Goal: Task Accomplishment & Management: Manage account settings

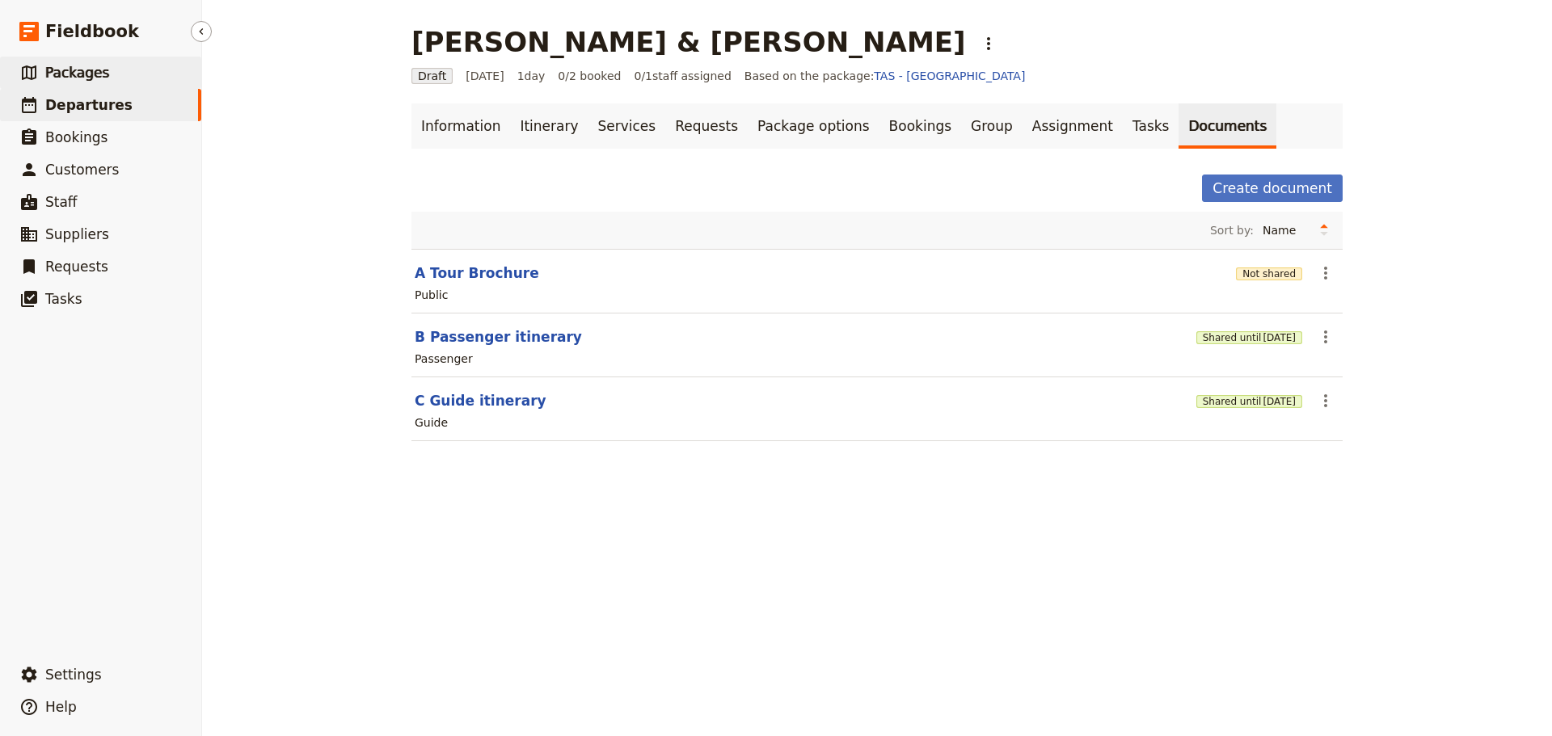
click at [93, 69] on span "Packages" at bounding box center [77, 73] width 64 height 16
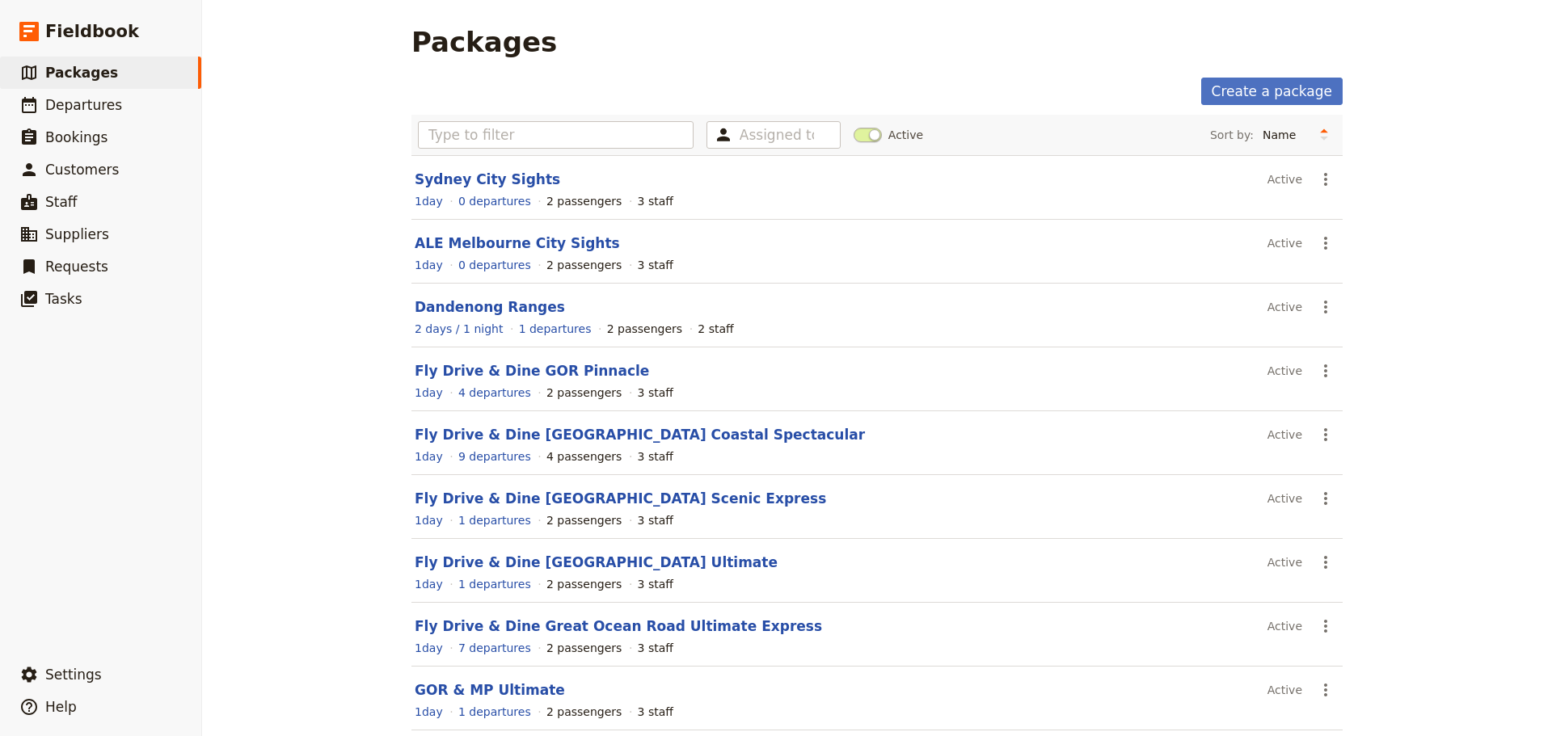
scroll to position [137, 0]
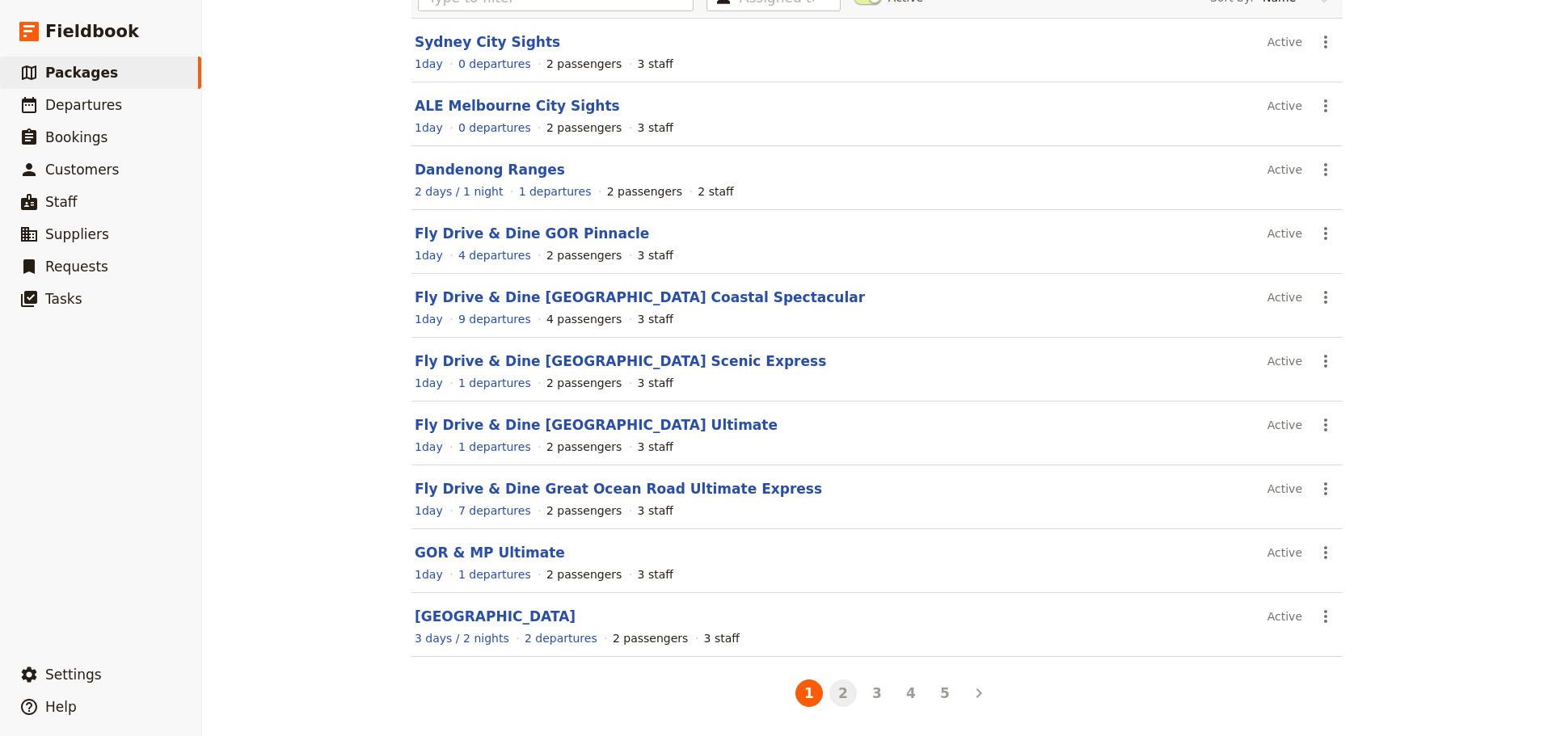
click at [845, 698] on button "2" at bounding box center [842, 693] width 27 height 27
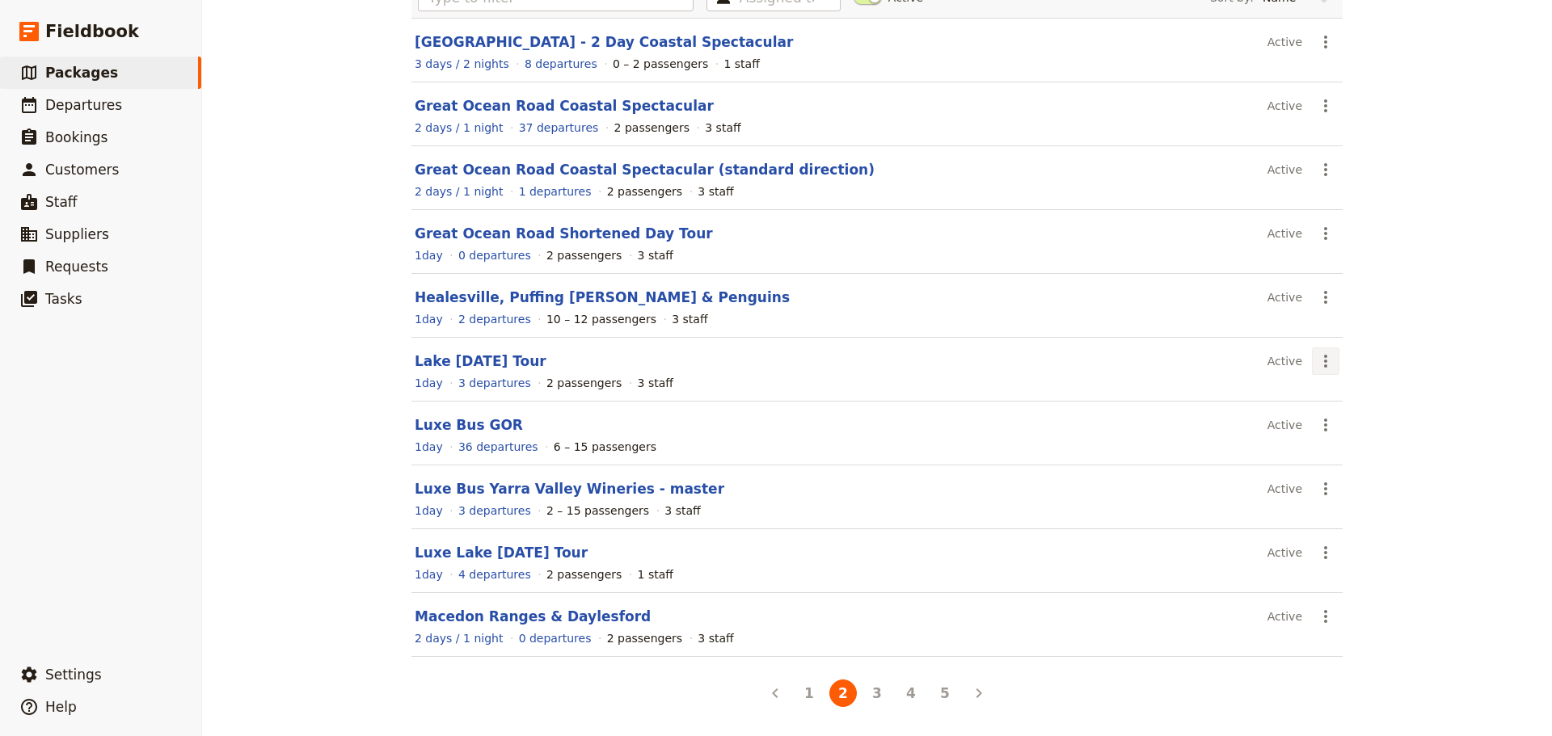
click at [1316, 355] on icon "Actions" at bounding box center [1325, 361] width 19 height 19
click at [1340, 411] on link "Schedule a departure" at bounding box center [1377, 419] width 141 height 23
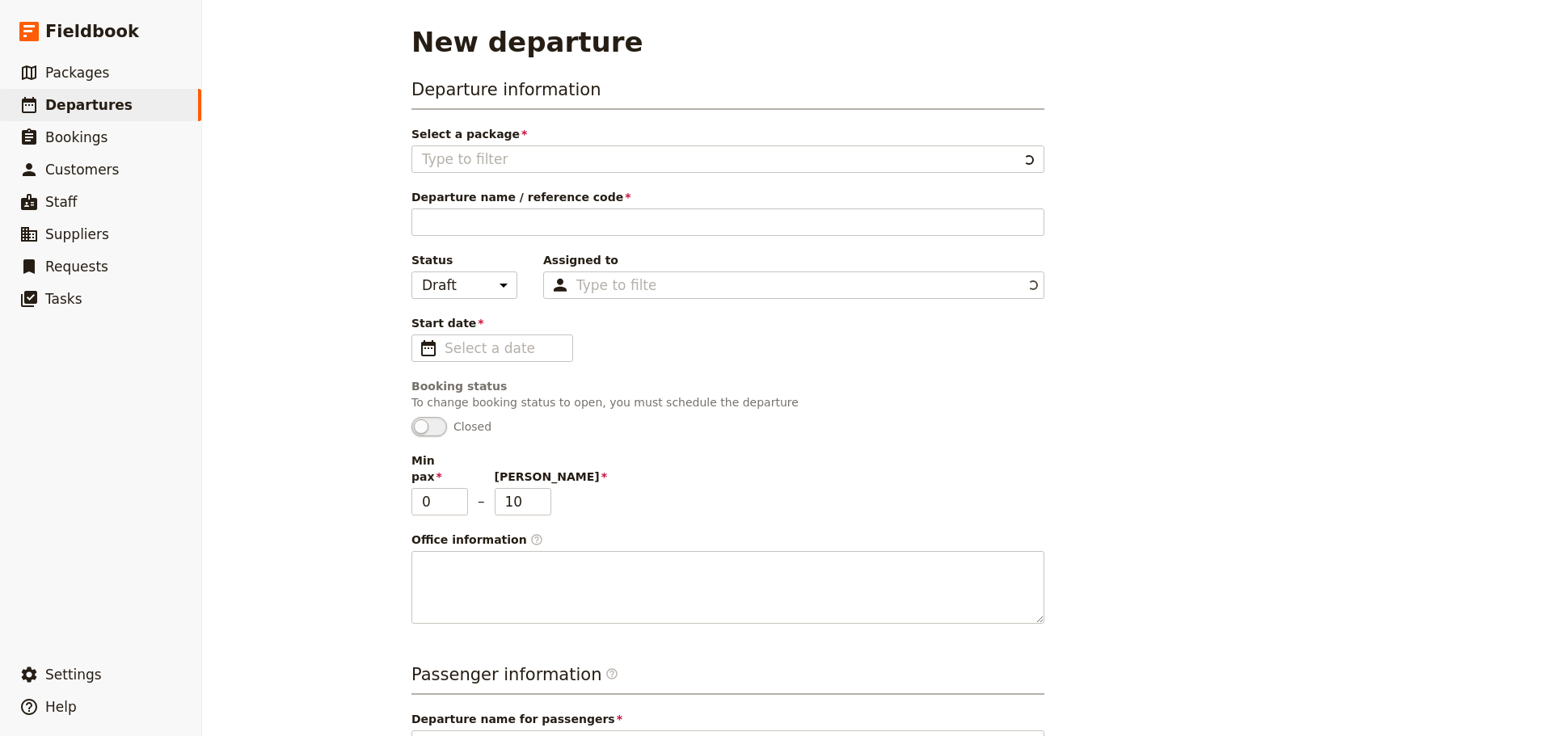
type input "Lake [DATE] Tour"
type textarea "SETTING UP A PACKAGE Instructions for setting up a package 1. Adding Package In…"
type input "Lake Mountain Snow Play Day"
type textarea "[GEOGRAPHIC_DATA] is located just over drive from two hours from [GEOGRAPHIC_DA…"
type input "Lake [DATE] Tour"
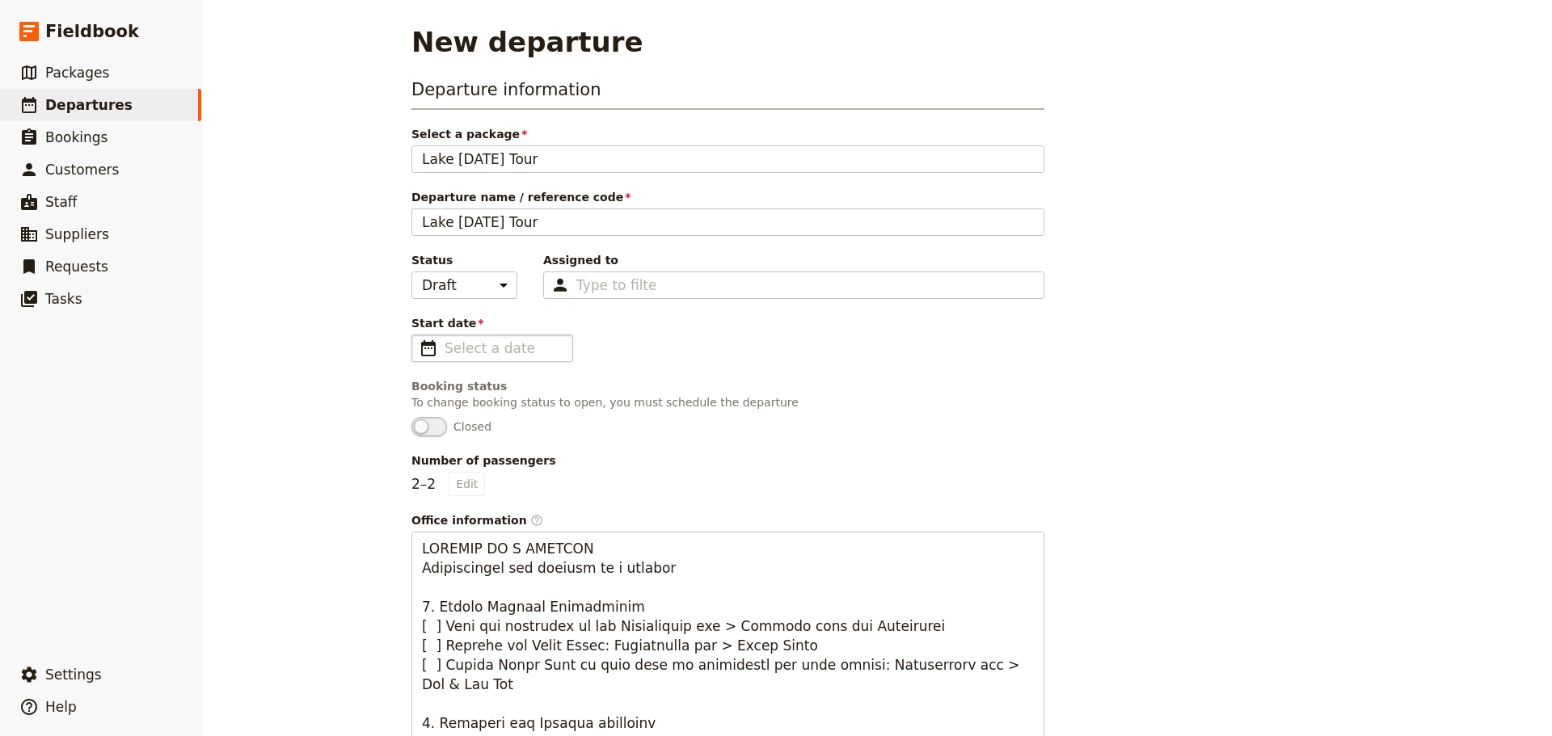
click at [425, 340] on span "​" at bounding box center [428, 348] width 19 height 19
click at [444, 340] on input "Start date ​" at bounding box center [503, 348] width 118 height 19
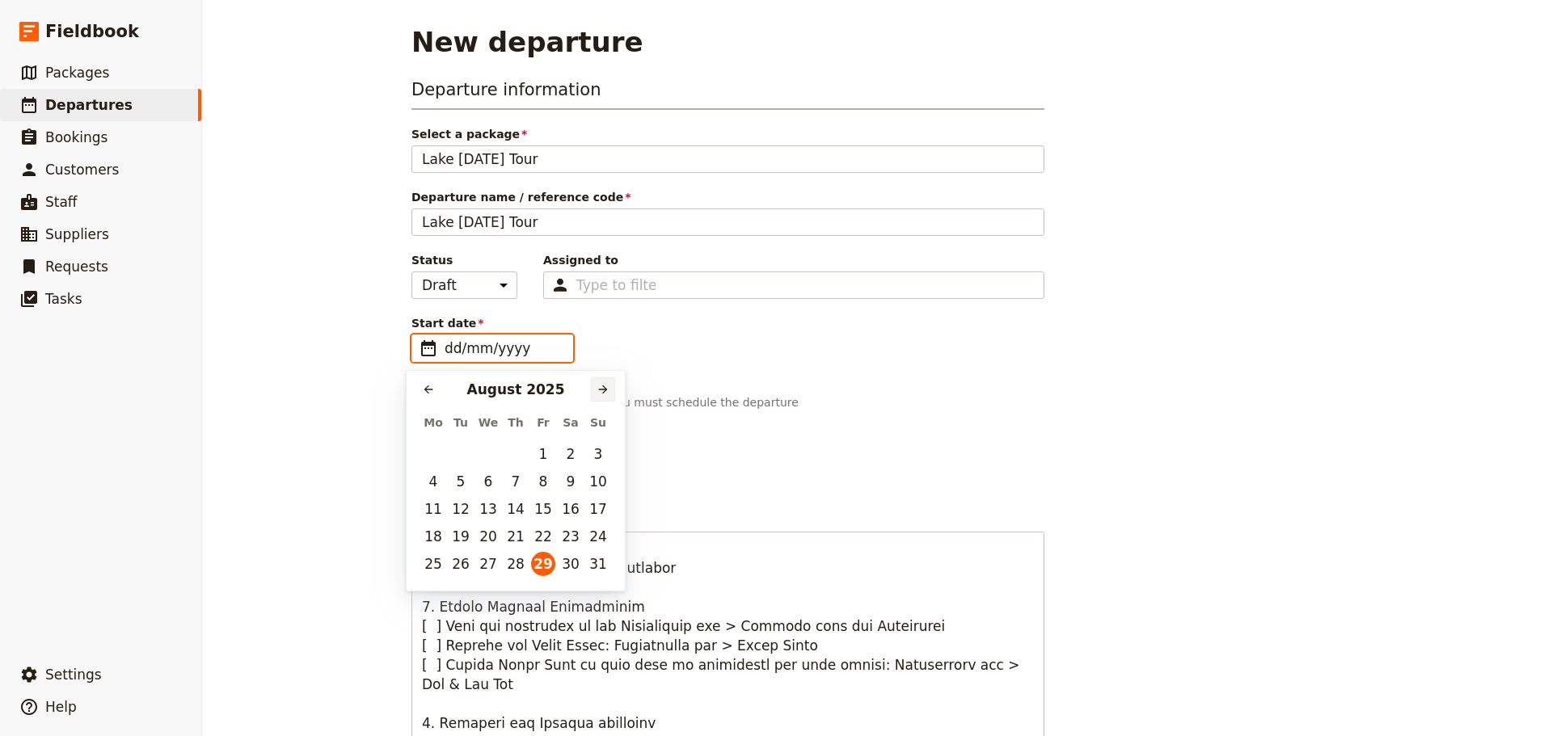
click at [607, 390] on icon "Next month" at bounding box center [602, 389] width 13 height 13
click at [545, 454] on button "5" at bounding box center [543, 454] width 24 height 24
type input "[DATE]"
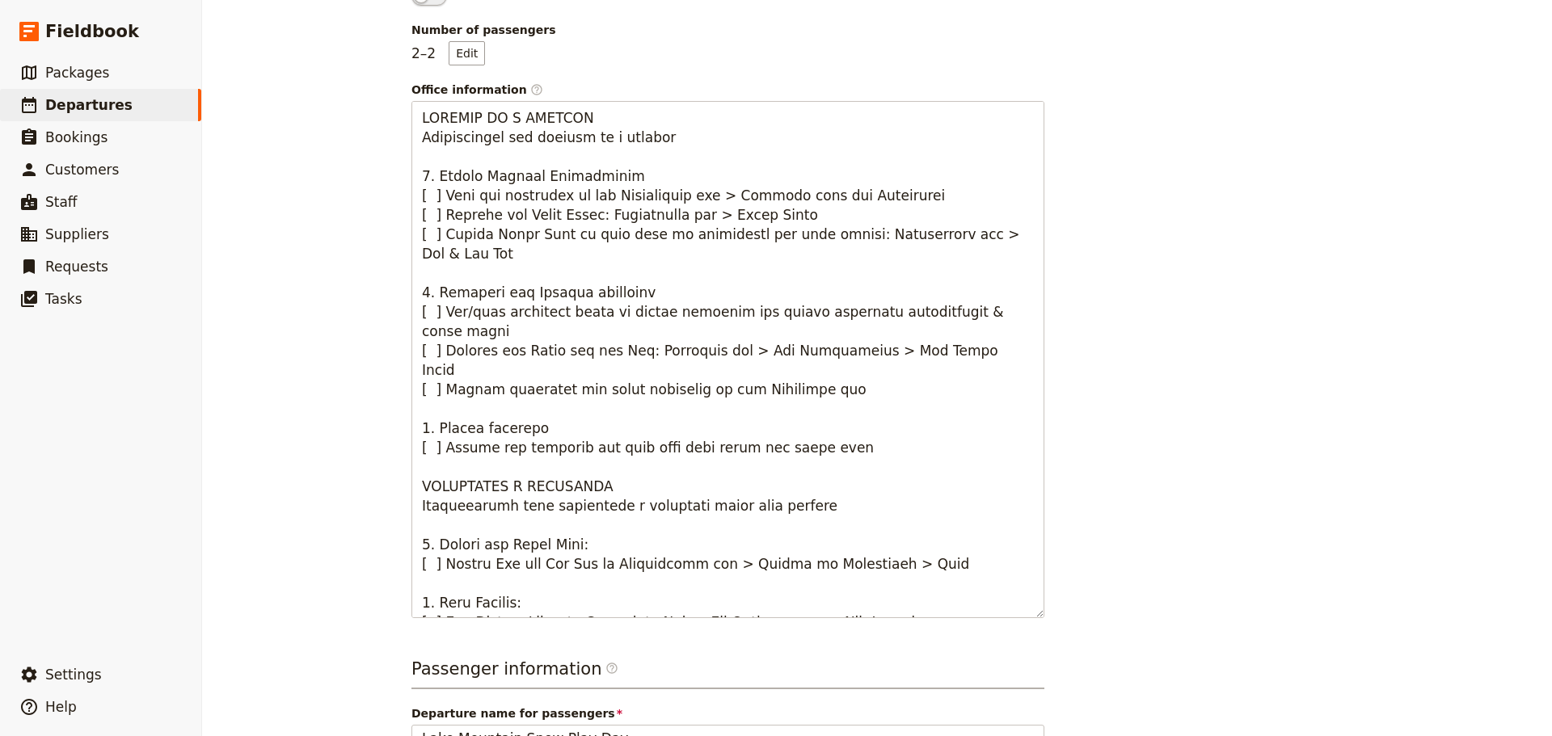
scroll to position [162, 0]
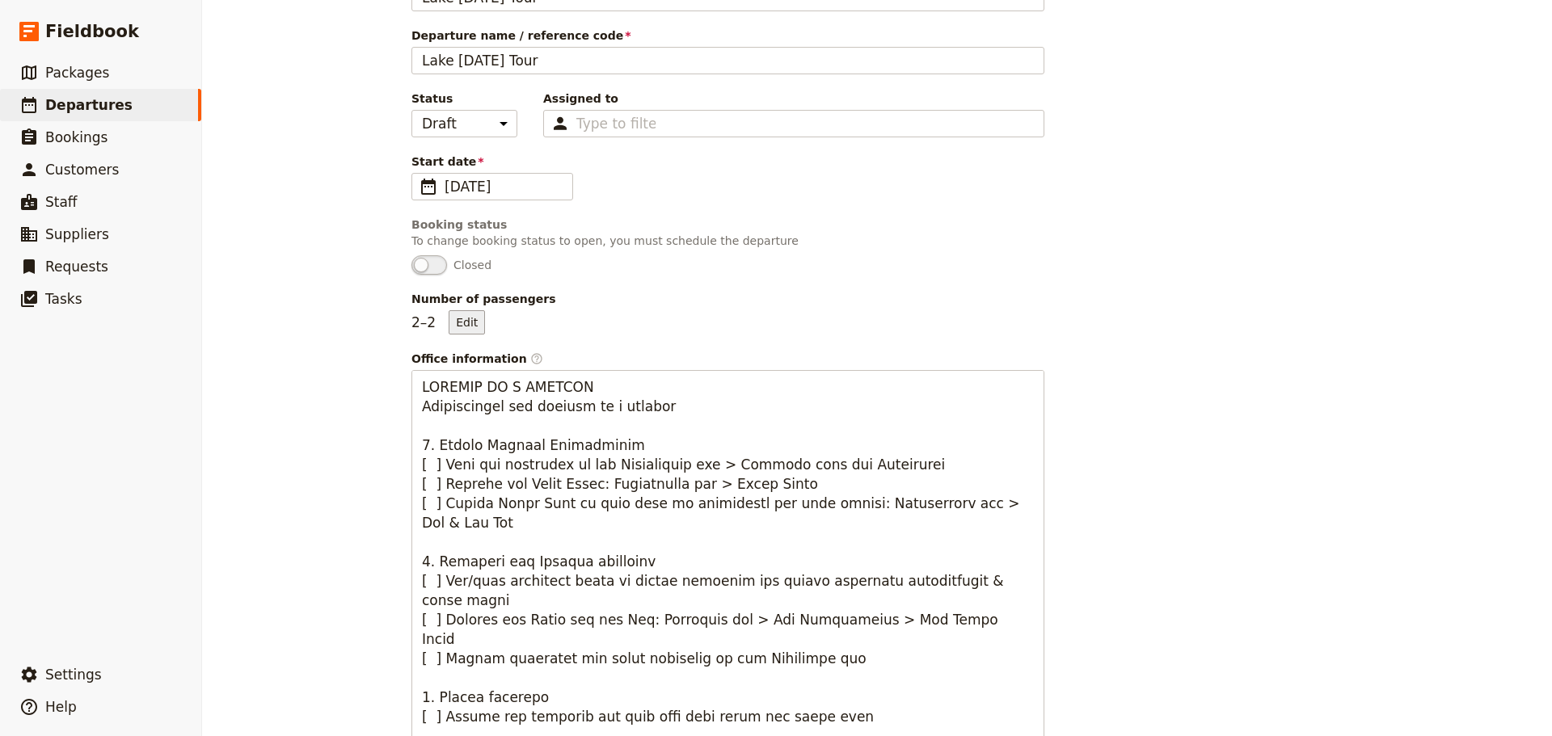
click at [465, 322] on button "Edit" at bounding box center [467, 322] width 36 height 24
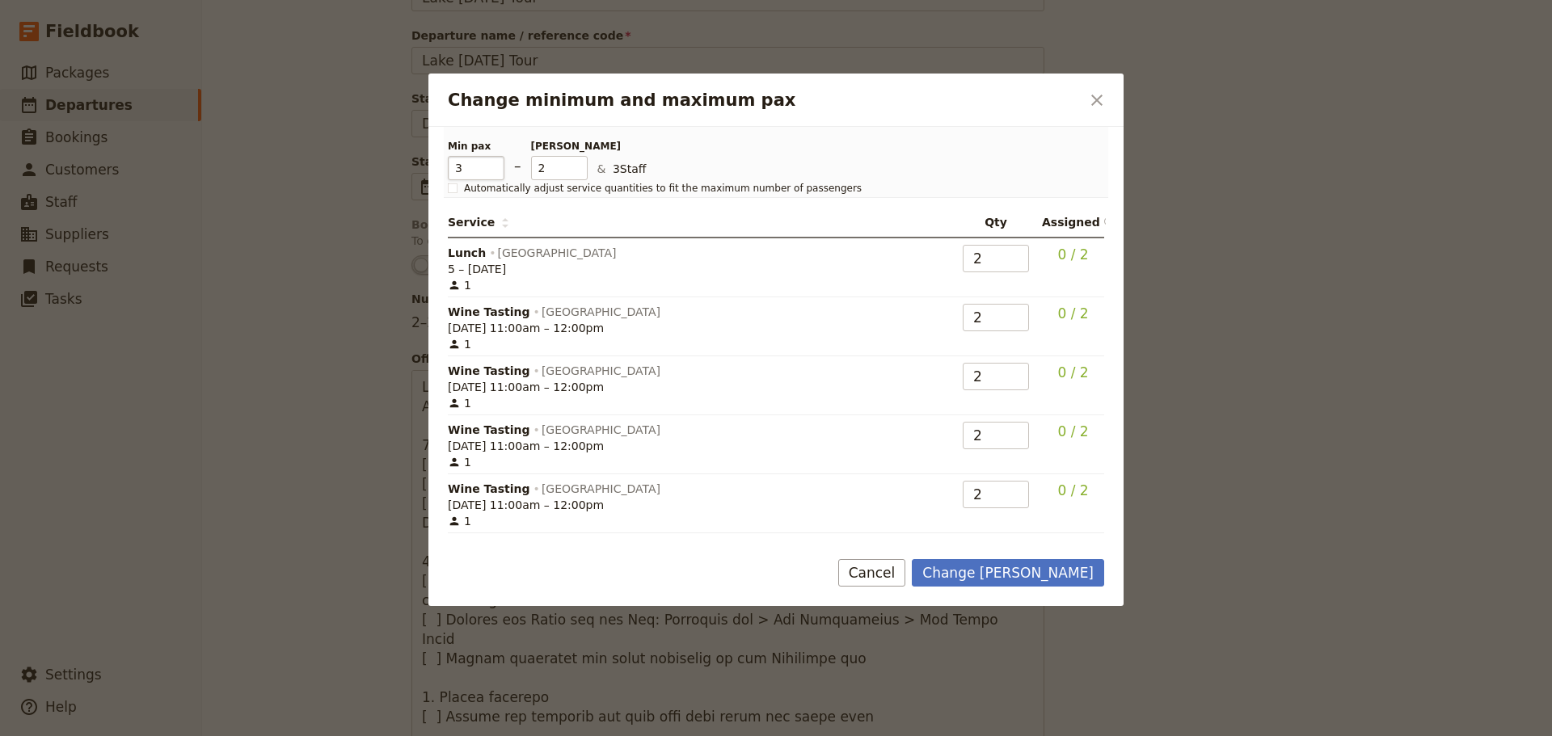
type input "3"
click at [491, 166] on input "3" at bounding box center [476, 168] width 57 height 24
click at [579, 162] on input "4" at bounding box center [559, 168] width 57 height 24
type input "3"
click at [576, 171] on input "3" at bounding box center [559, 168] width 57 height 24
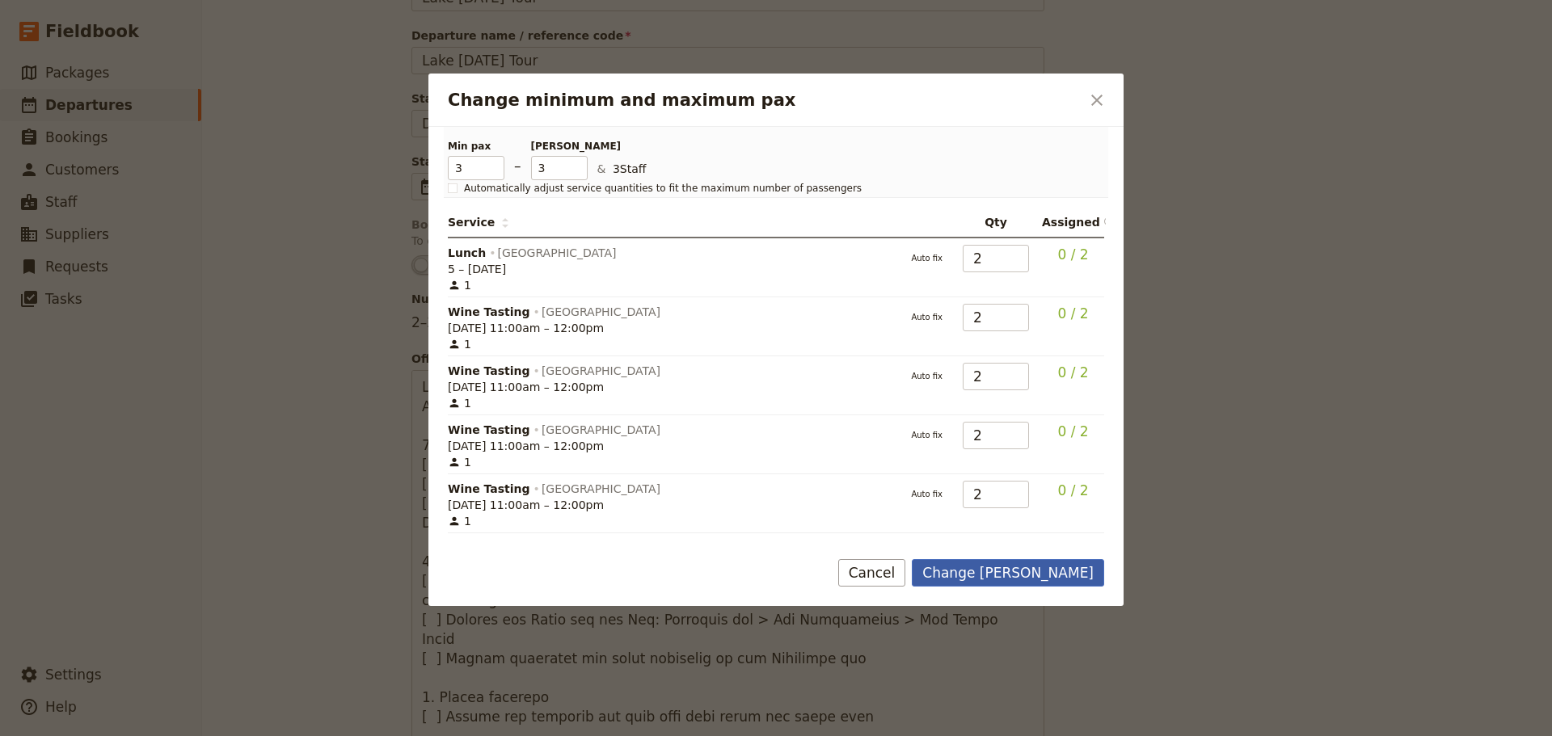
click at [1005, 564] on button "Change [PERSON_NAME]" at bounding box center [1008, 572] width 192 height 27
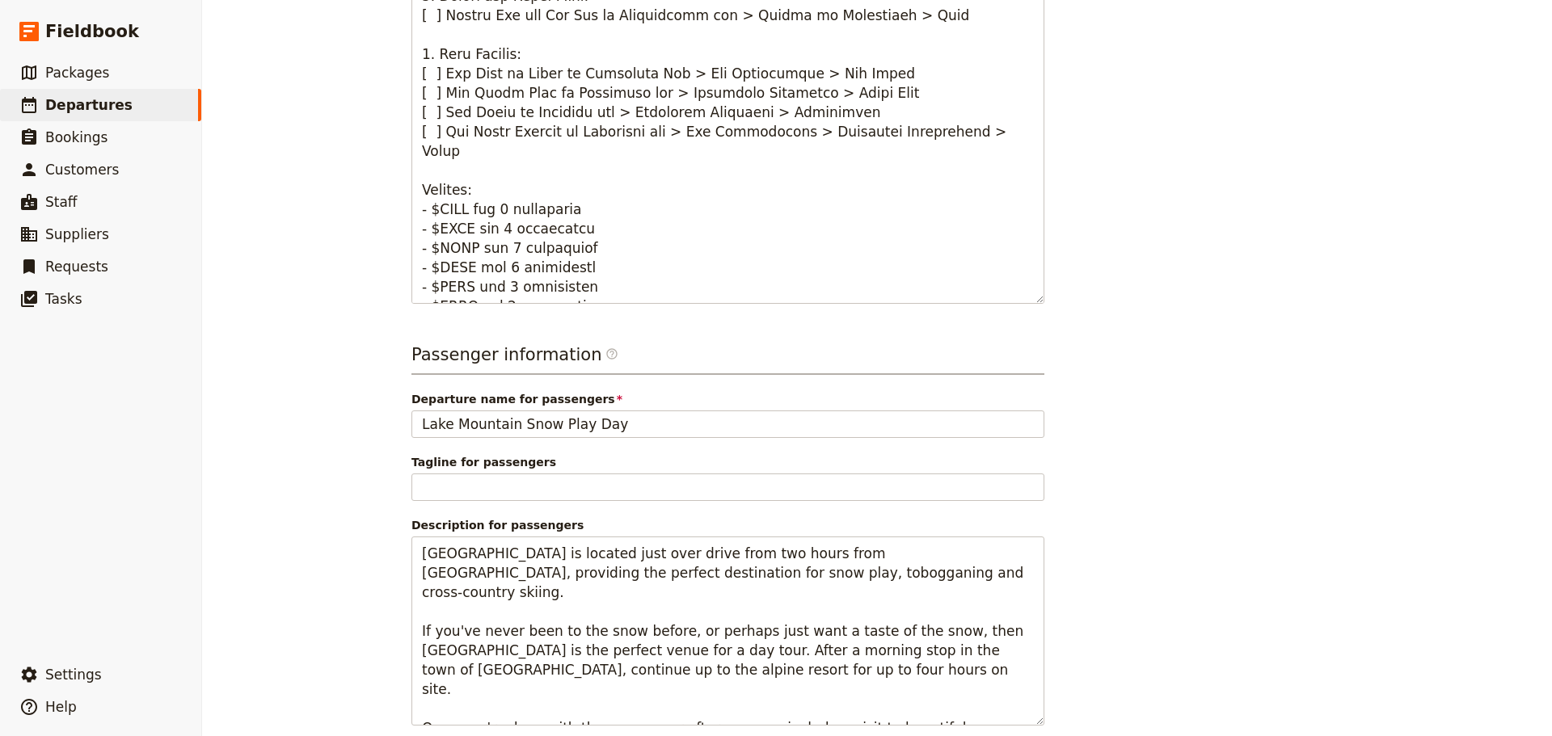
scroll to position [832, 0]
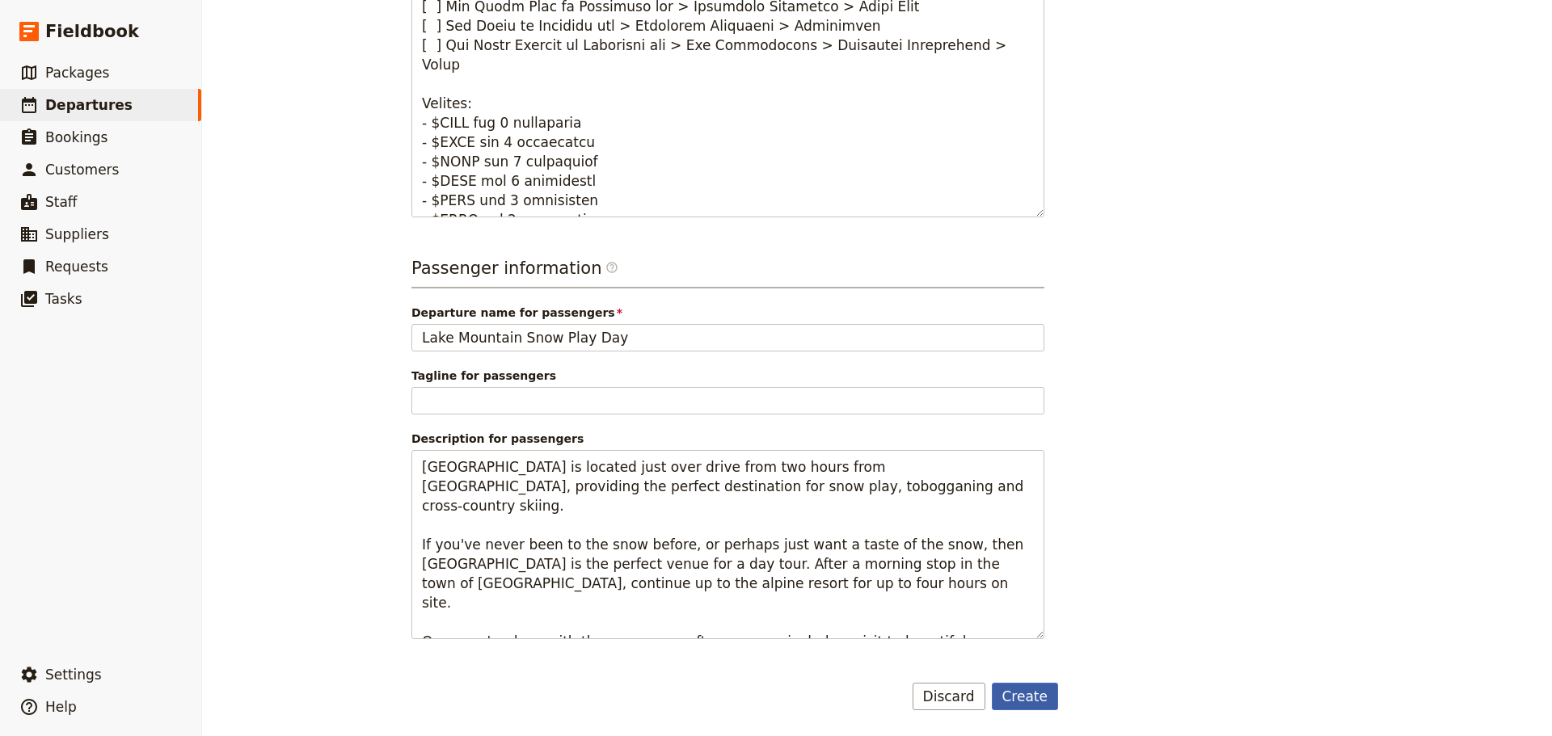
click at [1025, 689] on button "Create" at bounding box center [1025, 696] width 67 height 27
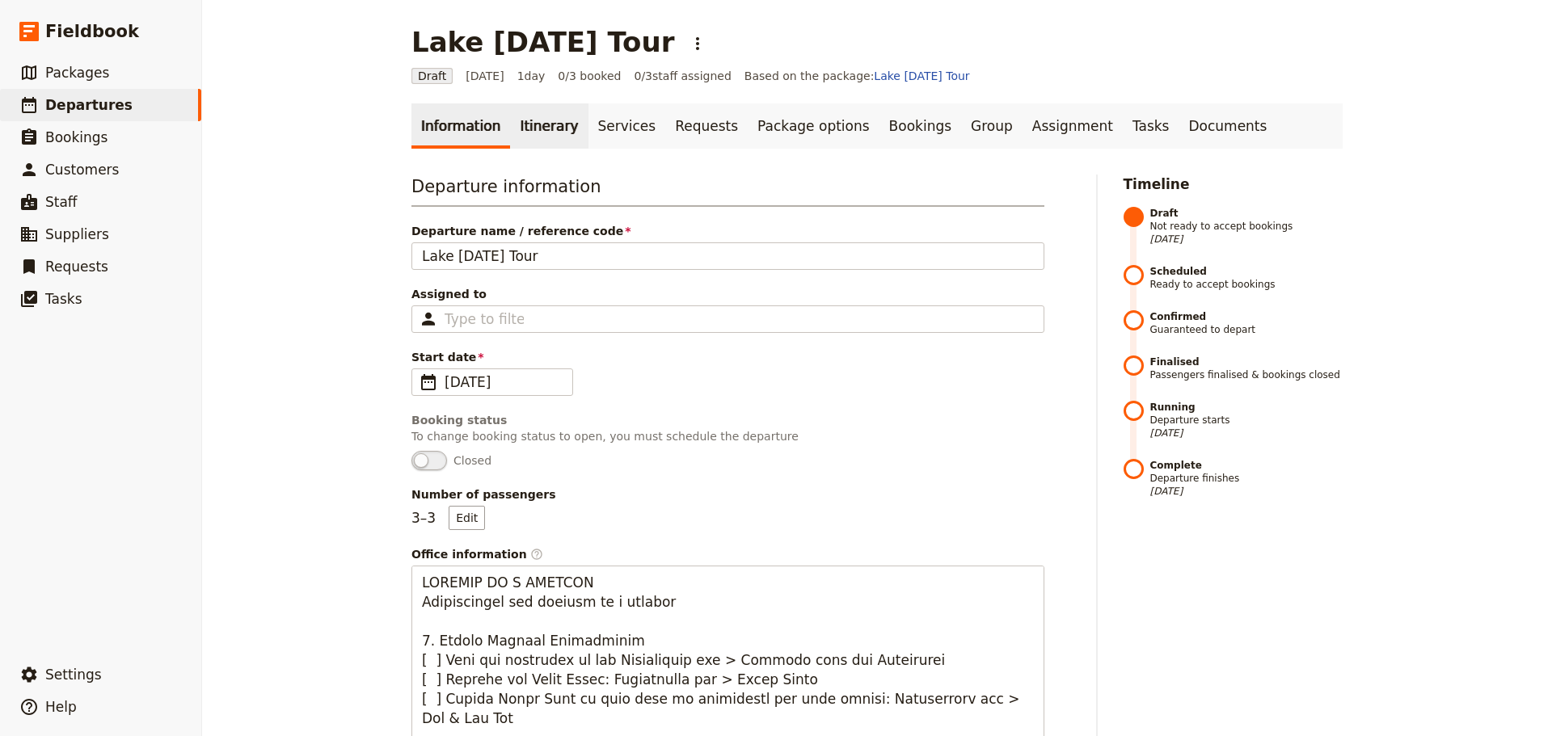
click at [562, 124] on link "Itinerary" at bounding box center [549, 125] width 78 height 45
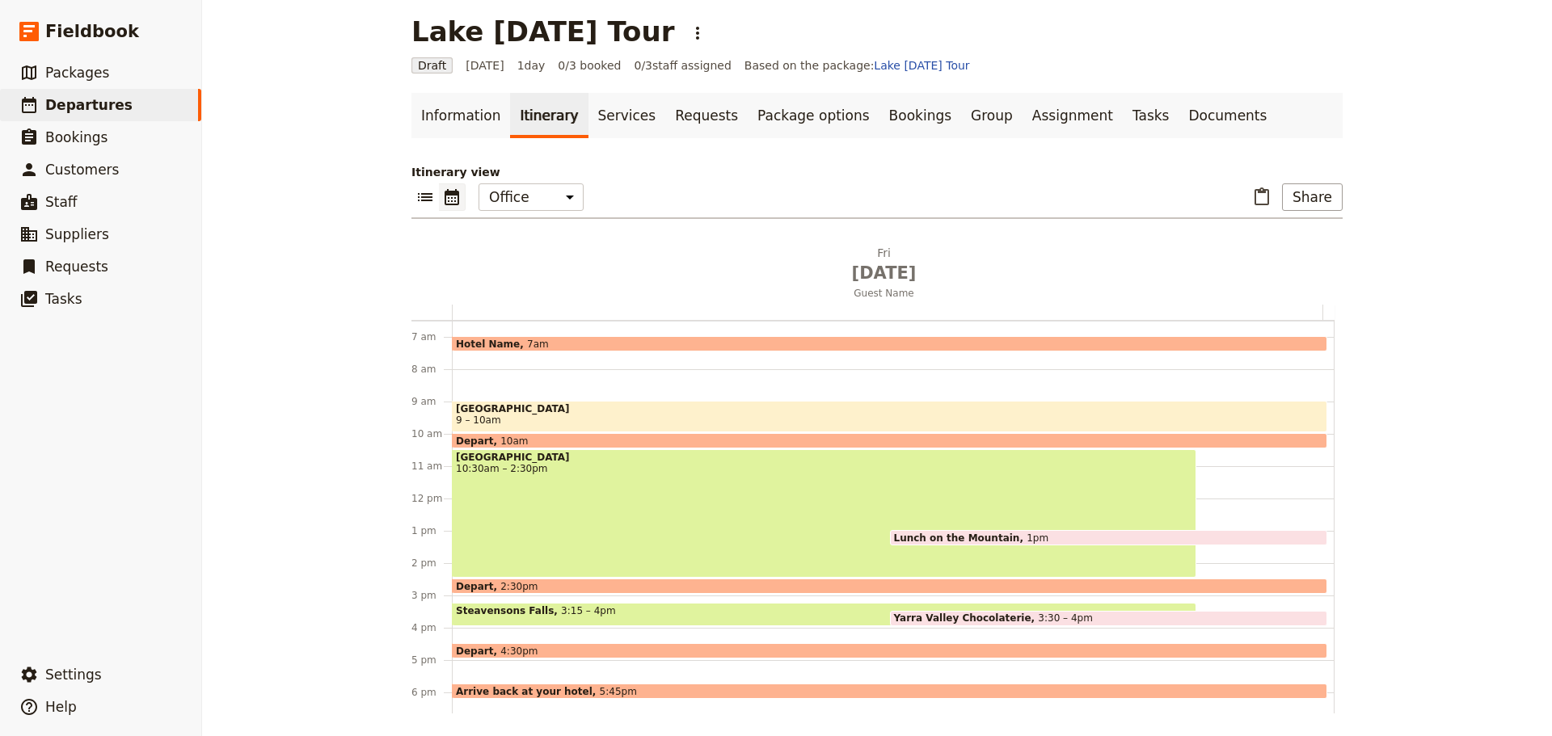
scroll to position [14, 0]
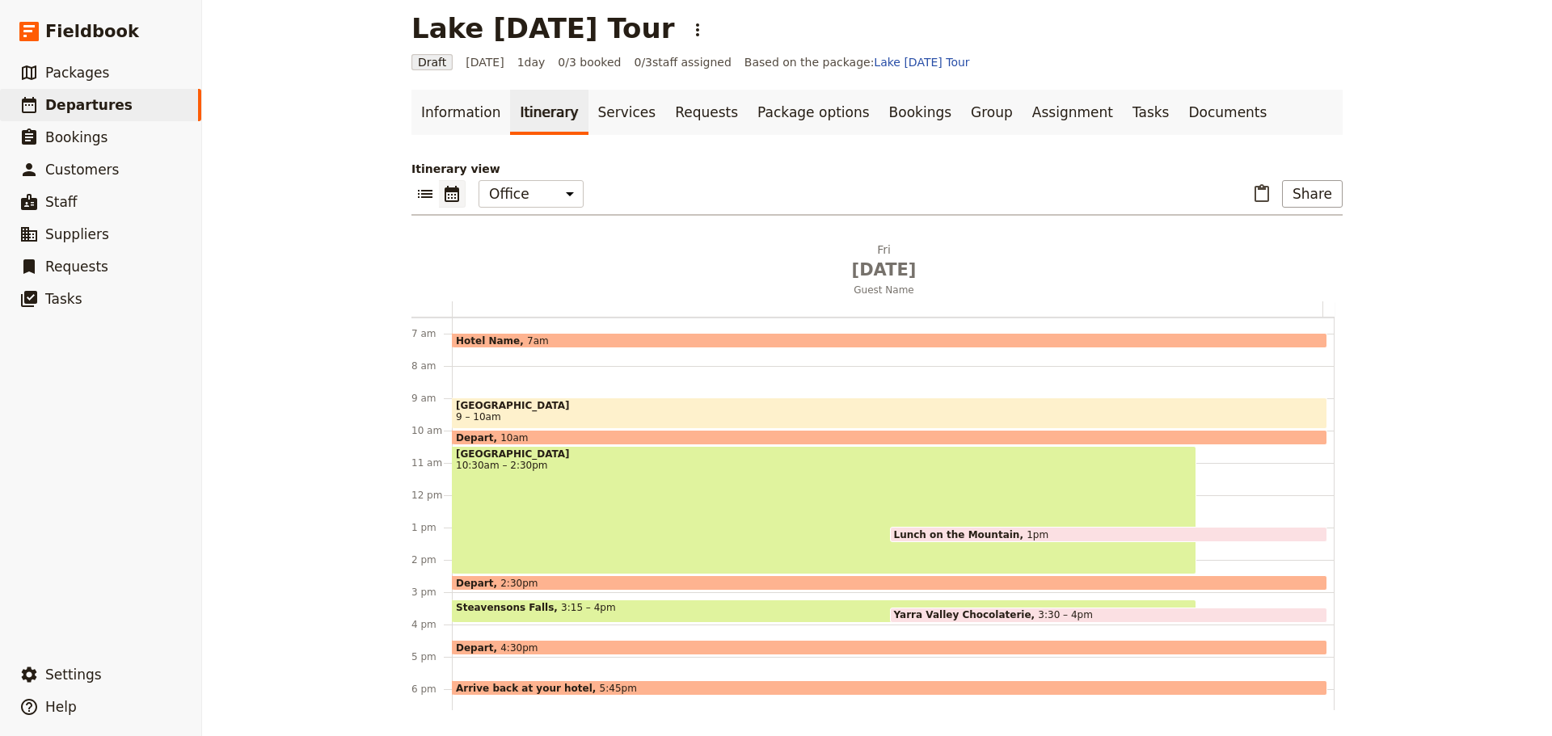
click at [527, 482] on div "[GEOGRAPHIC_DATA] 10:30am – 2:30pm" at bounding box center [824, 510] width 744 height 128
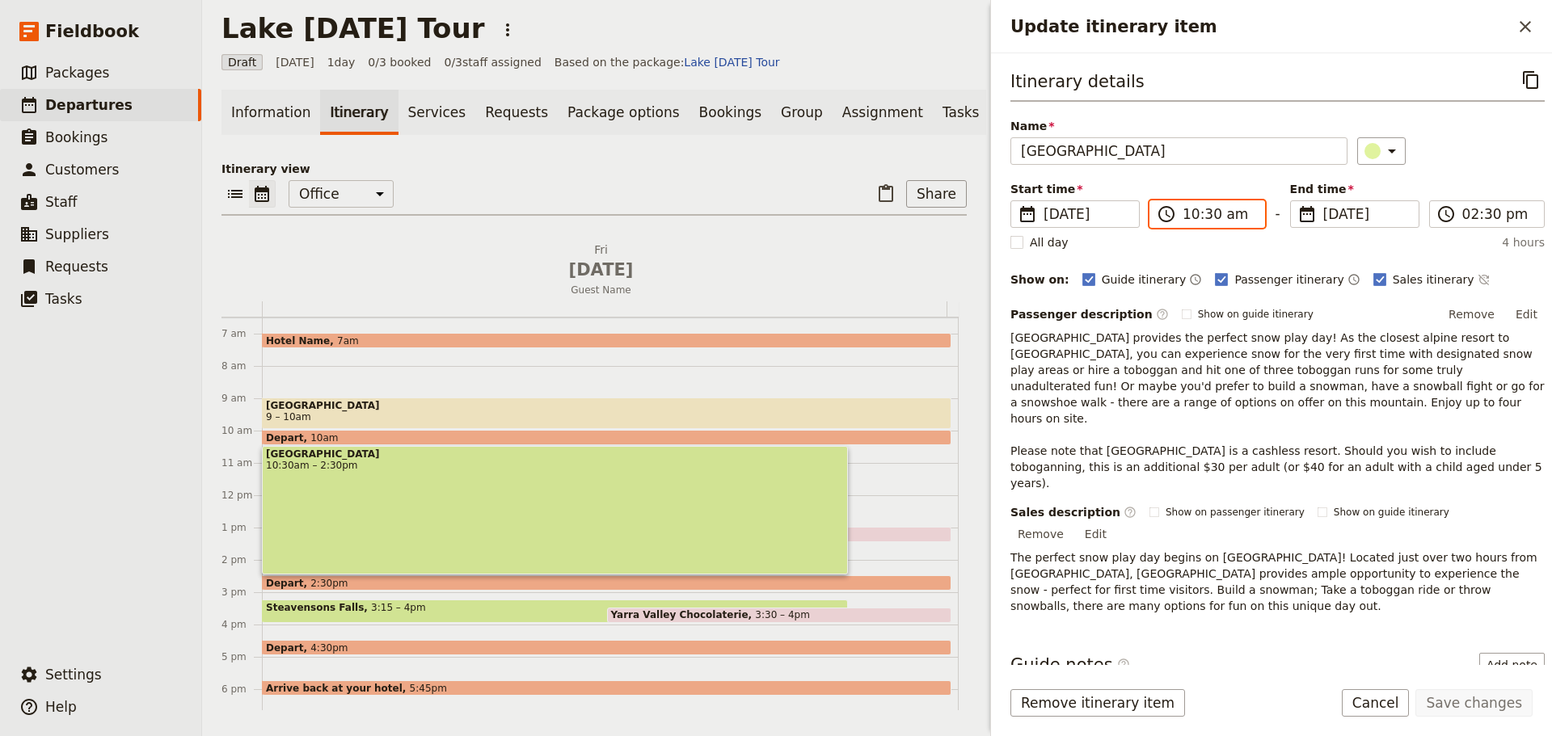
click at [1182, 213] on input "10:30 am" at bounding box center [1218, 213] width 72 height 19
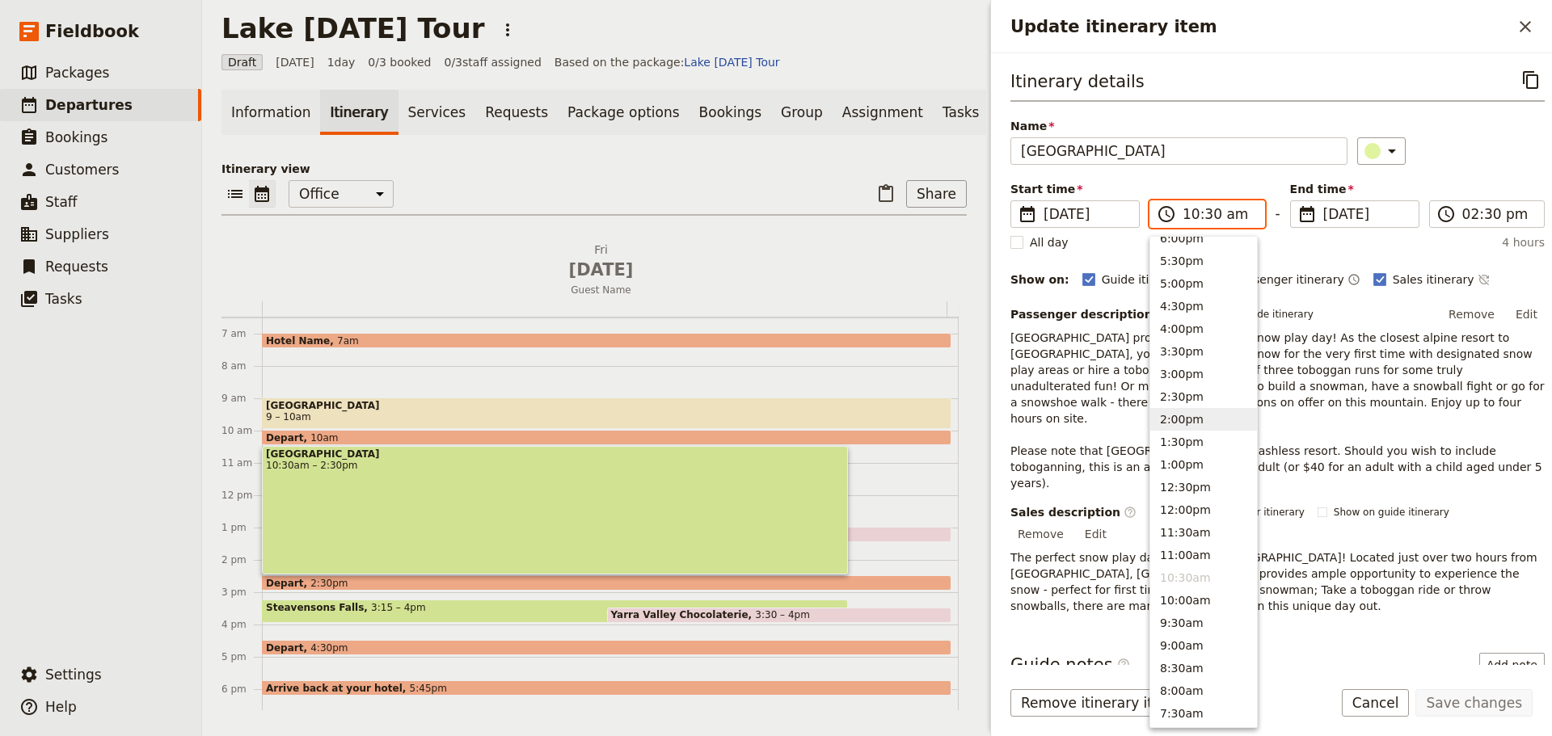
scroll to position [279, 0]
click at [1196, 475] on button "12:30pm" at bounding box center [1203, 470] width 107 height 23
type input "12:30 pm"
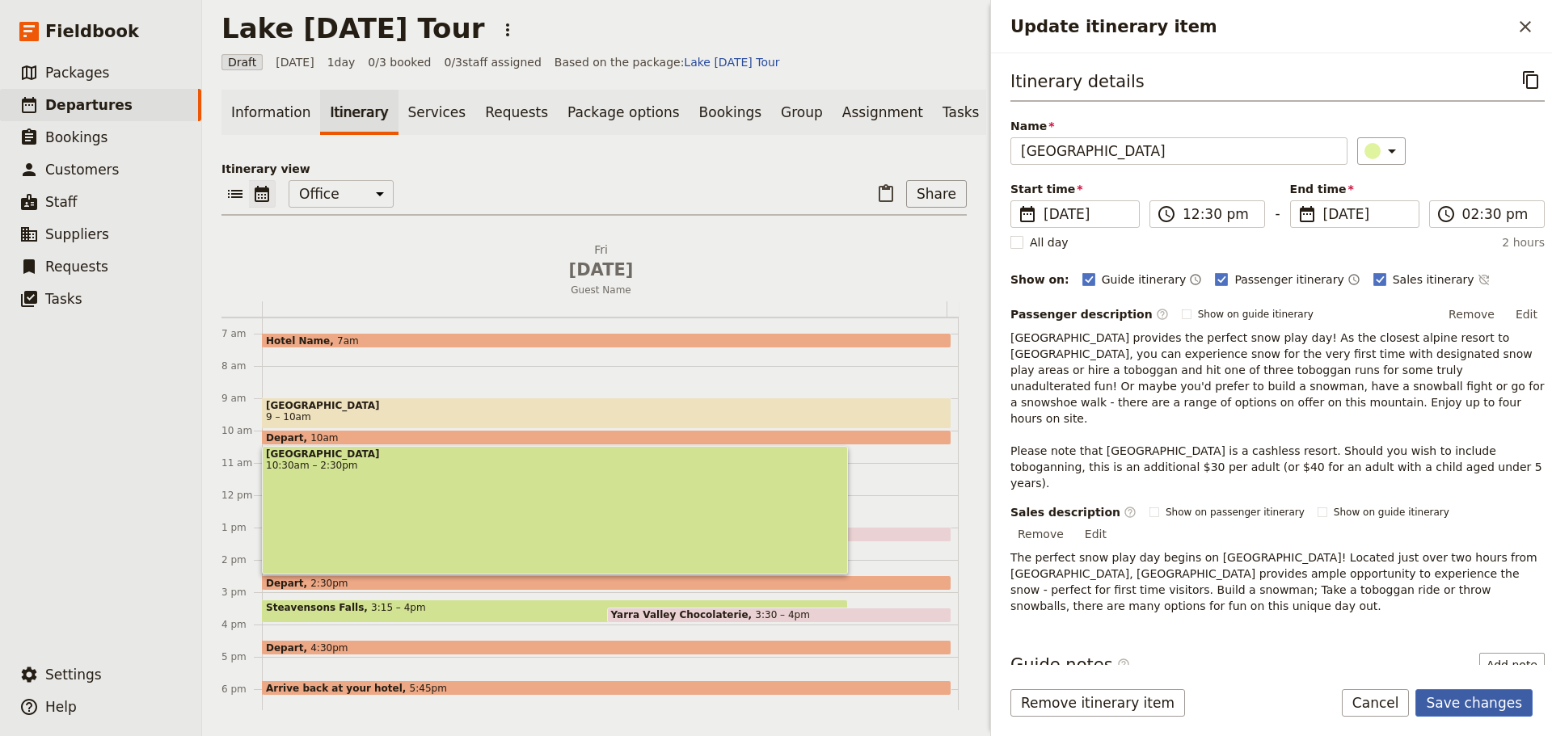
click at [1479, 701] on button "Save changes" at bounding box center [1473, 702] width 117 height 27
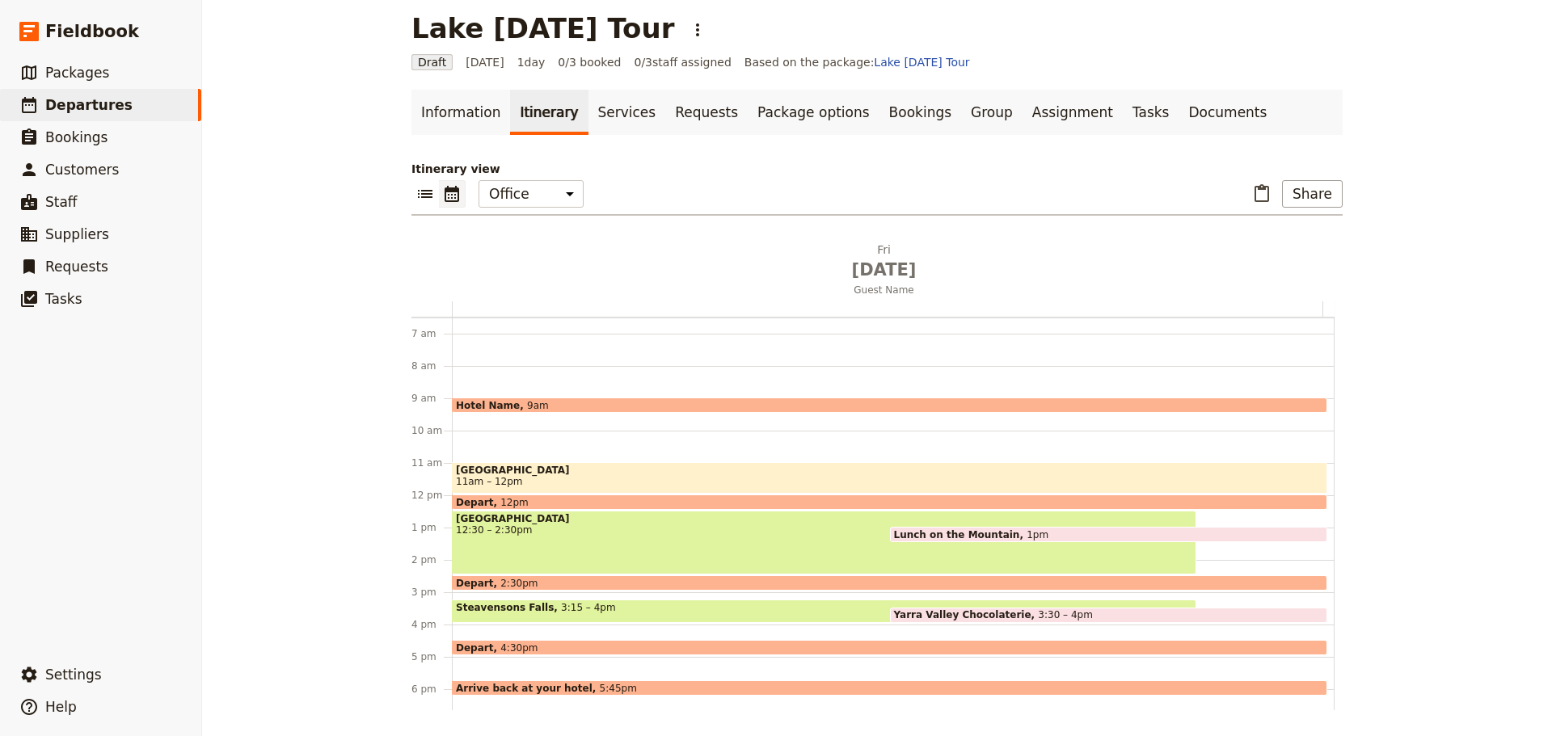
click at [527, 401] on span "9am" at bounding box center [538, 405] width 22 height 11
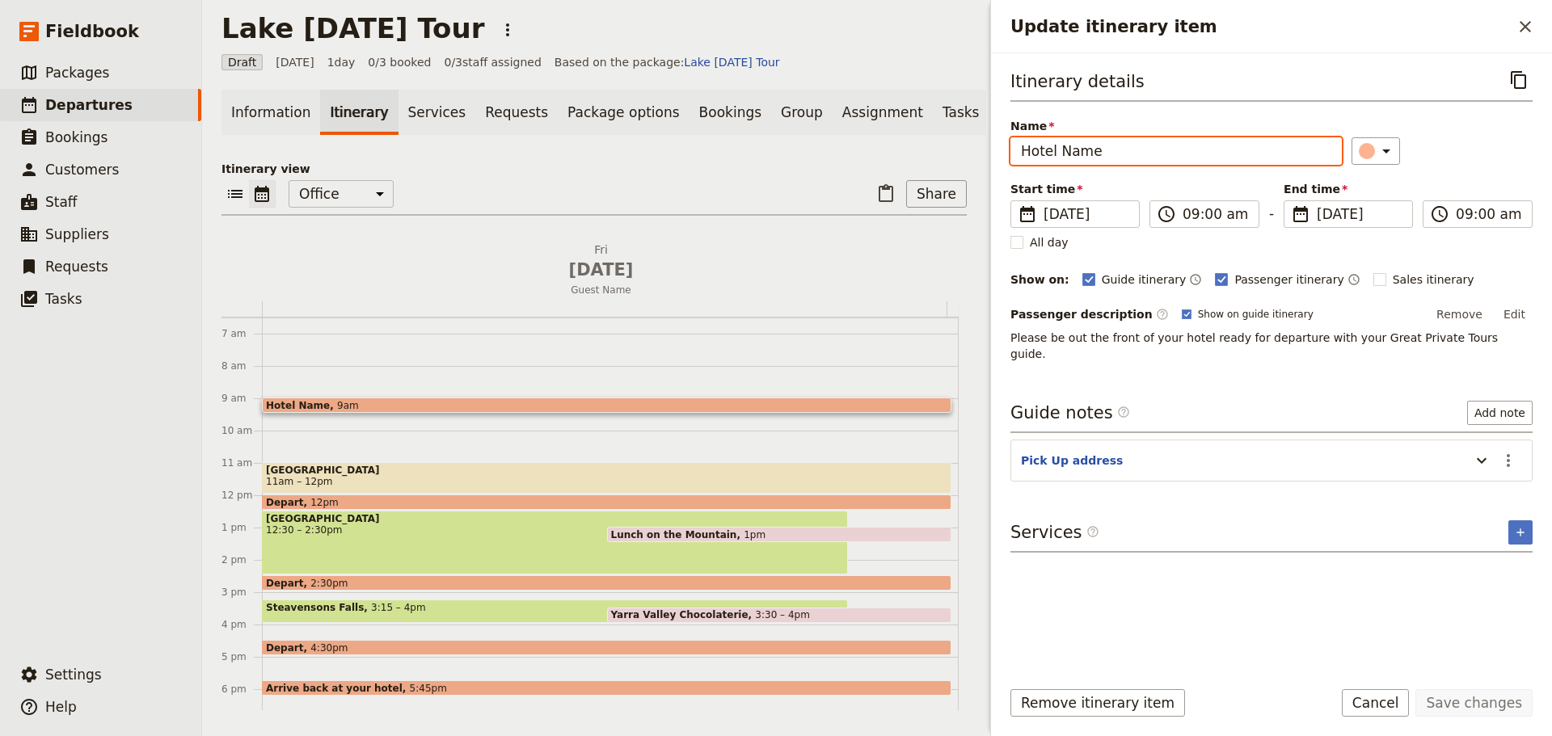
drag, startPoint x: 1106, startPoint y: 155, endPoint x: 953, endPoint y: 158, distance: 153.6
click at [953, 158] on div "Lake [DATE] Tour ​ Draft [DATE] 1 day 0/3 booked 0 / 3 staff assigned Based on …" at bounding box center [877, 368] width 1350 height 736
type input "Ritz Carlton [GEOGRAPHIC_DATA]"
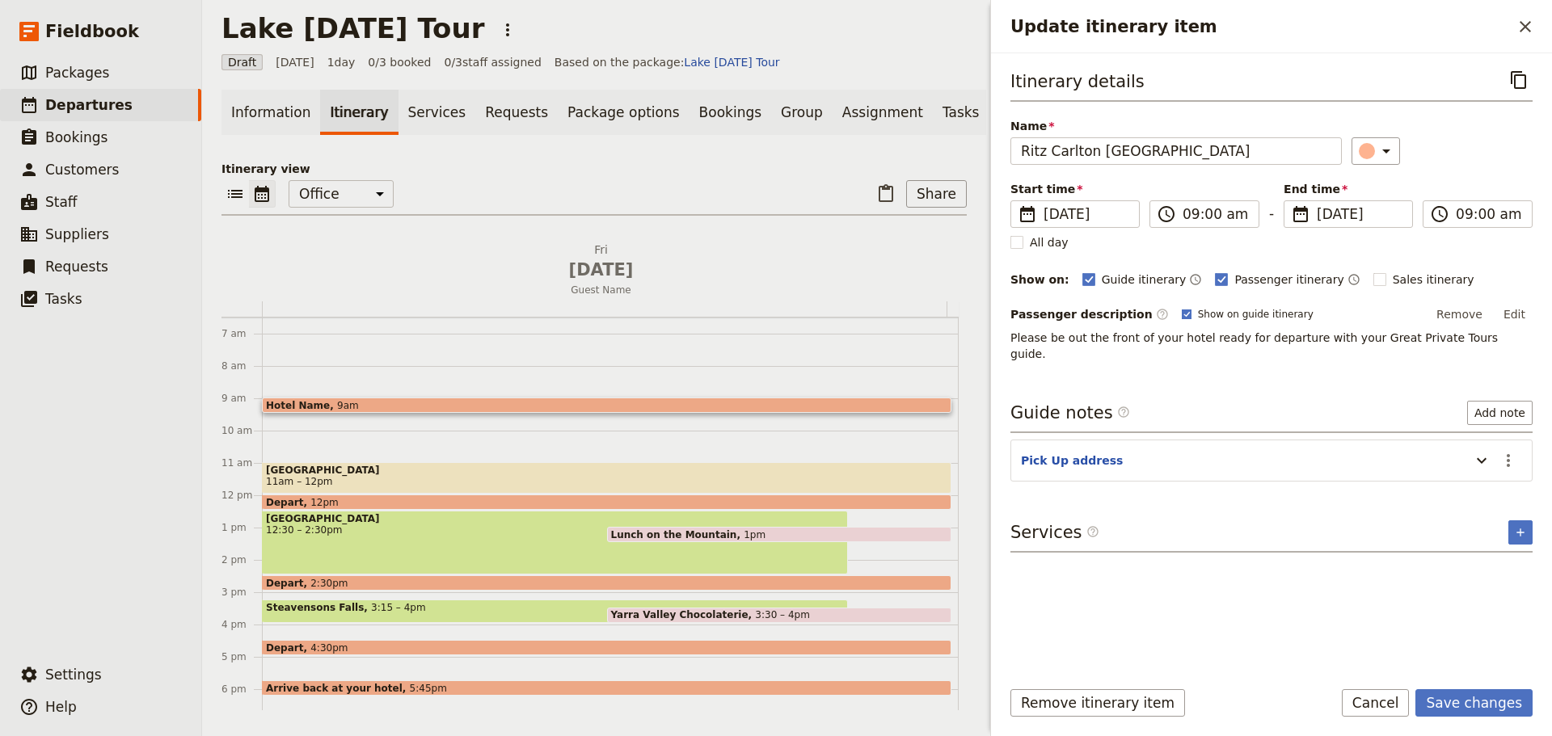
click at [1181, 311] on rect "Update itinerary item" at bounding box center [1185, 314] width 9 height 9
click at [1181, 308] on input "Show on guide itinerary" at bounding box center [1181, 307] width 1 height 1
checkbox input "false"
click at [1463, 709] on button "Save changes" at bounding box center [1473, 702] width 117 height 27
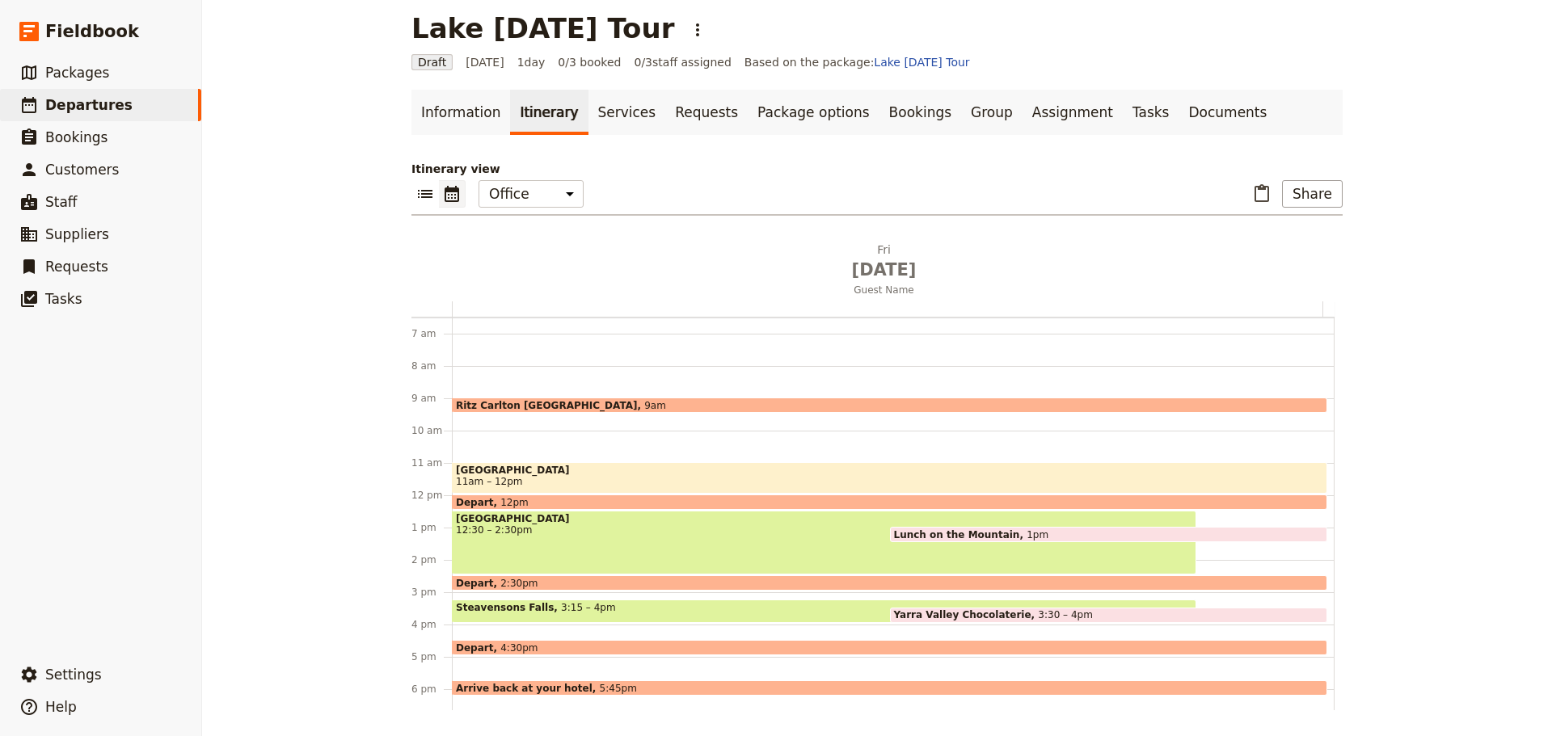
click at [501, 474] on span "[GEOGRAPHIC_DATA]" at bounding box center [889, 470] width 867 height 11
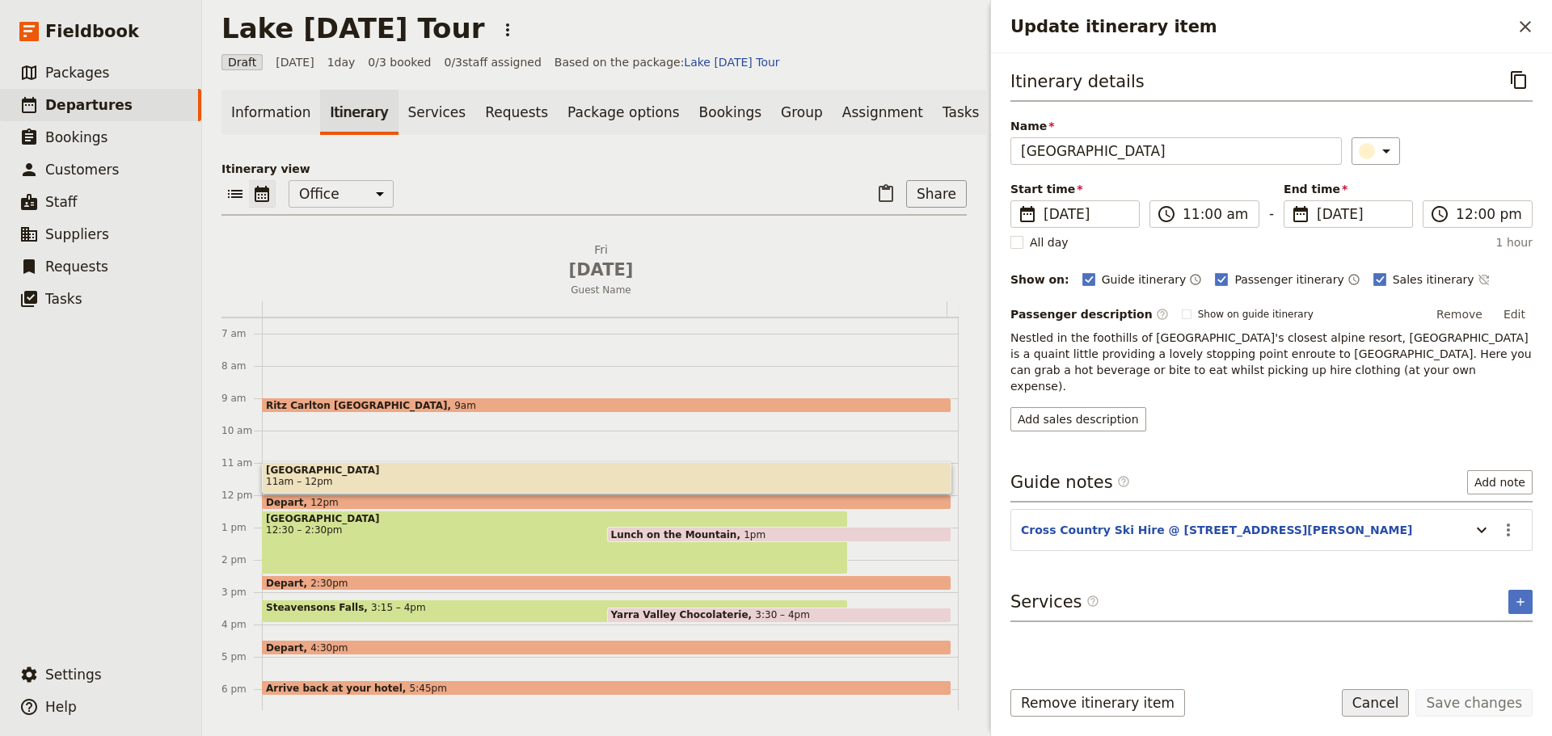
click at [1394, 705] on button "Cancel" at bounding box center [1375, 702] width 68 height 27
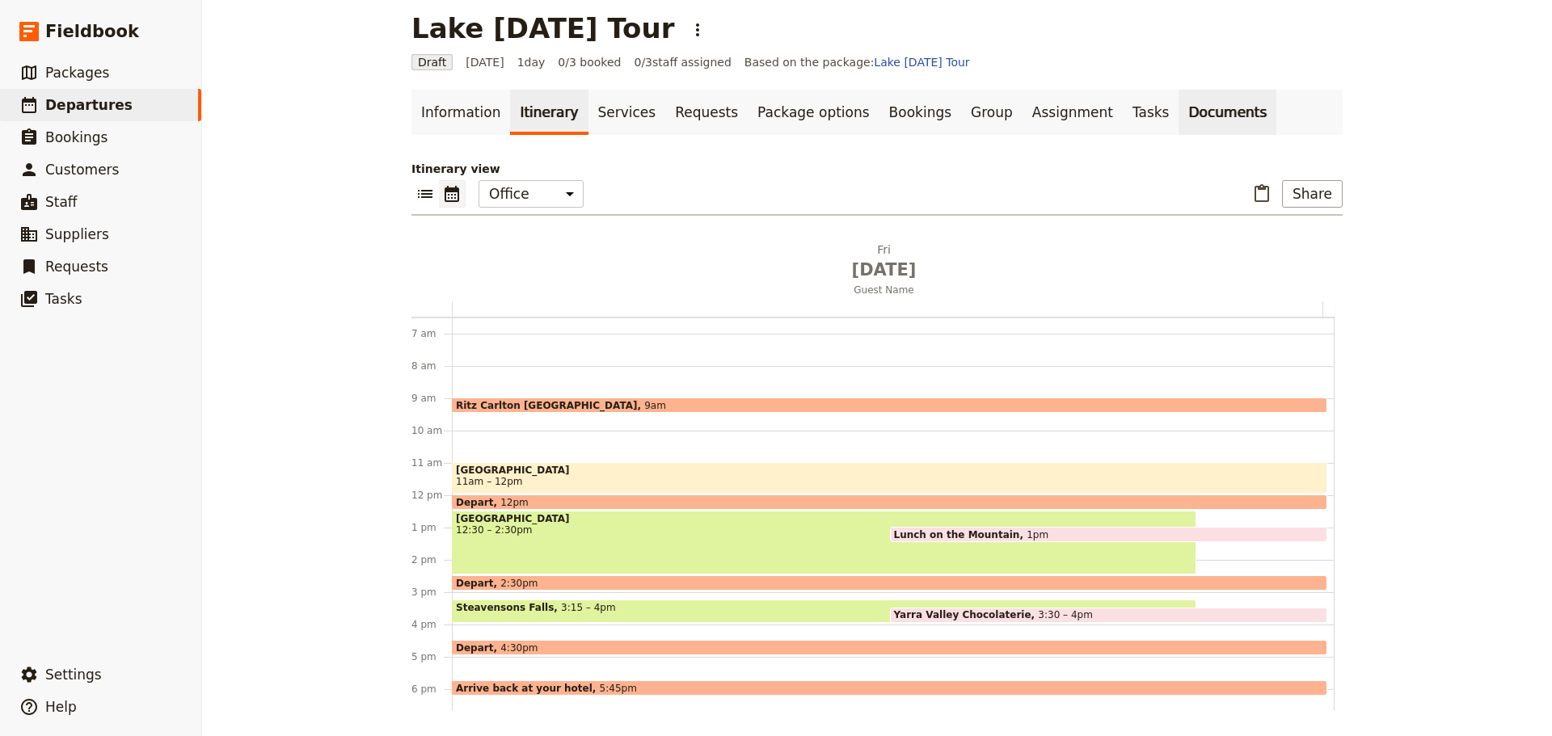
click at [1178, 111] on link "Documents" at bounding box center [1227, 112] width 98 height 45
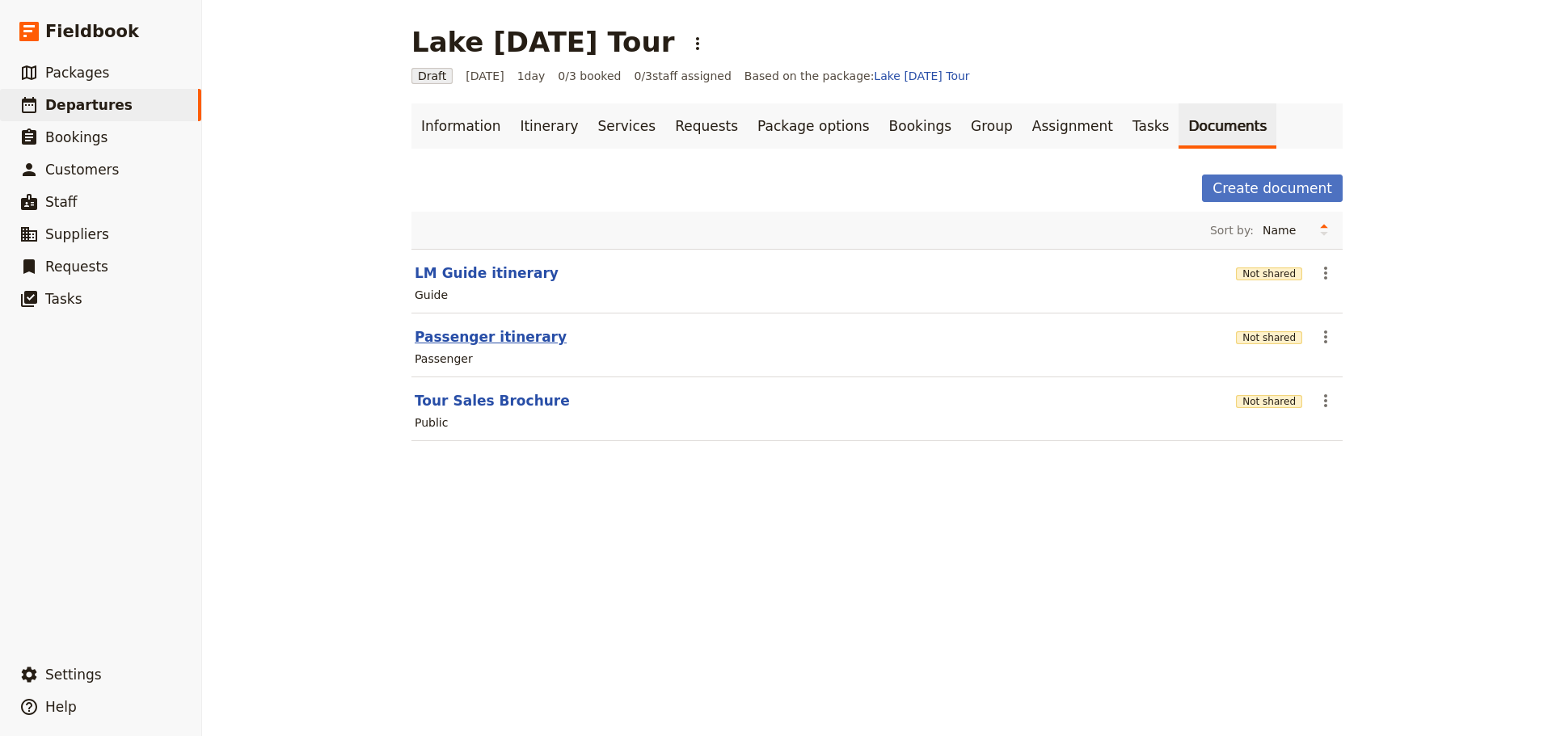
click at [487, 334] on button "Passenger itinerary" at bounding box center [491, 336] width 152 height 19
select select "PASSENGER"
select select "RUN_SHEET"
select select "DEFAULT"
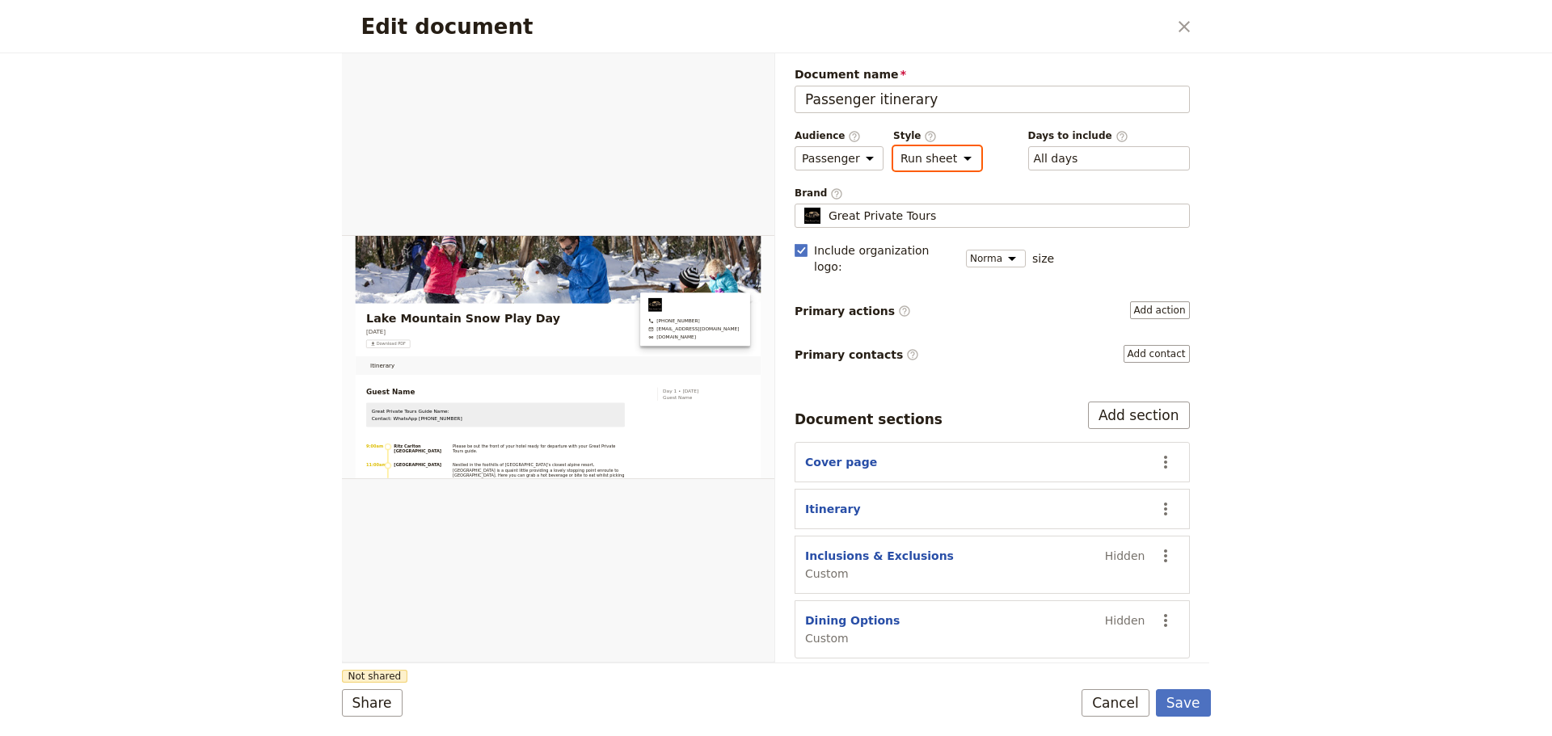
click at [941, 154] on select "Brochure Run sheet" at bounding box center [937, 158] width 88 height 24
select select "BROCHURE"
click at [893, 146] on select "Brochure Run sheet" at bounding box center [937, 158] width 88 height 24
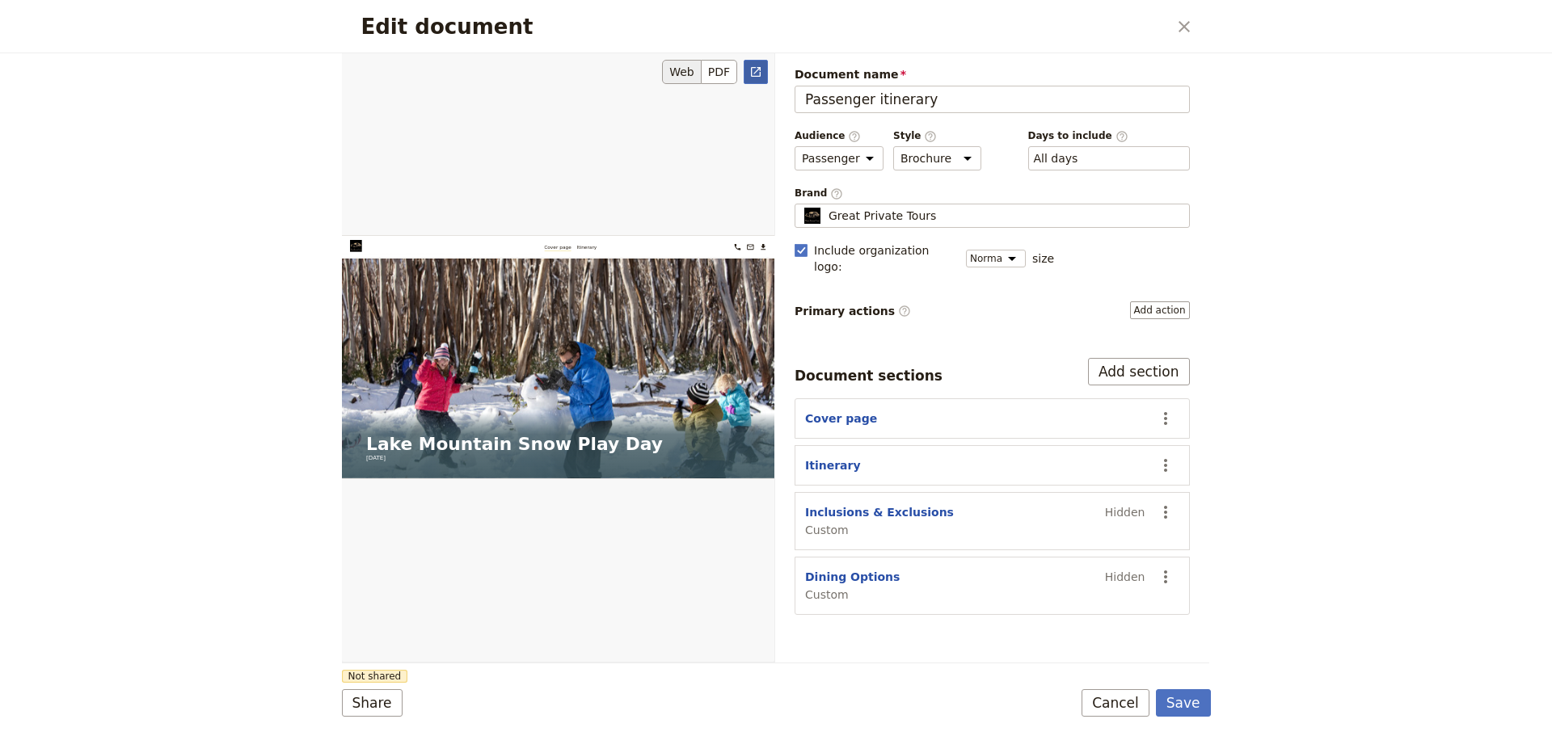
click at [751, 70] on icon "Open full preview" at bounding box center [756, 72] width 10 height 10
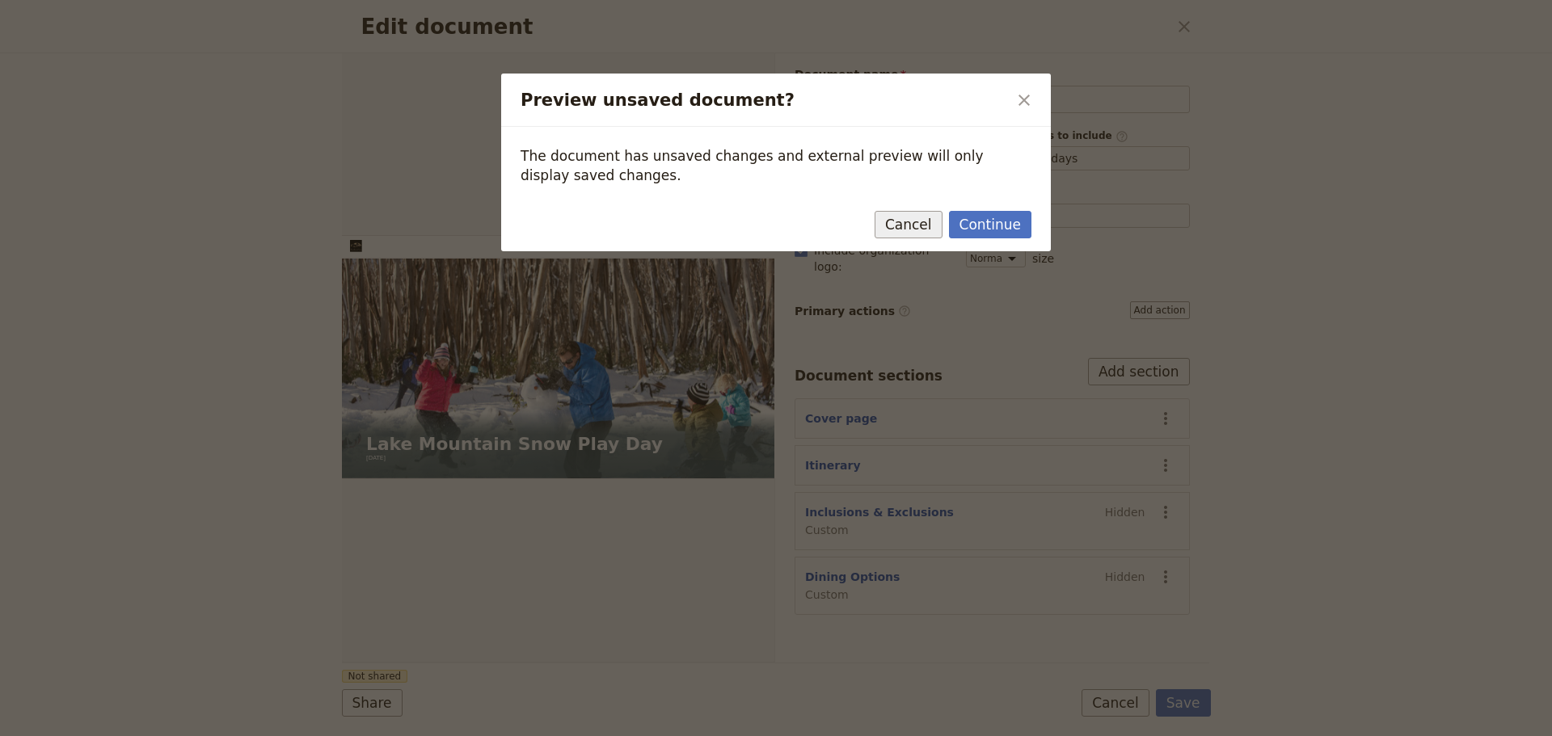
drag, startPoint x: 910, startPoint y: 228, endPoint x: 958, endPoint y: 253, distance: 53.9
click at [909, 228] on button "Cancel" at bounding box center [908, 224] width 68 height 27
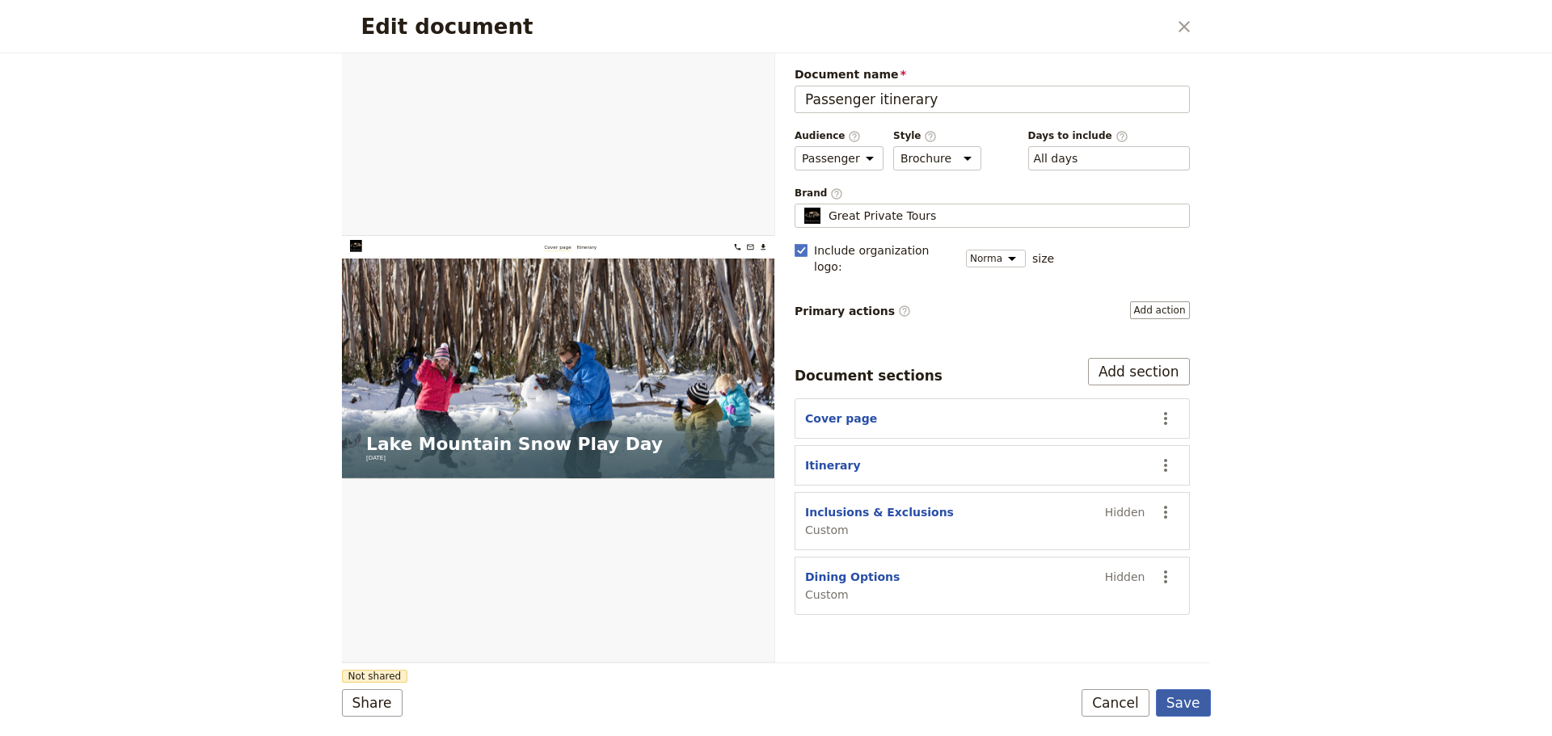
click at [1186, 701] on button "Save" at bounding box center [1183, 702] width 55 height 27
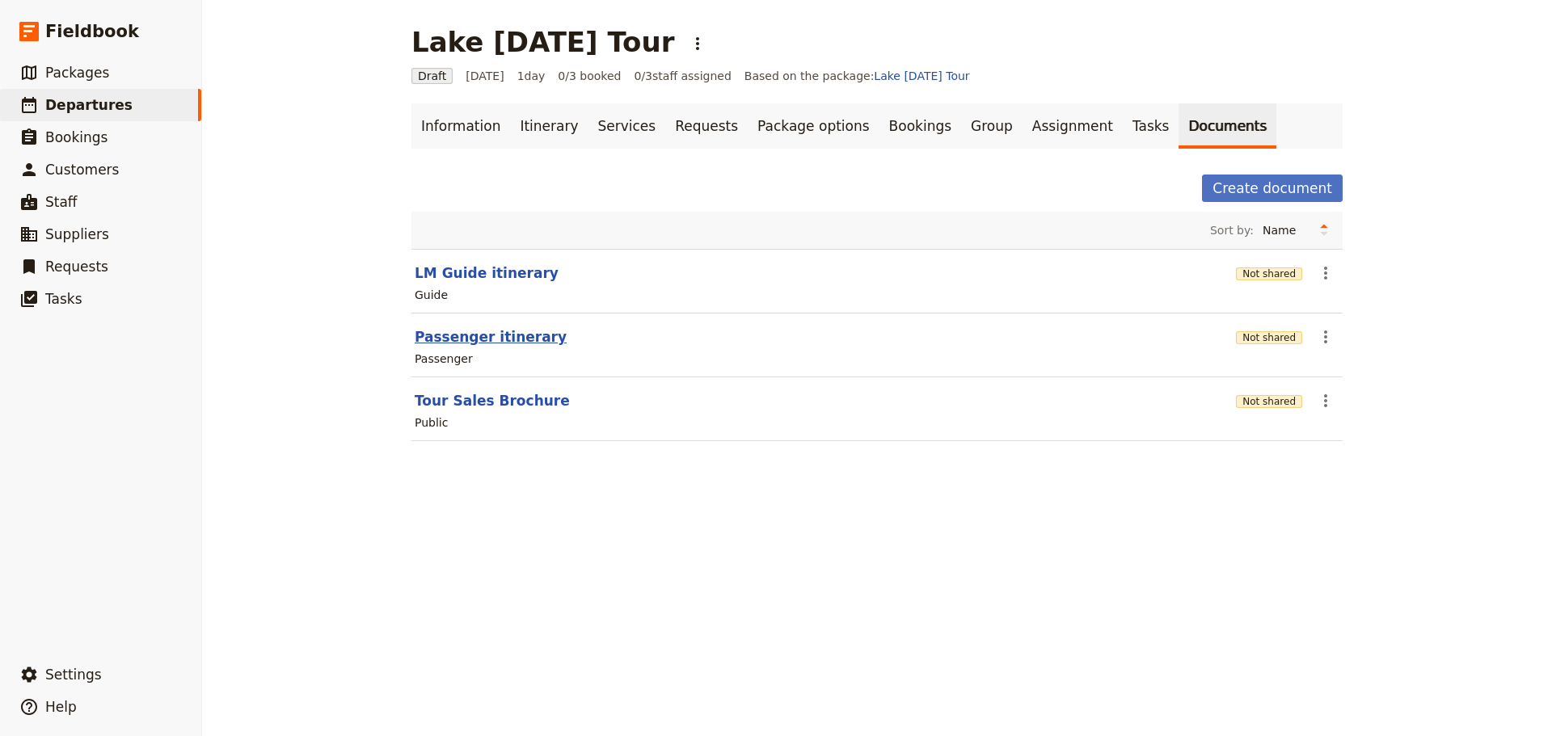
click at [461, 333] on button "Passenger itinerary" at bounding box center [491, 336] width 152 height 19
select select "PASSENGER"
select select "DEFAULT"
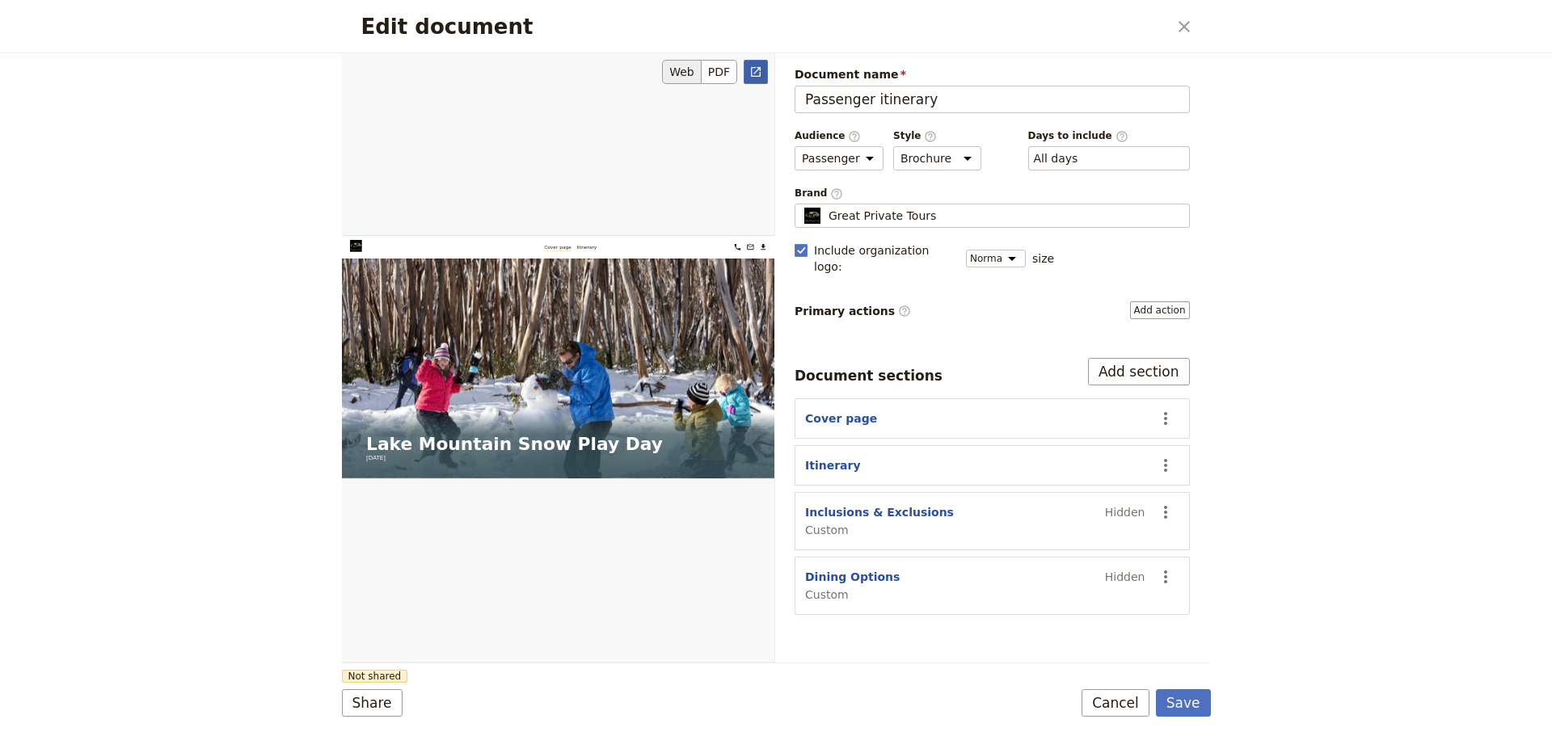
click at [758, 67] on icon "Open full preview" at bounding box center [756, 72] width 10 height 10
click at [1131, 697] on button "Cancel" at bounding box center [1115, 702] width 68 height 27
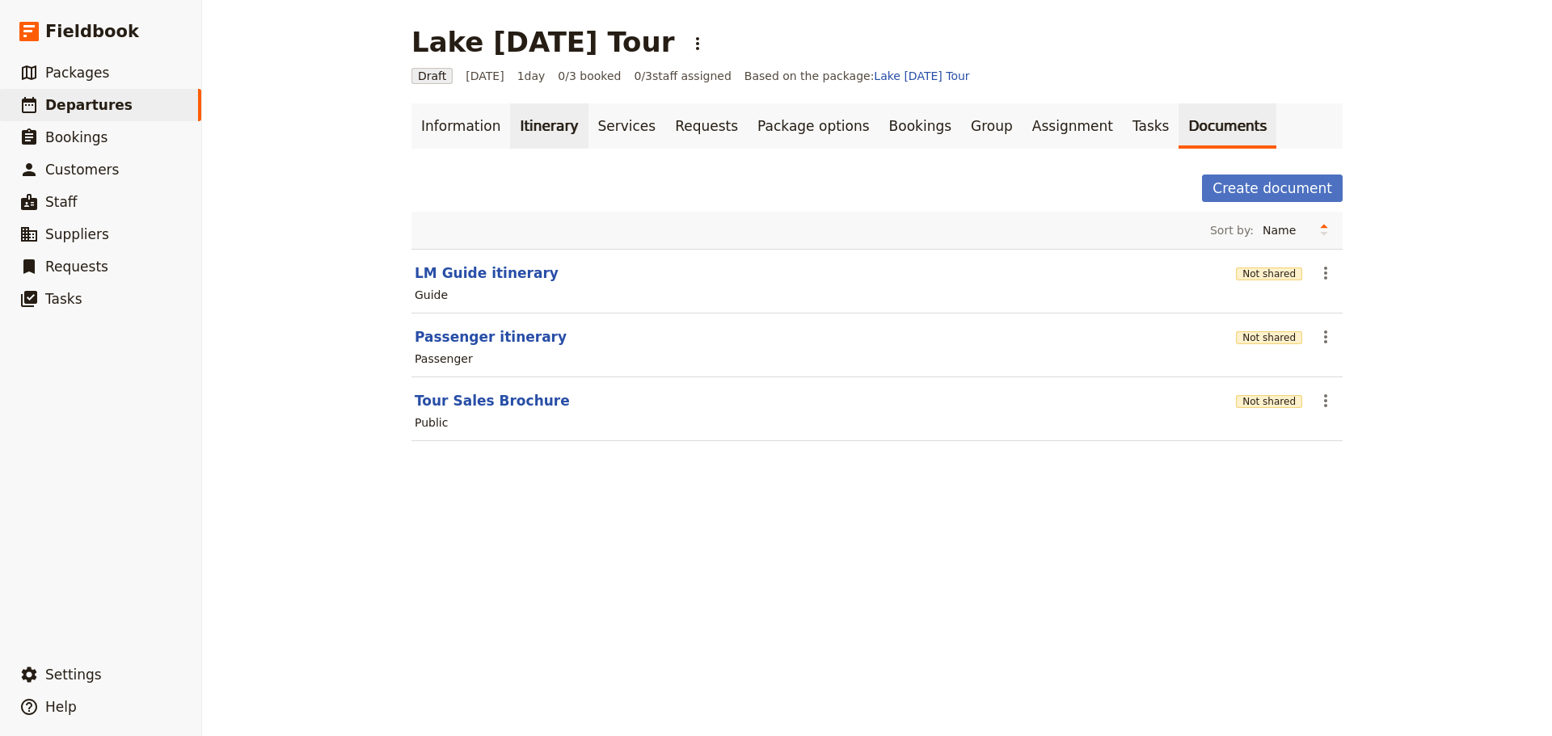
click at [512, 110] on link "Itinerary" at bounding box center [549, 125] width 78 height 45
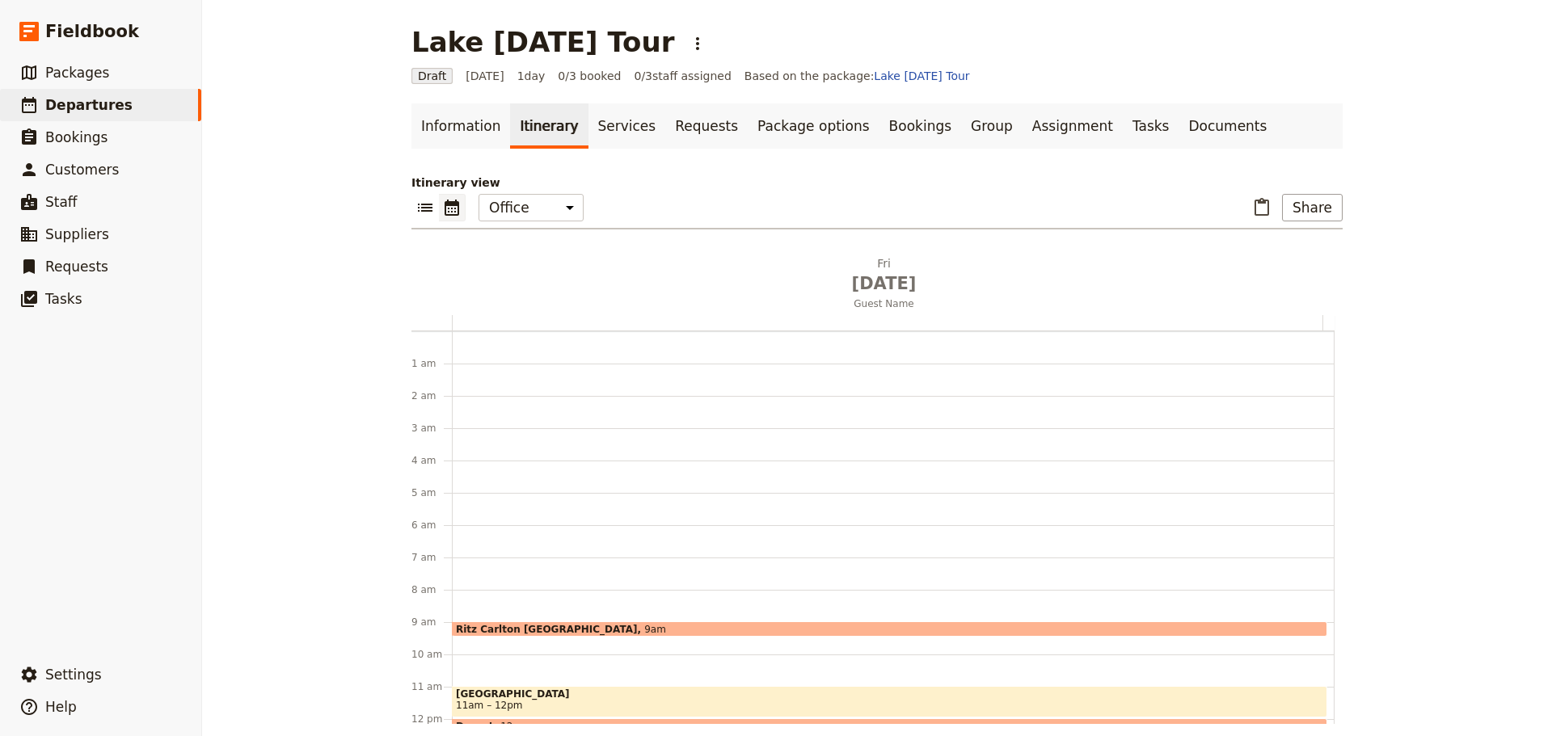
scroll to position [210, 0]
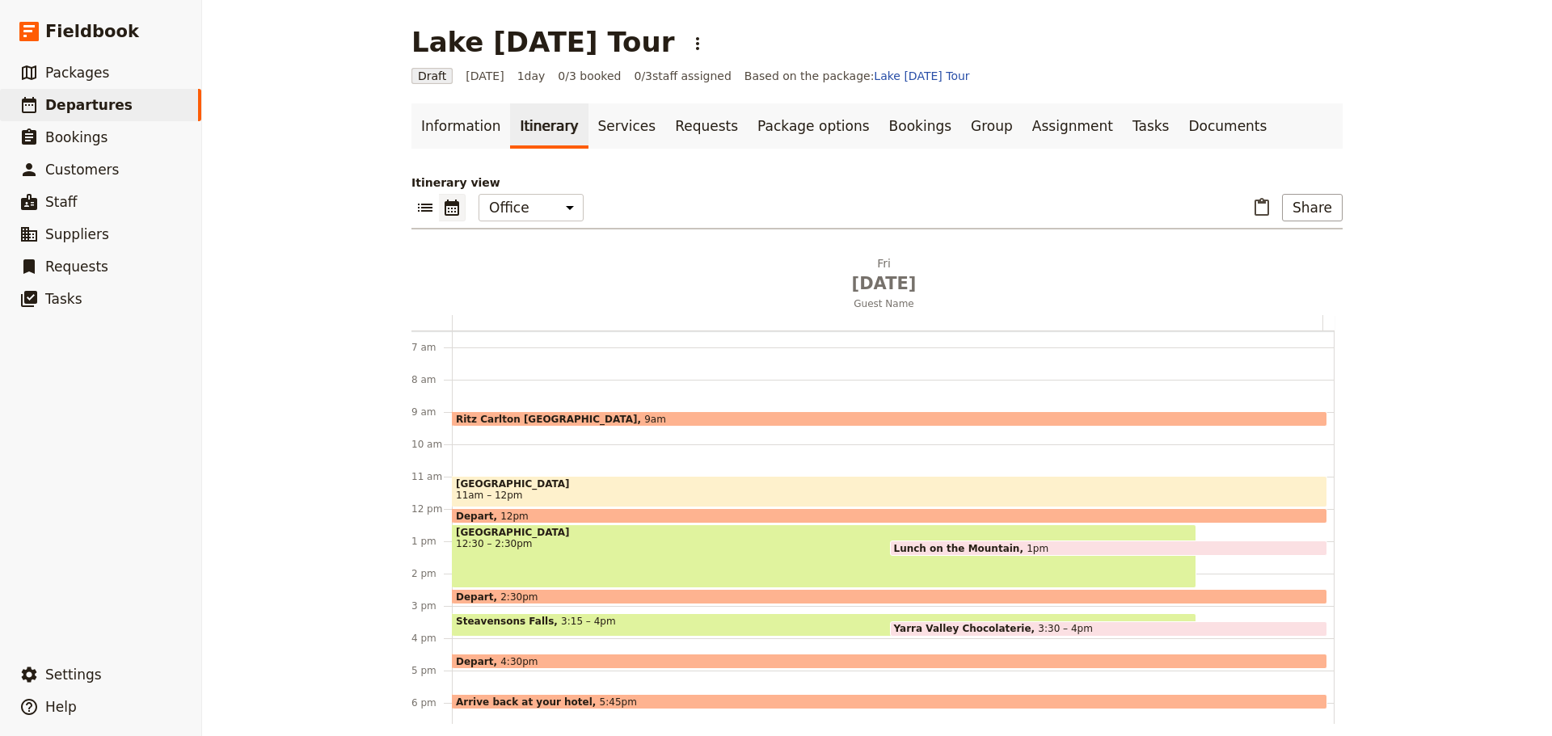
click at [492, 415] on span "Ritz Carlton [GEOGRAPHIC_DATA]" at bounding box center [550, 419] width 188 height 11
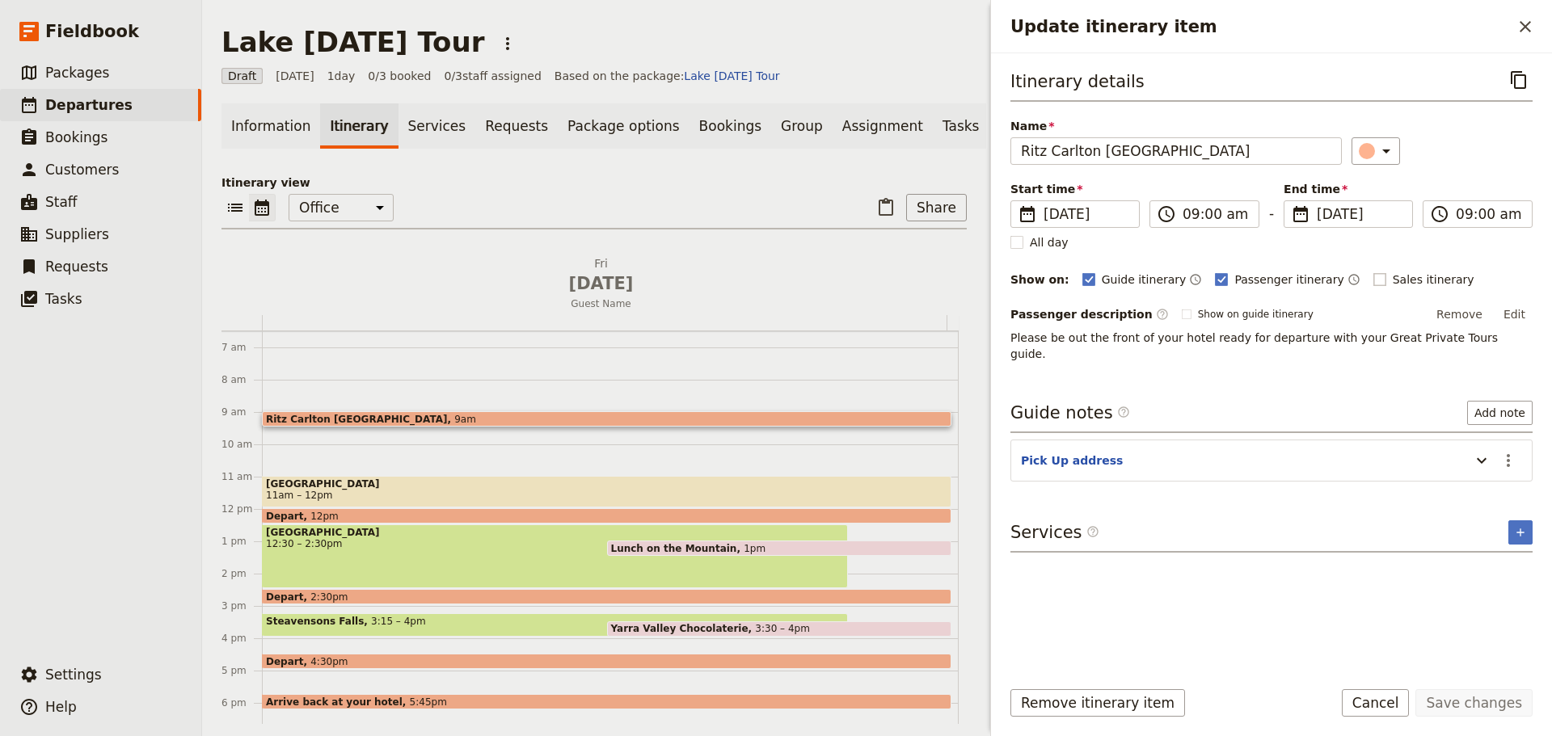
click at [1373, 282] on rect "Update itinerary item" at bounding box center [1379, 279] width 12 height 12
click at [1372, 272] on input "Sales itinerary" at bounding box center [1372, 271] width 1 height 1
checkbox input "true"
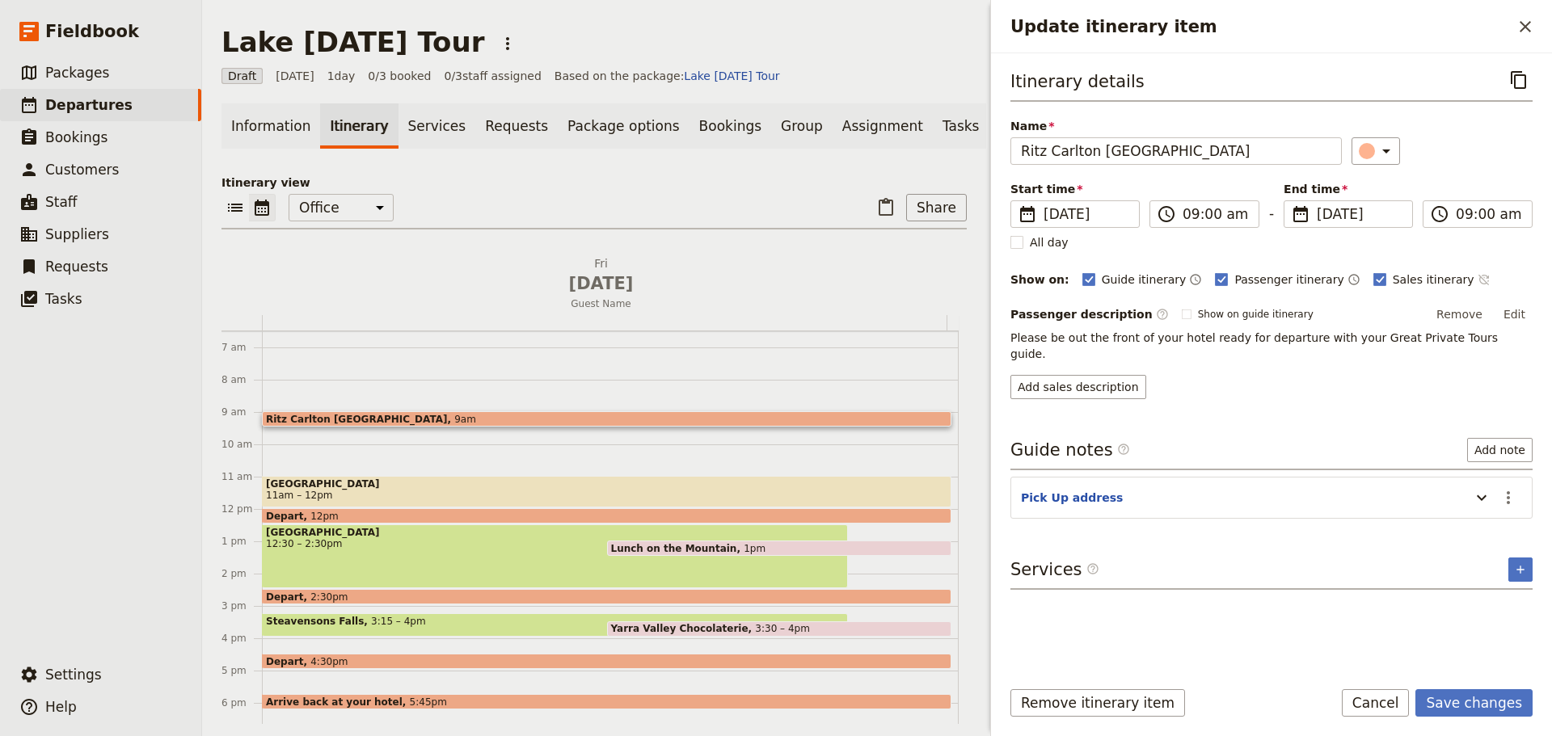
click at [1477, 280] on icon "Time not shown on sales itinerary" at bounding box center [1483, 279] width 13 height 13
click at [1463, 710] on button "Save changes" at bounding box center [1473, 702] width 117 height 27
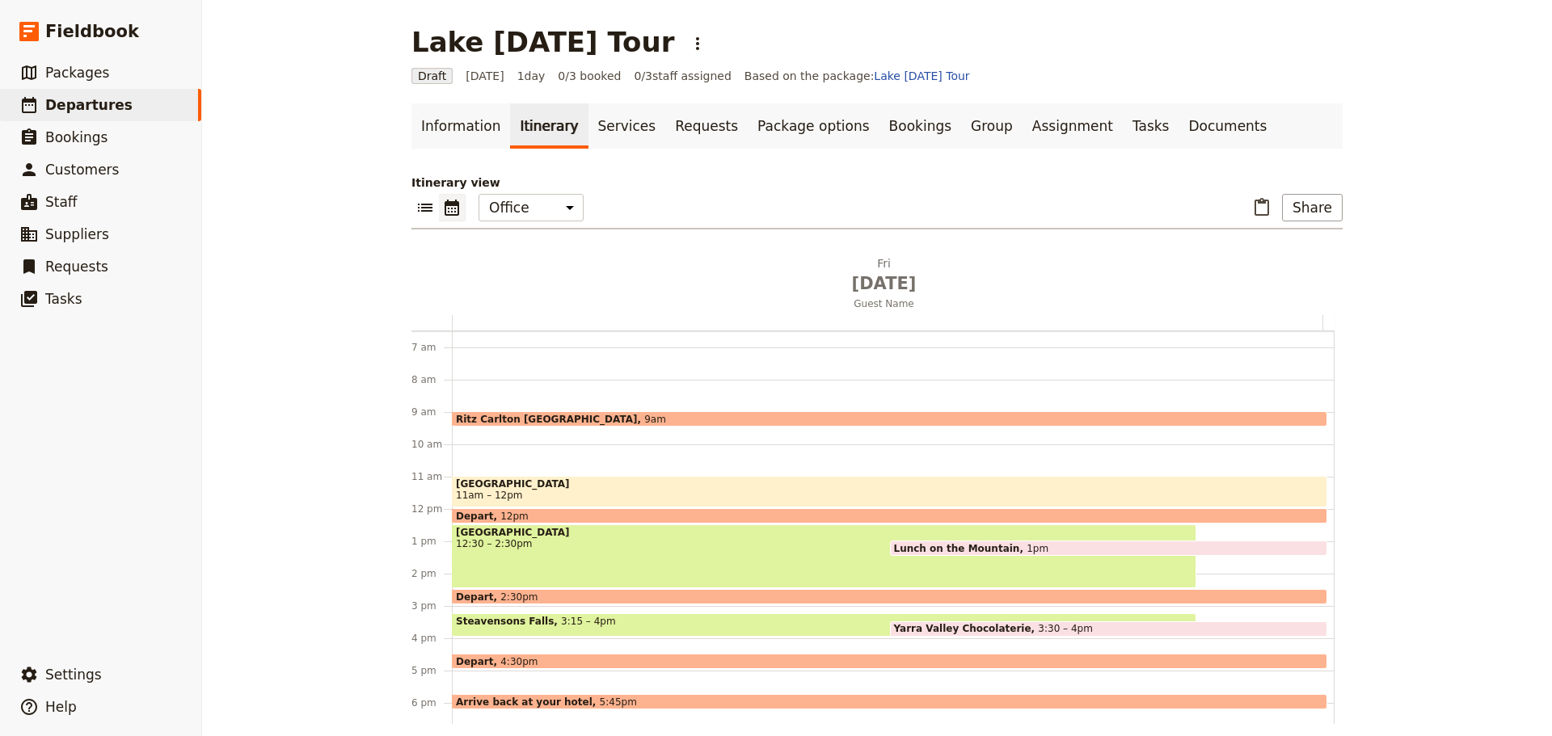
click at [500, 486] on span "[GEOGRAPHIC_DATA]" at bounding box center [889, 483] width 867 height 11
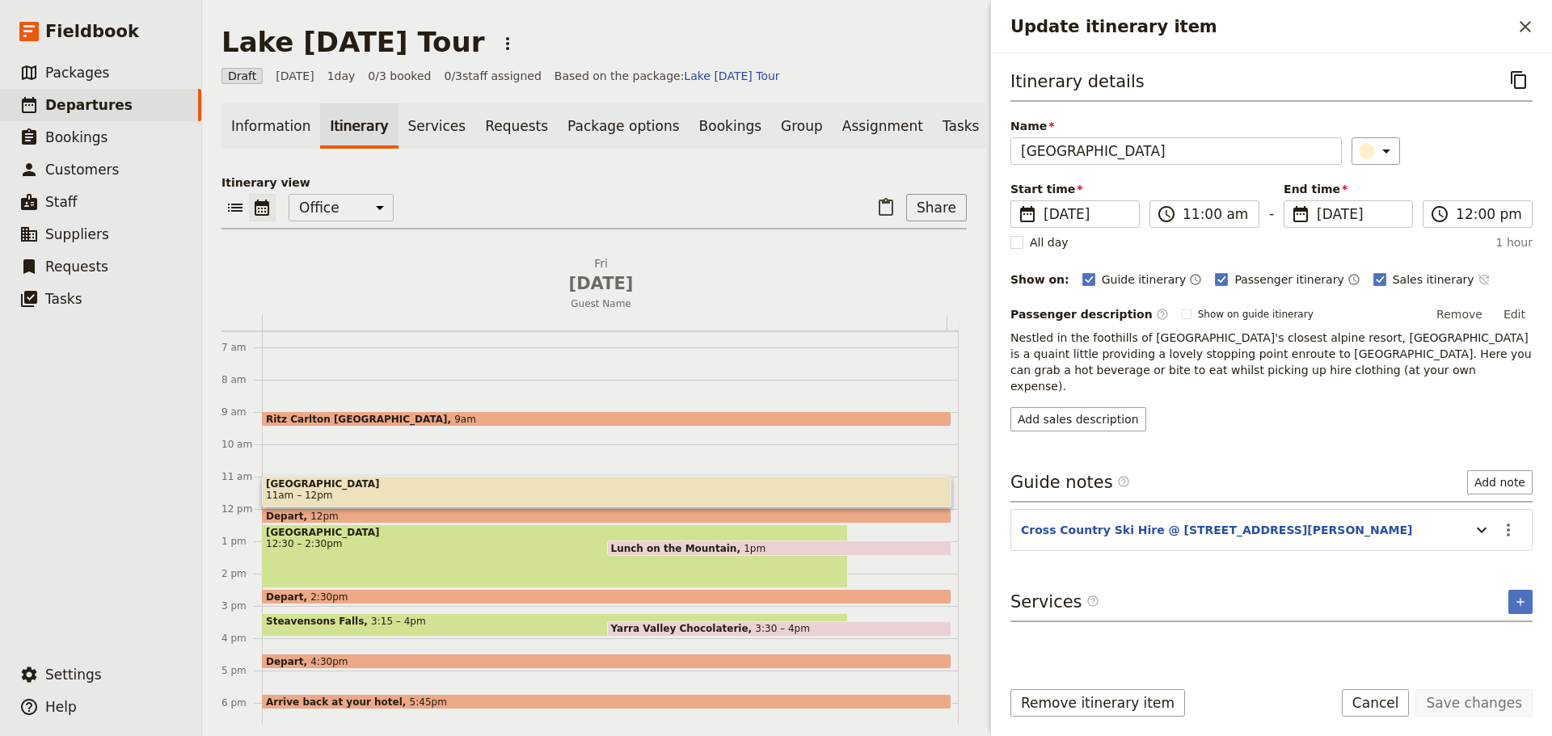
click at [1477, 280] on icon "Time not shown on sales itinerary" at bounding box center [1483, 279] width 13 height 13
click at [1474, 697] on button "Save changes" at bounding box center [1473, 702] width 117 height 27
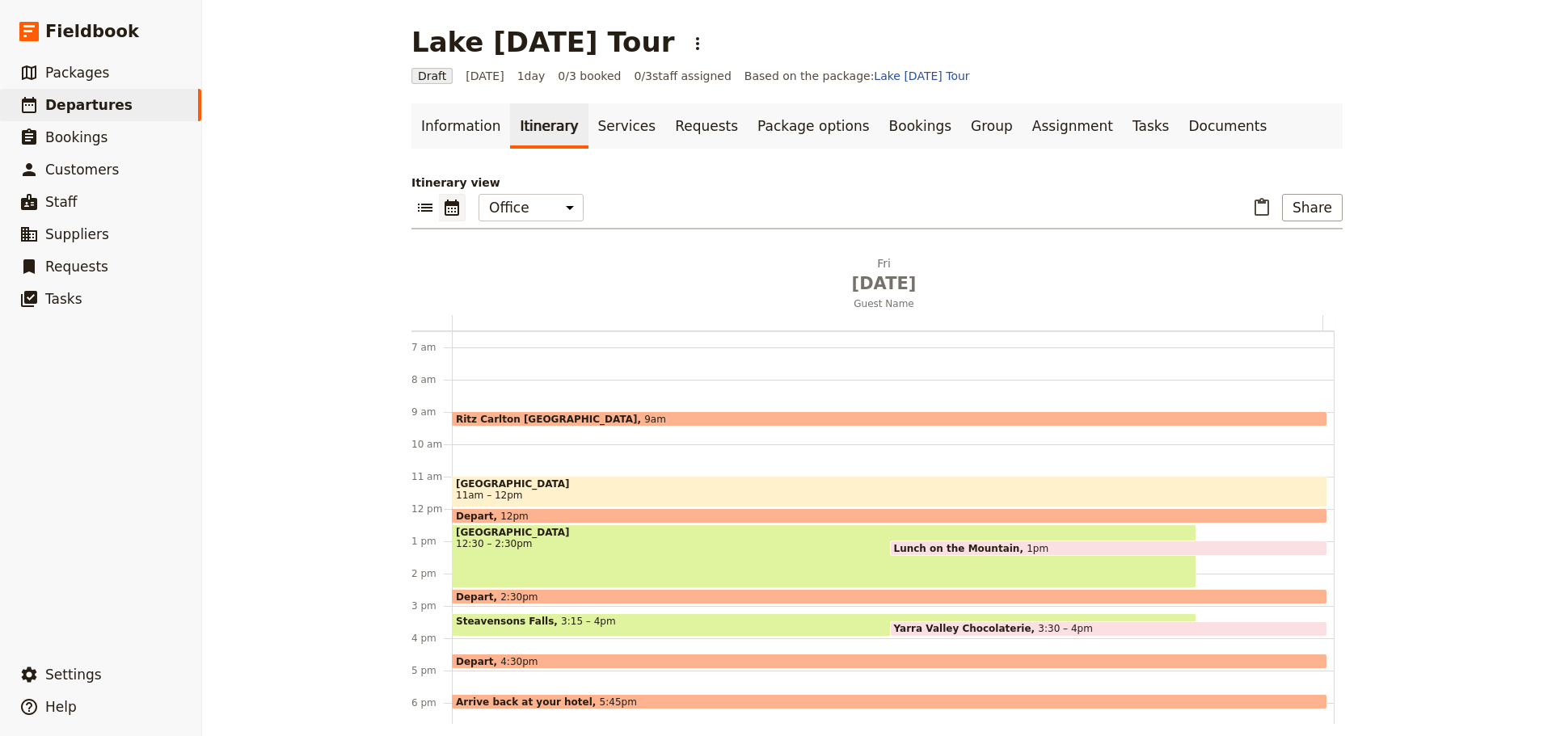
click at [596, 515] on div "Depart 12pm" at bounding box center [889, 515] width 875 height 15
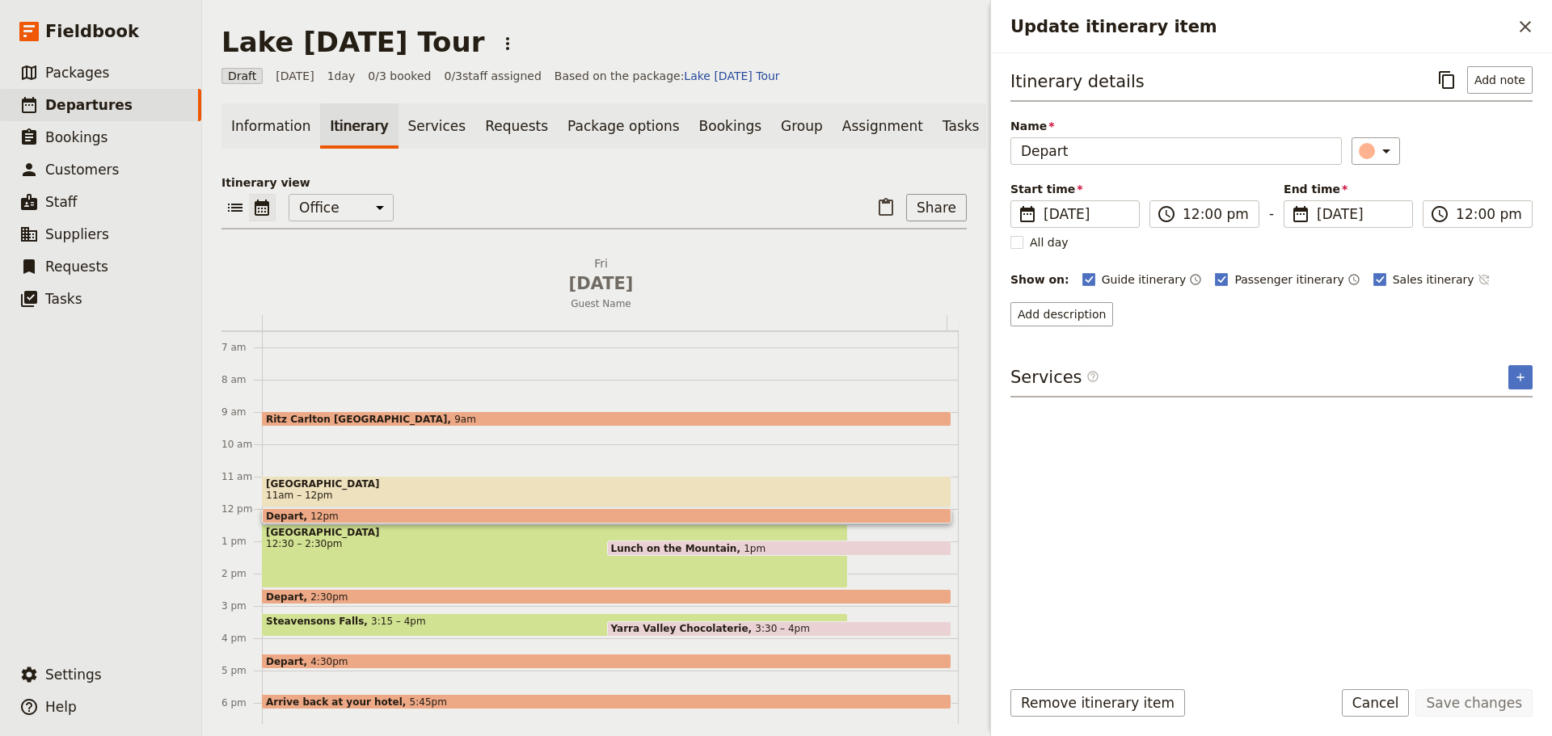
click at [1477, 280] on icon "Time not shown on sales itinerary" at bounding box center [1483, 279] width 13 height 13
click at [1465, 691] on button "Save changes" at bounding box center [1473, 702] width 117 height 27
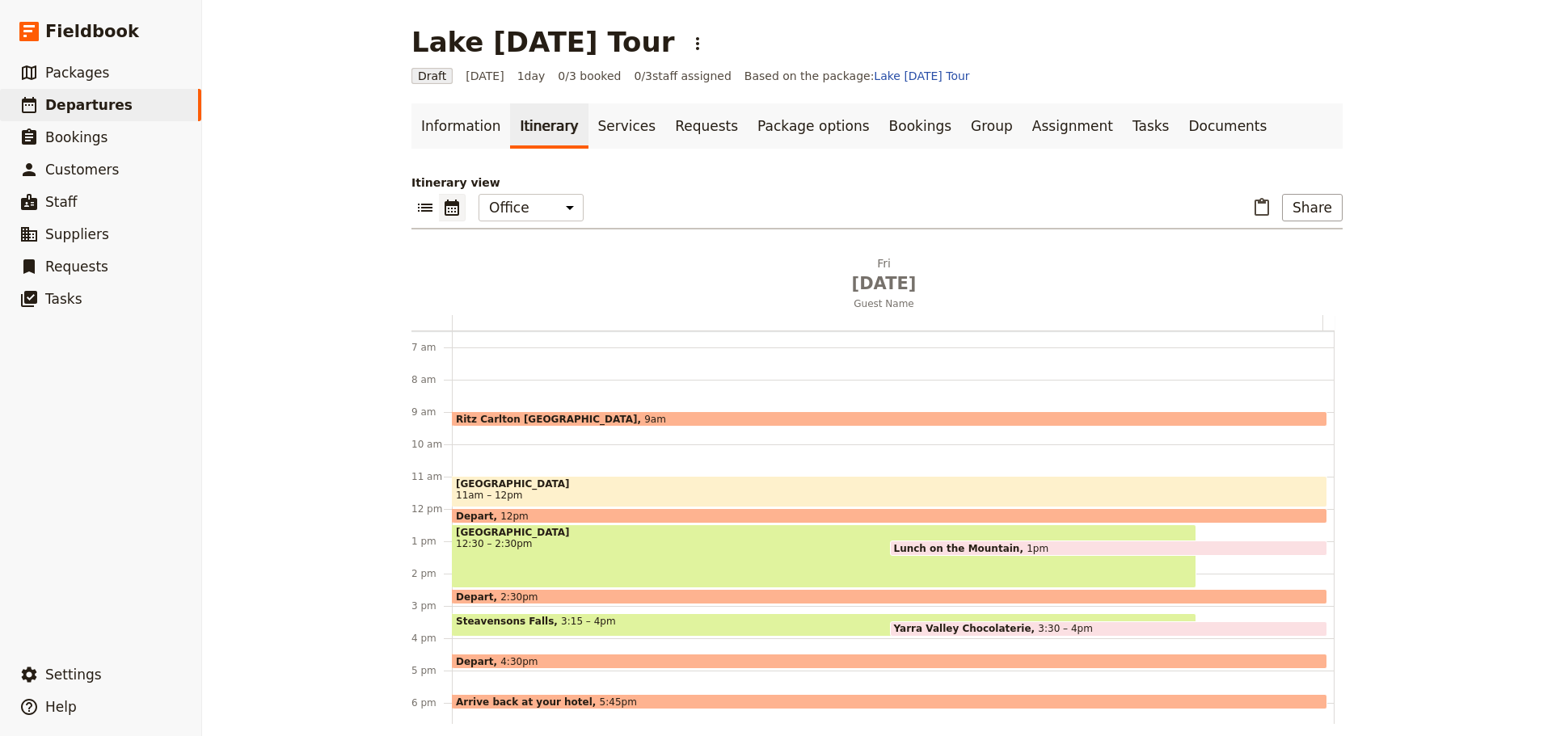
click at [625, 540] on span "12:30 – 2:30pm" at bounding box center [824, 543] width 736 height 11
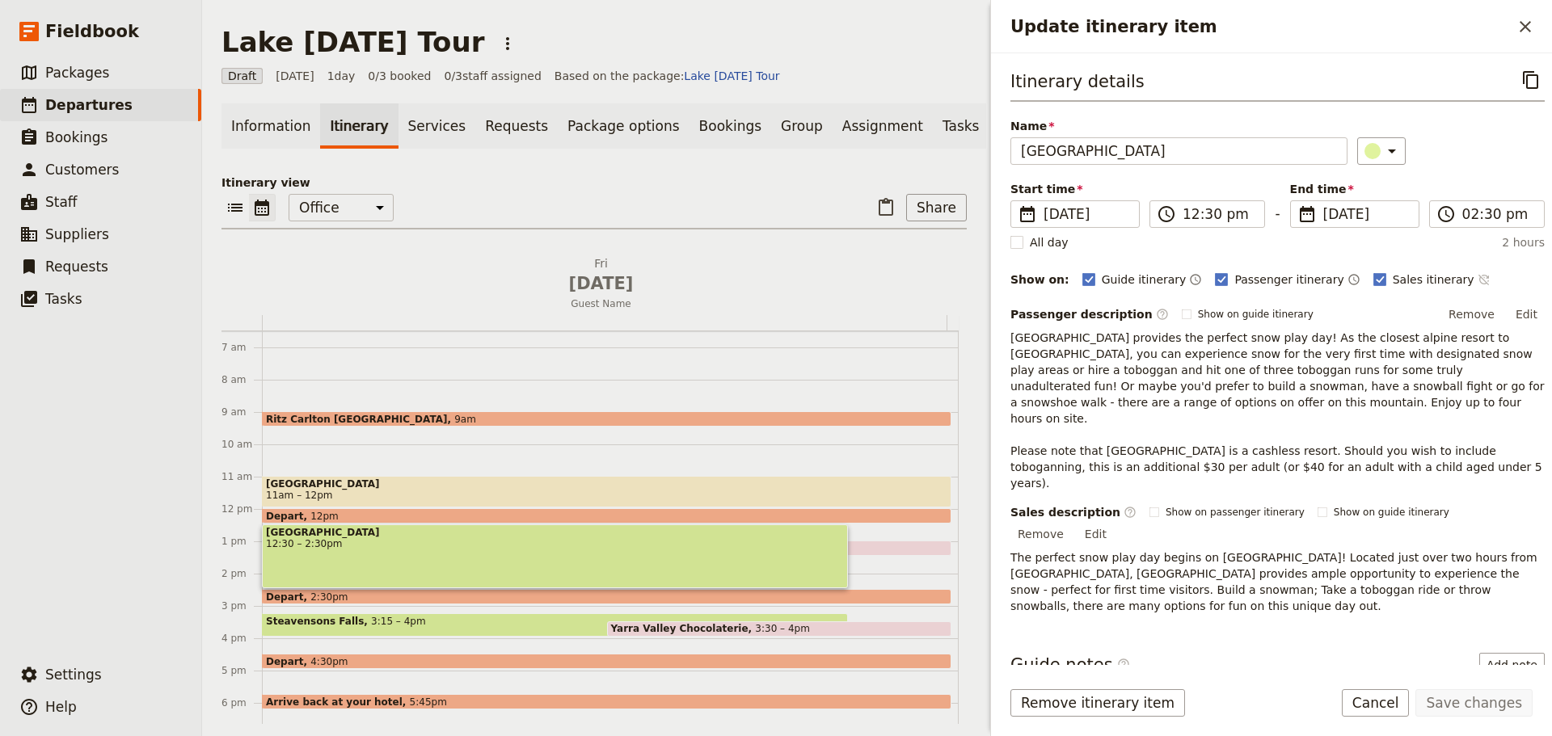
click at [1477, 276] on icon "Time not shown on sales itinerary" at bounding box center [1483, 279] width 13 height 13
click at [1486, 701] on button "Save changes" at bounding box center [1473, 702] width 117 height 27
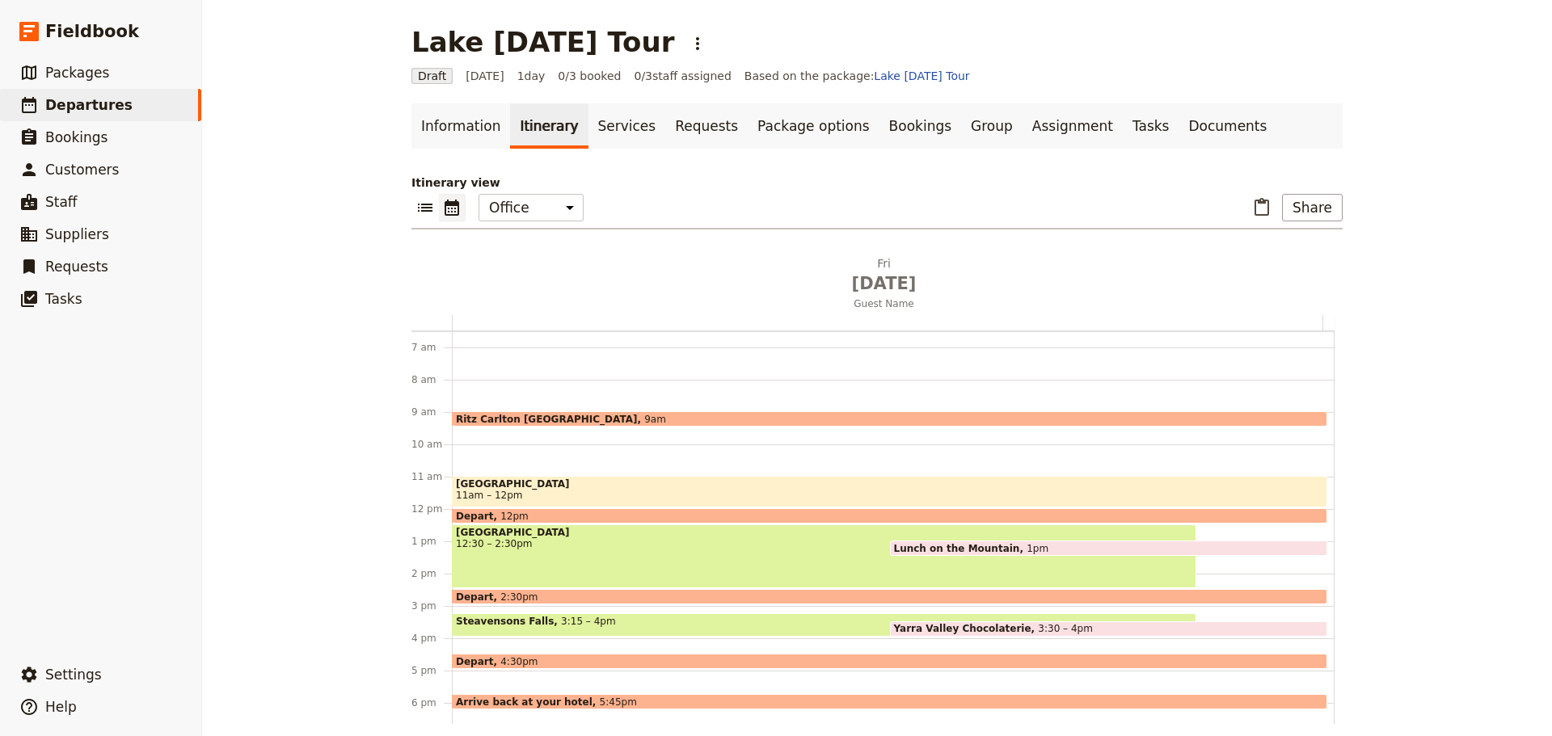
click at [950, 544] on span "Lunch on the Mountain" at bounding box center [960, 548] width 133 height 11
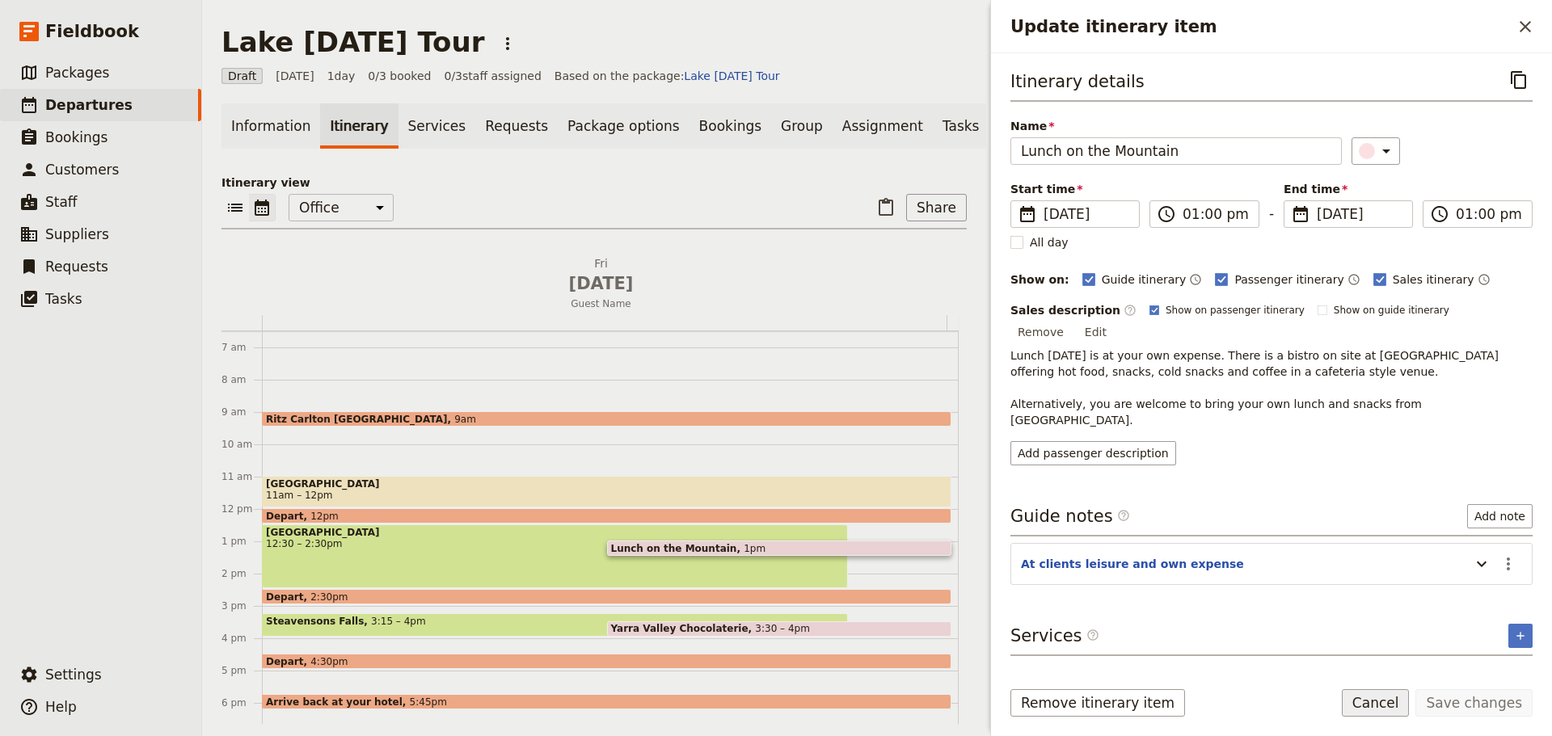
click at [1388, 697] on button "Cancel" at bounding box center [1375, 702] width 68 height 27
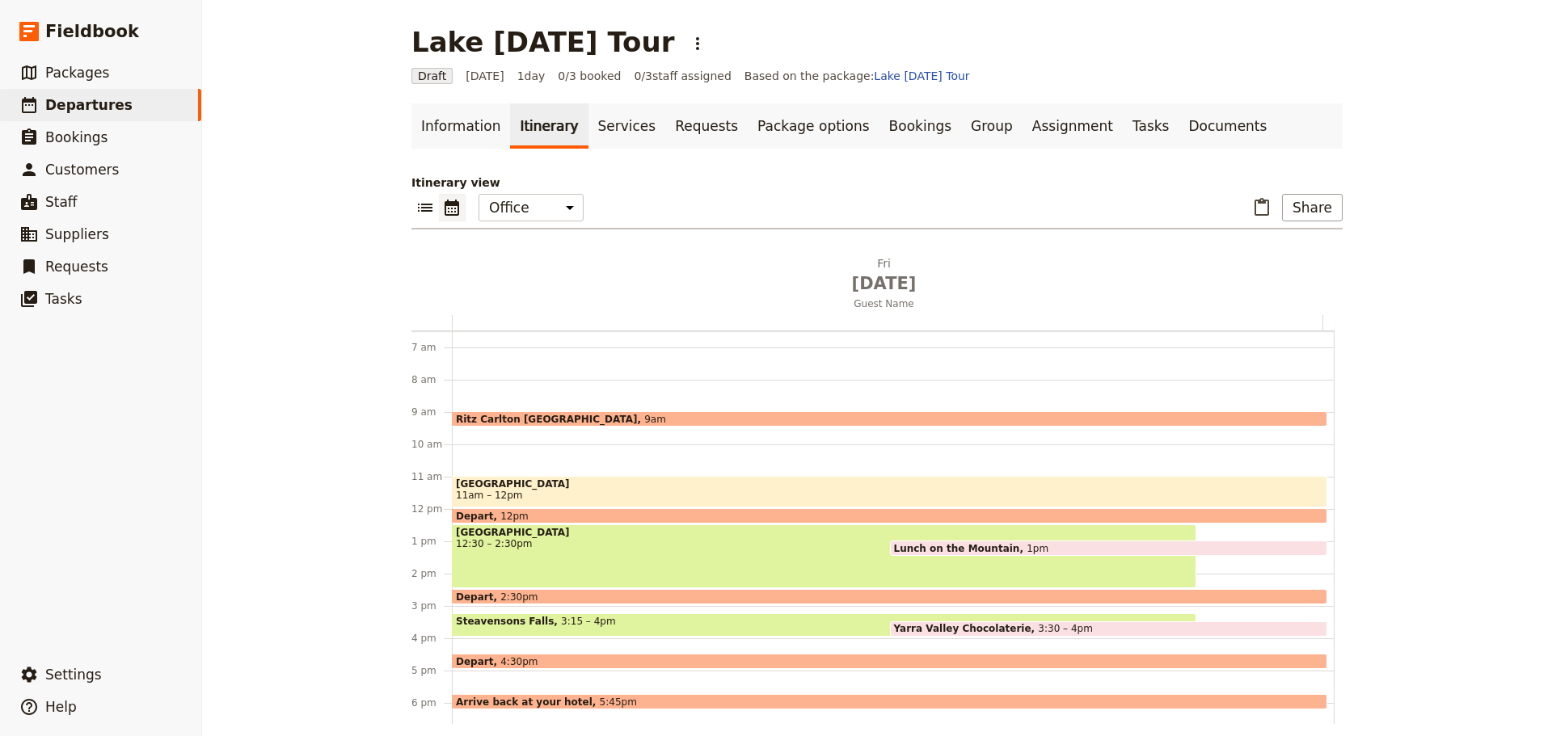
click at [563, 594] on div "Depart 2:30pm" at bounding box center [889, 596] width 875 height 15
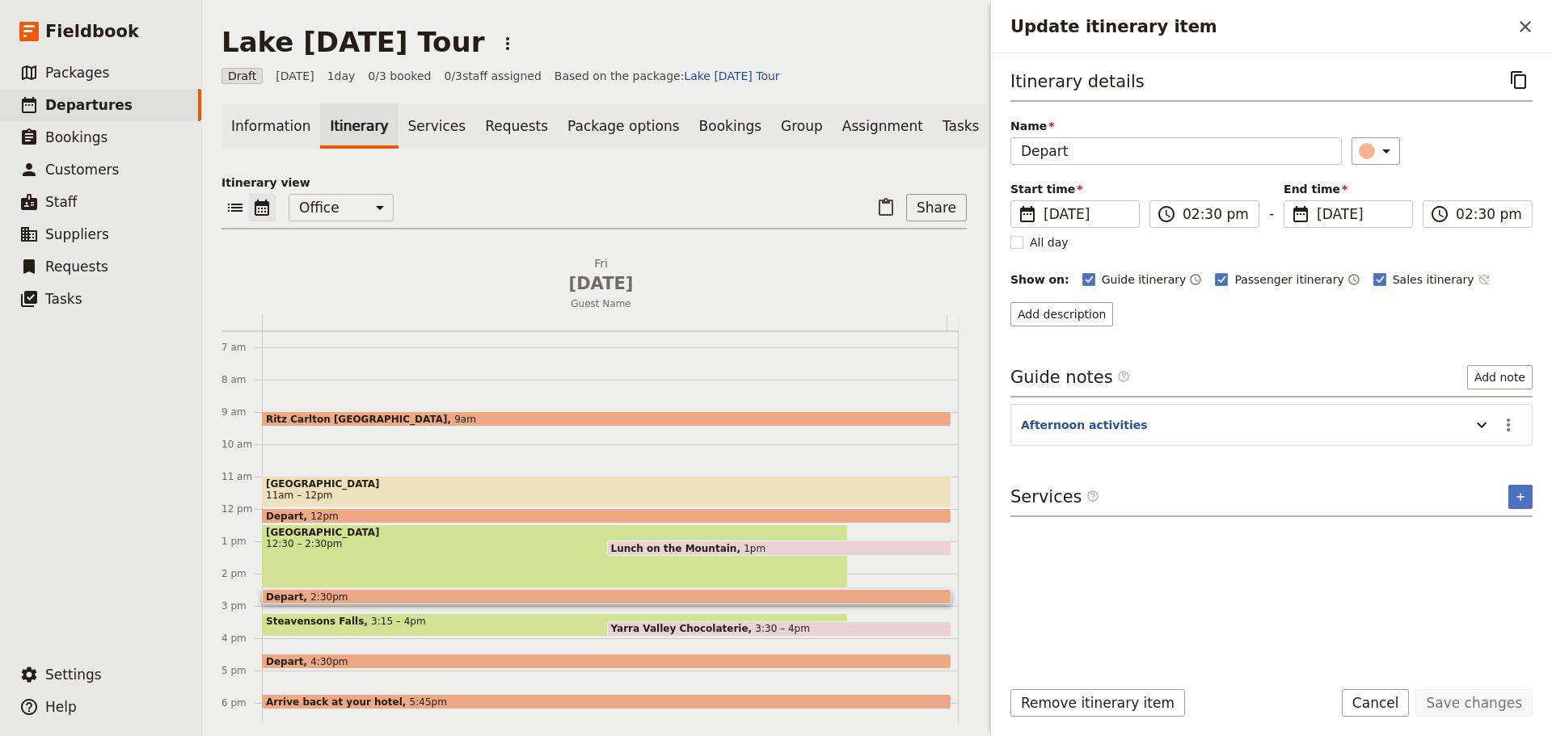
click at [1477, 278] on icon "Time not shown on sales itinerary" at bounding box center [1483, 279] width 13 height 13
click at [1476, 703] on button "Save changes" at bounding box center [1473, 702] width 117 height 27
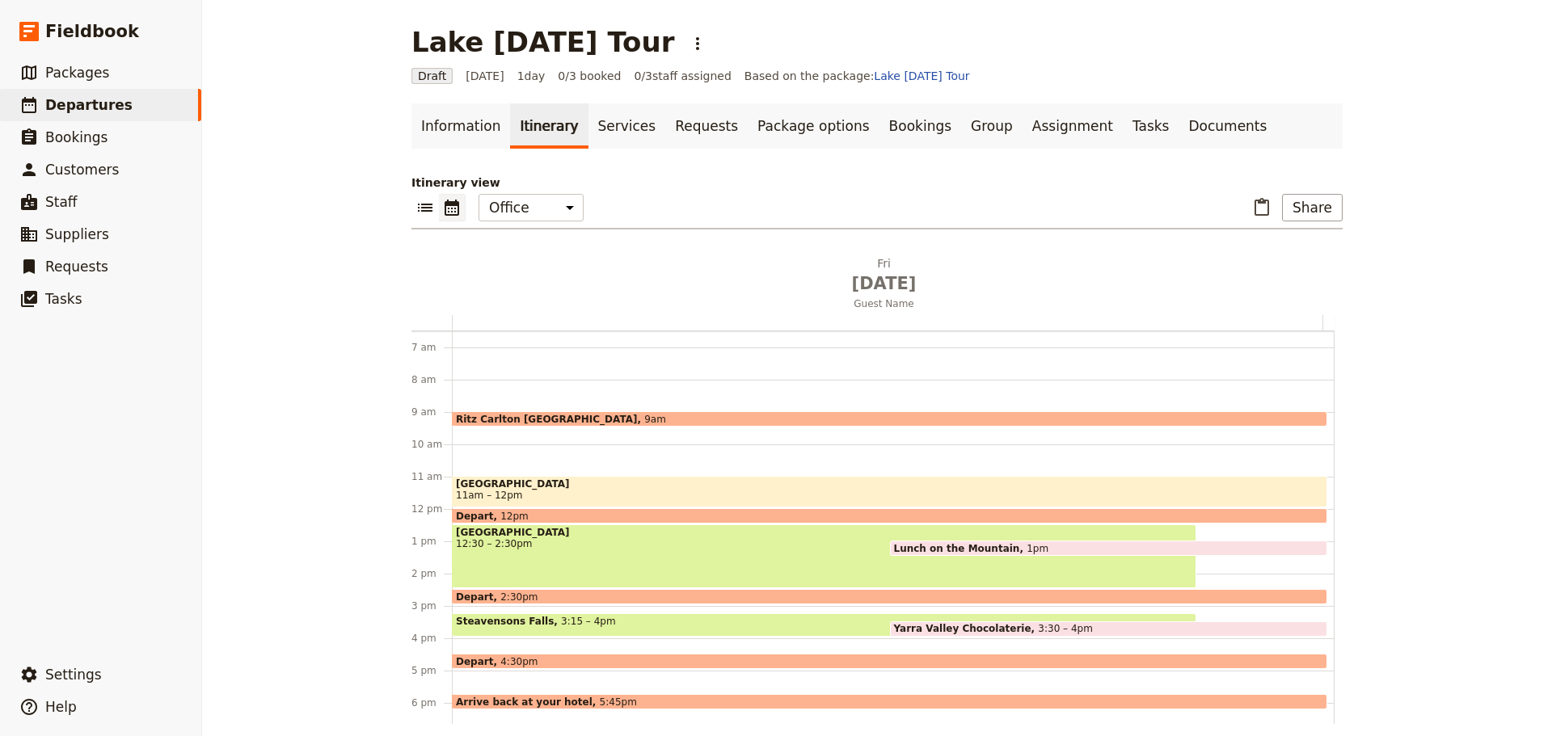
click at [570, 621] on span "3:15 – 4pm" at bounding box center [588, 625] width 55 height 19
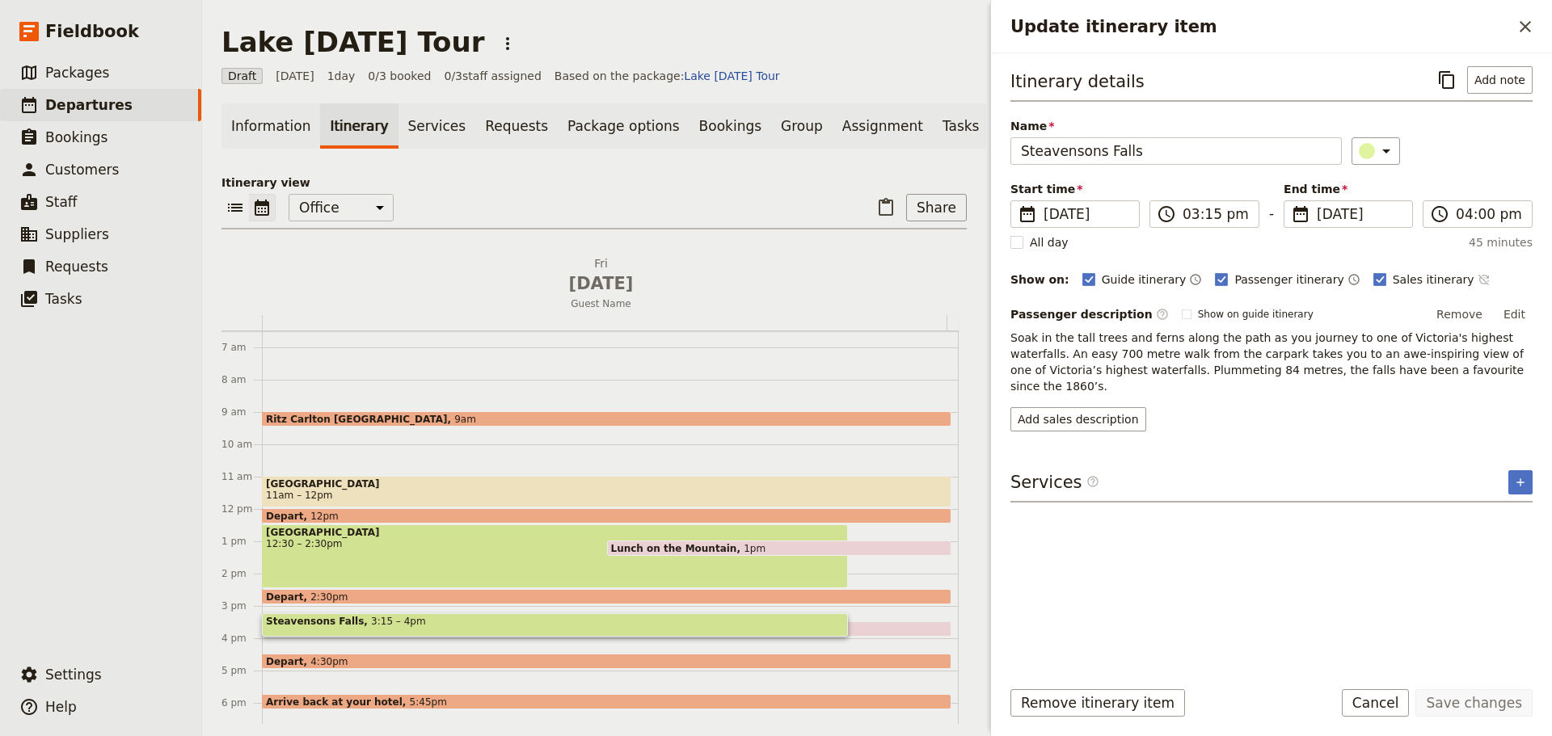
click at [1477, 282] on icon "Time not shown on sales itinerary" at bounding box center [1482, 280] width 11 height 11
click at [1469, 695] on button "Save changes" at bounding box center [1473, 702] width 117 height 27
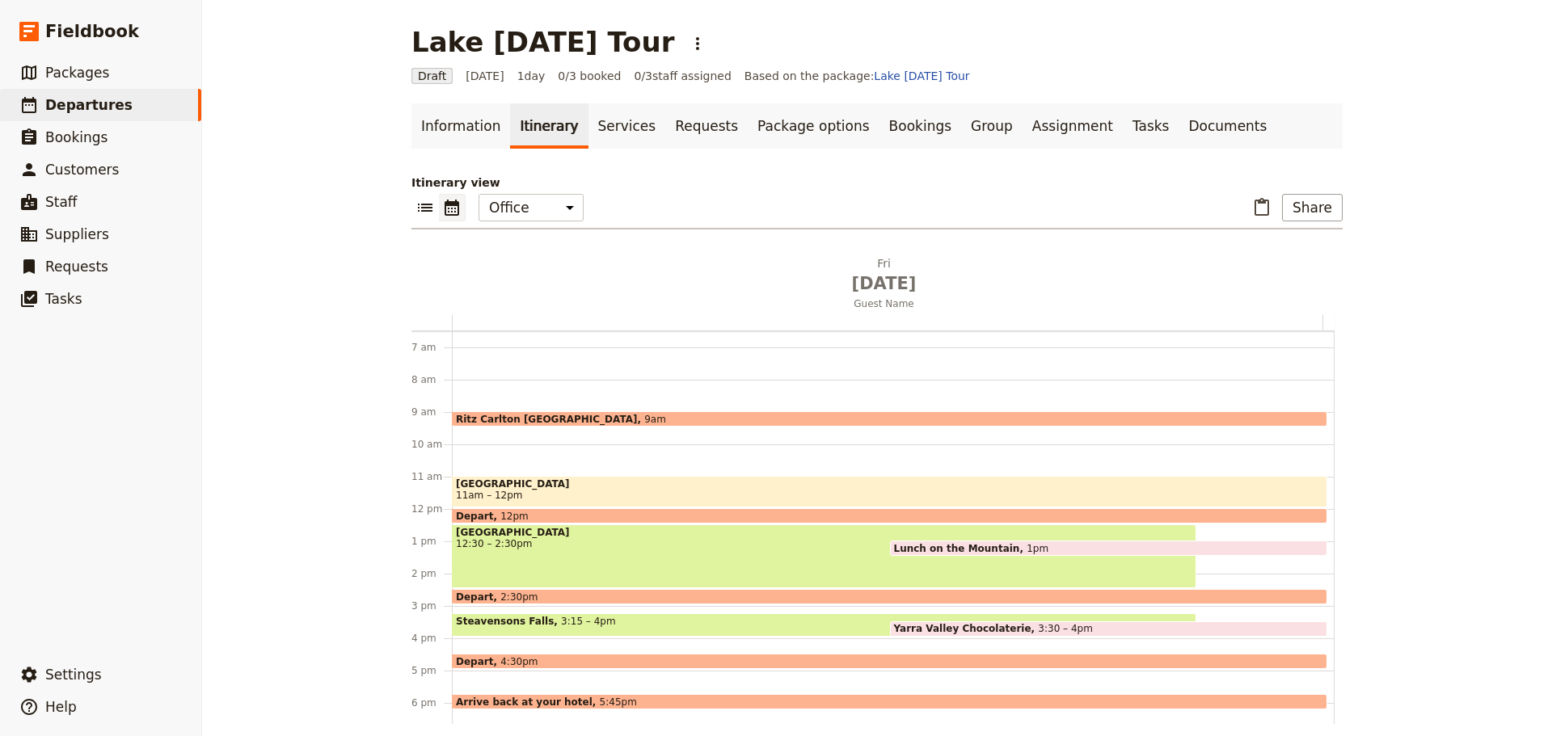
click at [1074, 625] on div "Yarra Valley Chocolaterie 3:30 – 4pm" at bounding box center [1109, 628] width 438 height 15
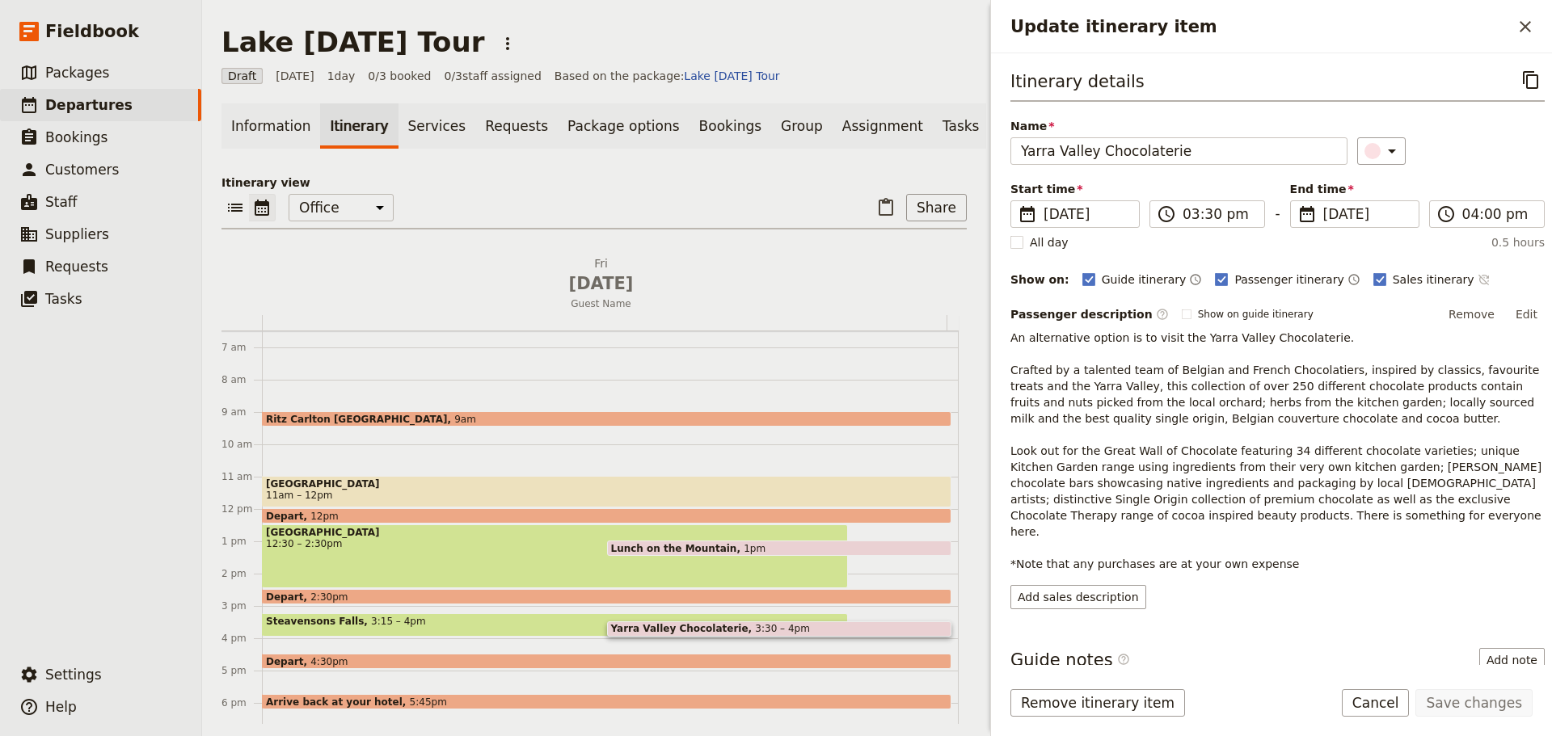
click at [1477, 279] on icon "Time not shown on sales itinerary" at bounding box center [1483, 279] width 13 height 13
click at [1483, 703] on button "Save changes" at bounding box center [1473, 702] width 117 height 27
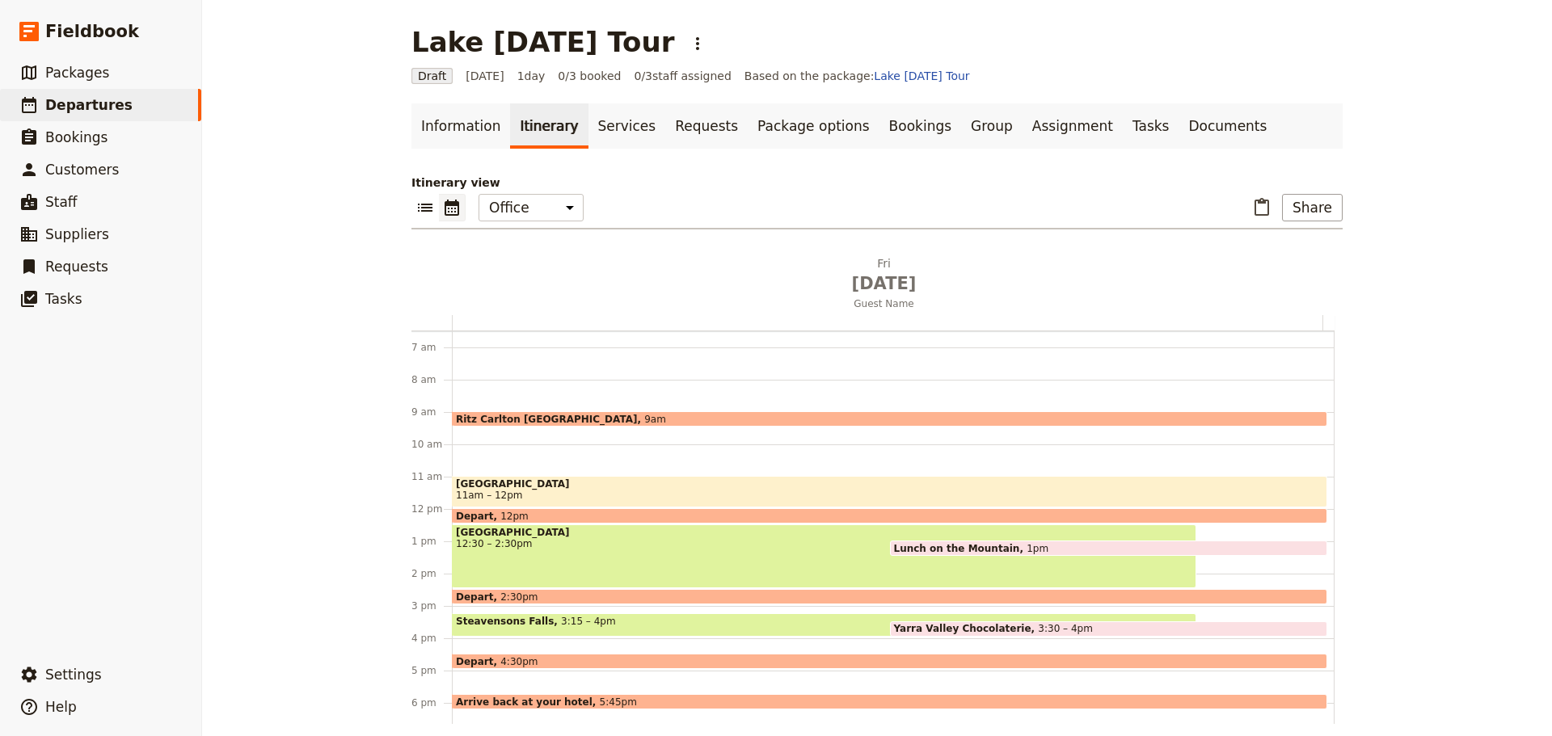
click at [529, 658] on div "Depart 4:30pm" at bounding box center [889, 661] width 875 height 15
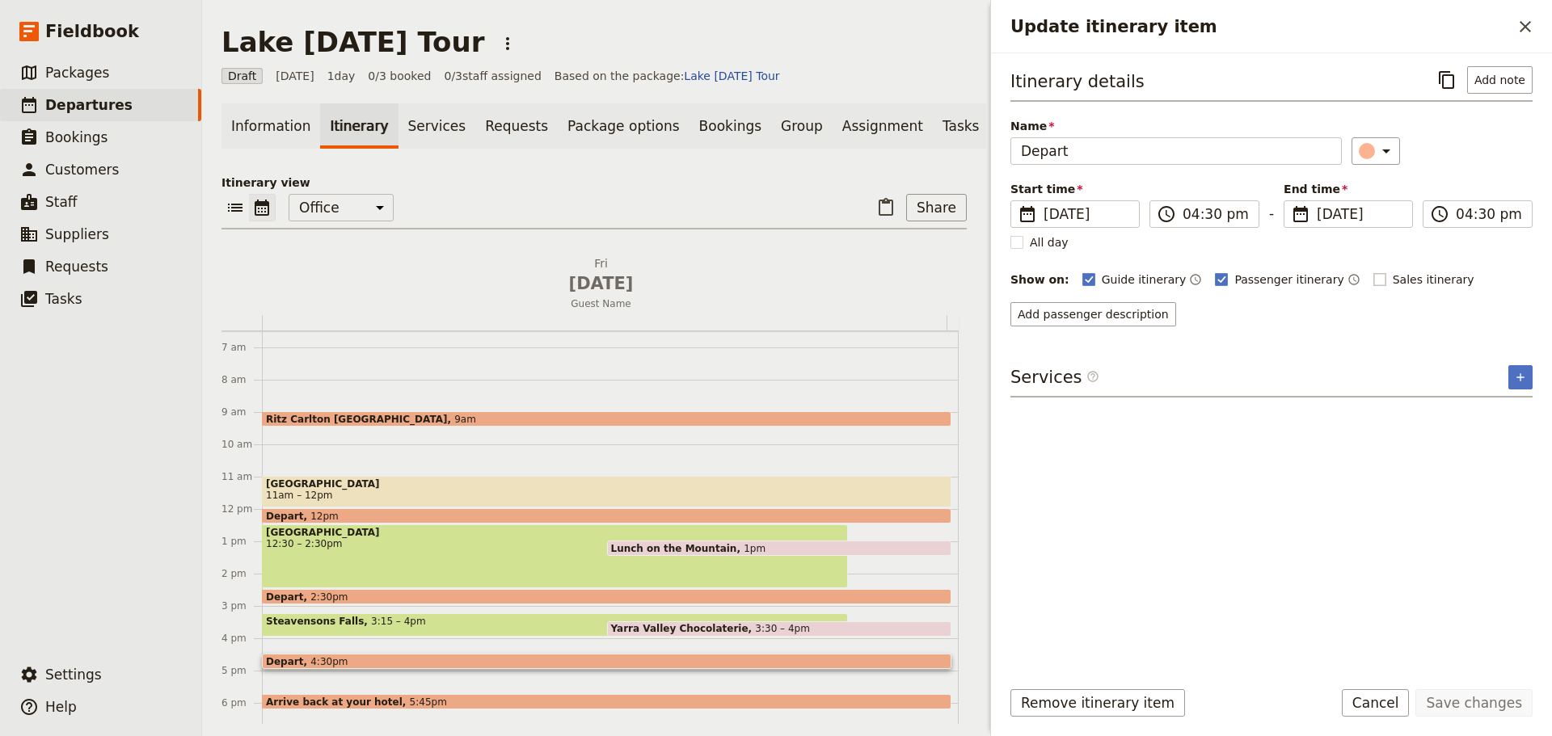
click at [1373, 272] on label "Sales itinerary" at bounding box center [1423, 280] width 101 height 16
click at [1372, 271] on input "Sales itinerary" at bounding box center [1372, 271] width 1 height 1
checkbox input "true"
click at [1477, 279] on icon "Time not shown on sales itinerary" at bounding box center [1483, 279] width 13 height 13
click at [1489, 709] on button "Save changes" at bounding box center [1473, 702] width 117 height 27
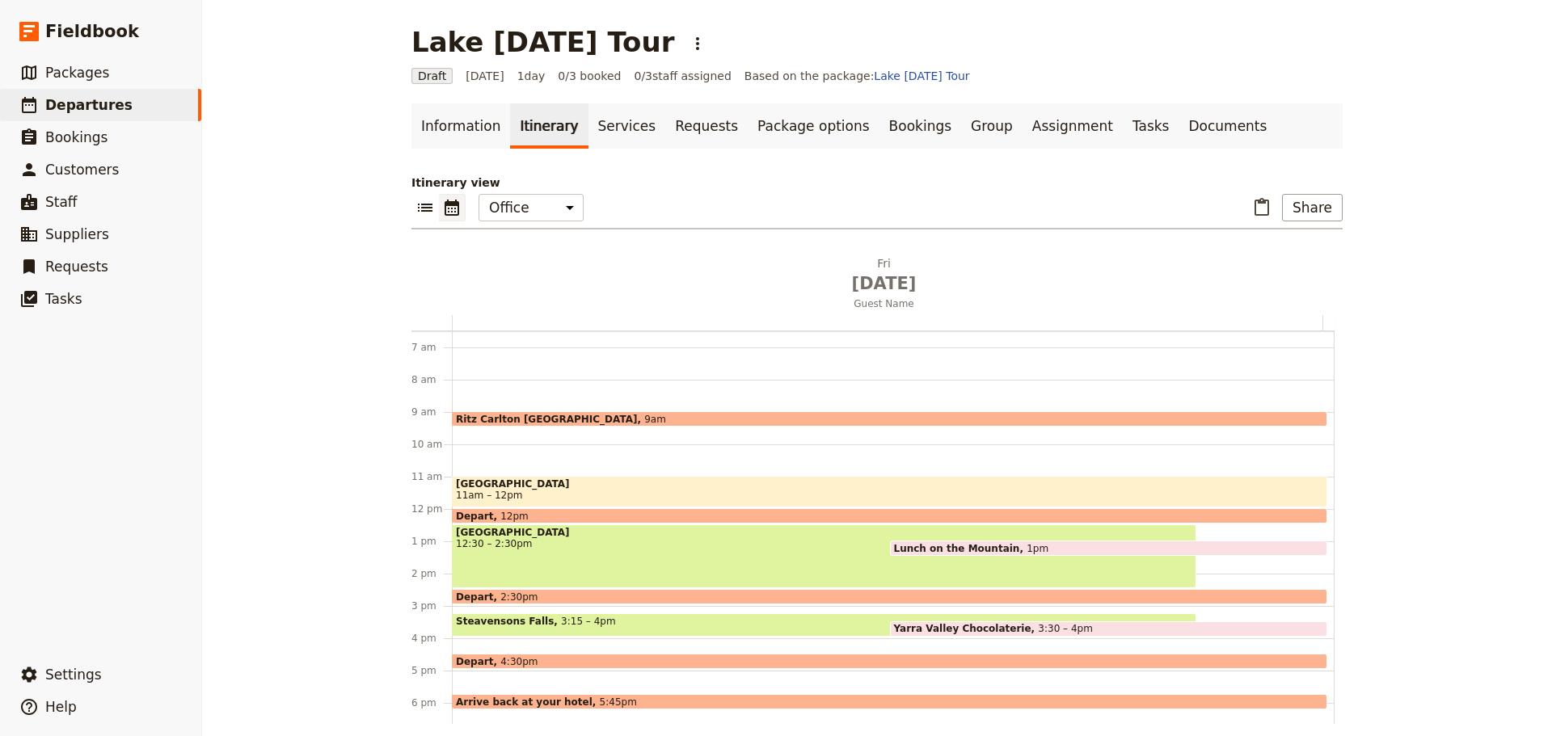
click at [509, 695] on div "Arrive back at your hotel 5:45pm" at bounding box center [889, 701] width 875 height 15
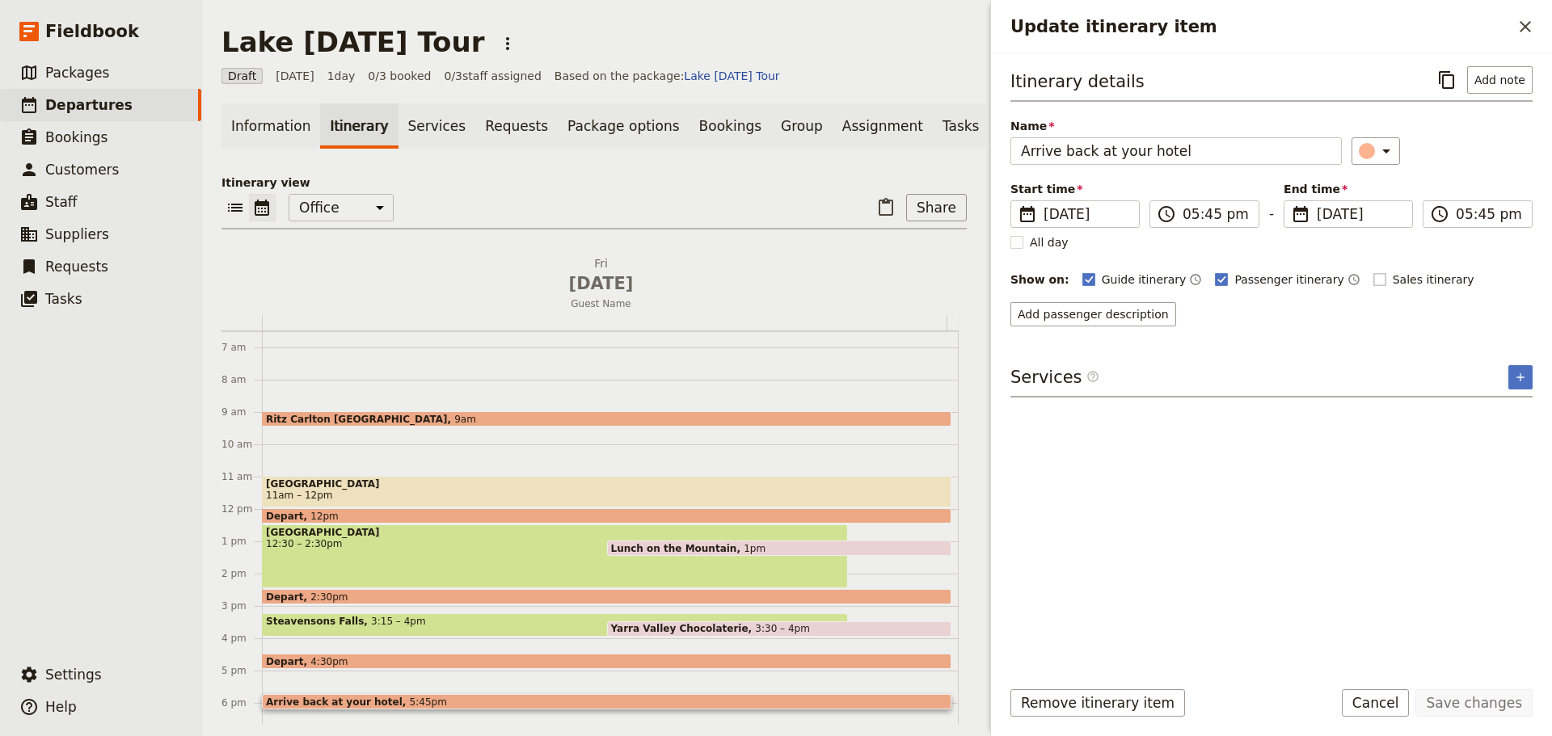
click at [1373, 274] on rect "Update itinerary item" at bounding box center [1379, 279] width 12 height 12
click at [1372, 272] on input "Sales itinerary" at bounding box center [1372, 271] width 1 height 1
checkbox input "true"
click at [1477, 280] on icon "Time not shown on sales itinerary" at bounding box center [1483, 279] width 13 height 13
click at [1472, 705] on button "Save changes" at bounding box center [1473, 702] width 117 height 27
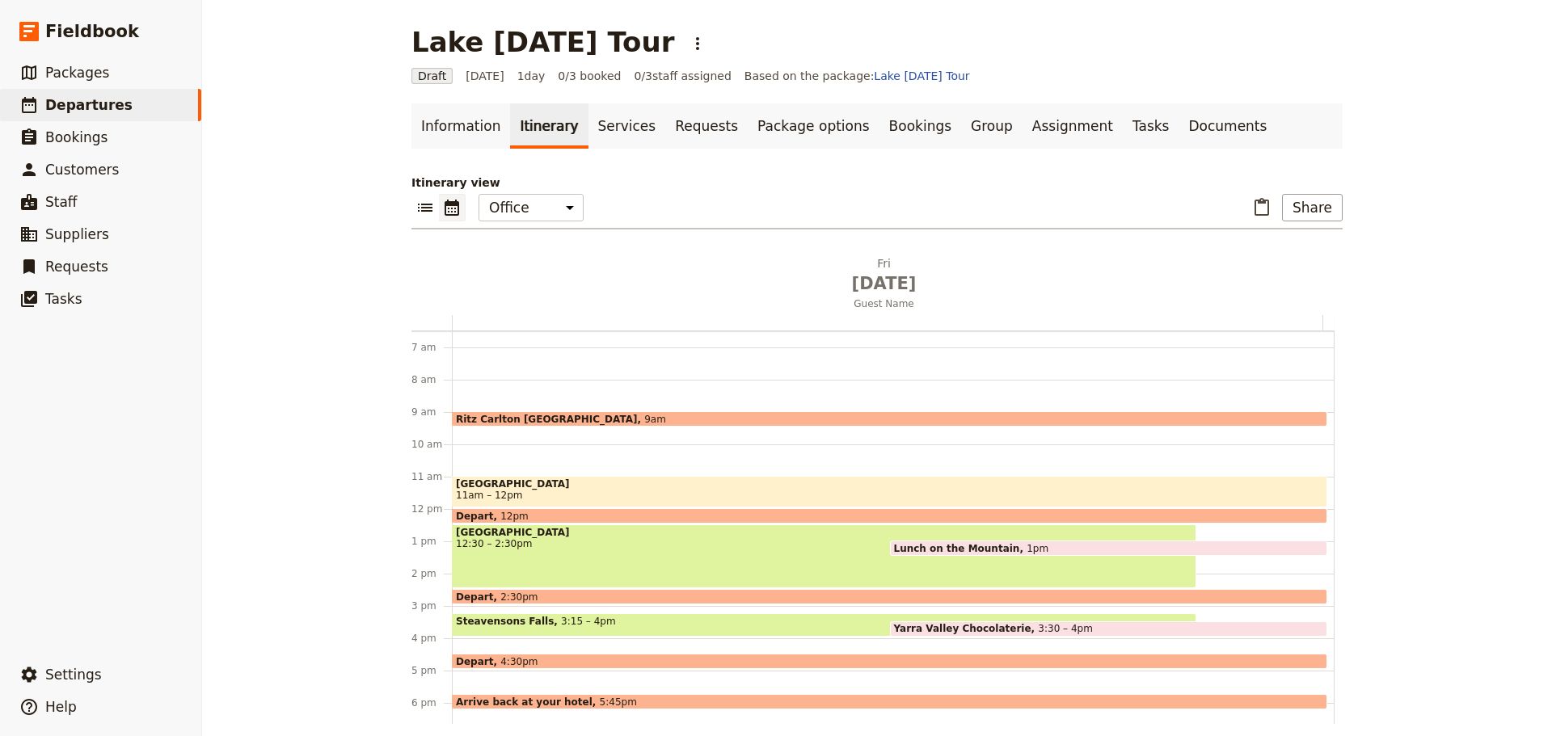
click at [489, 491] on span "11am – 12pm" at bounding box center [489, 495] width 67 height 11
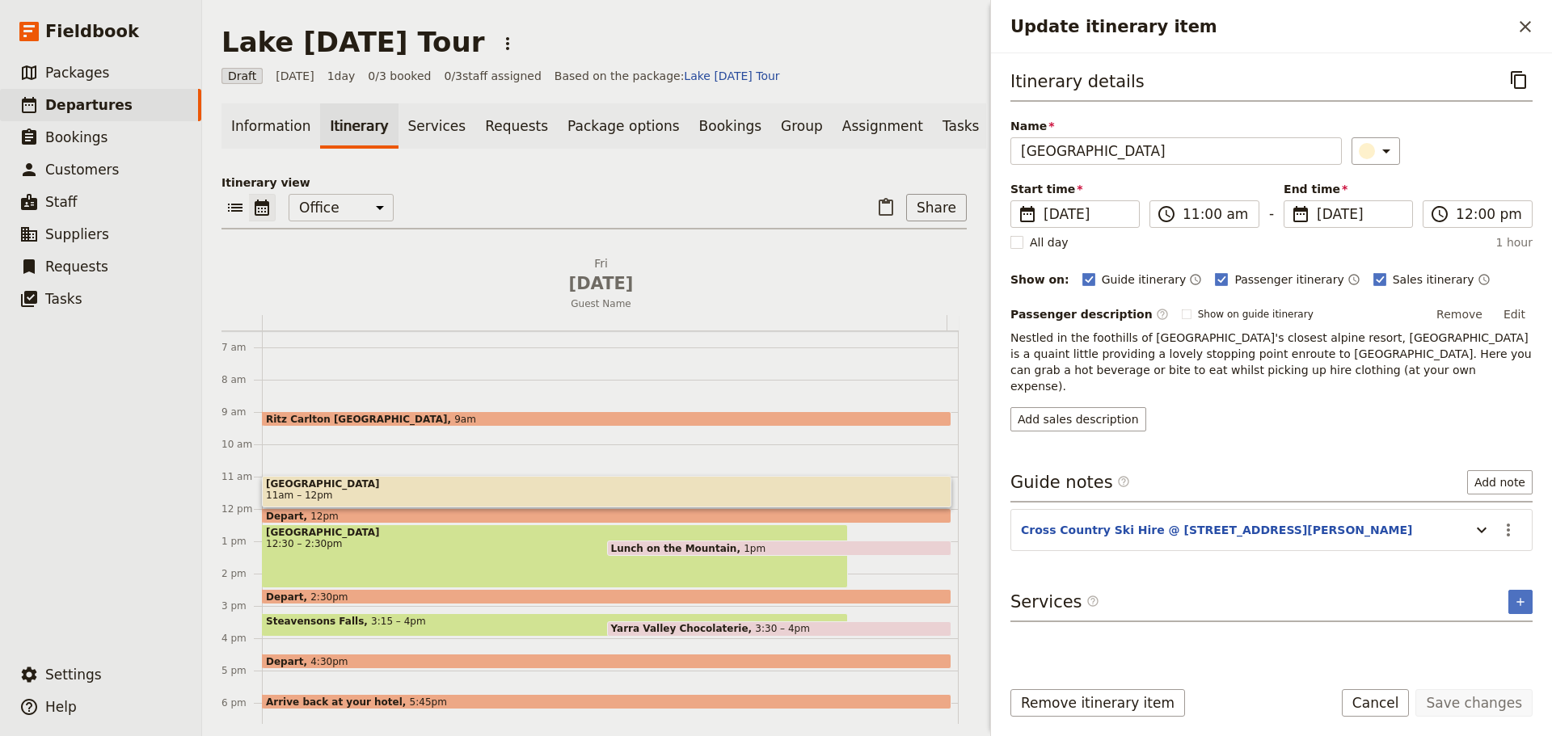
click at [1528, 310] on button "Edit" at bounding box center [1514, 314] width 36 height 24
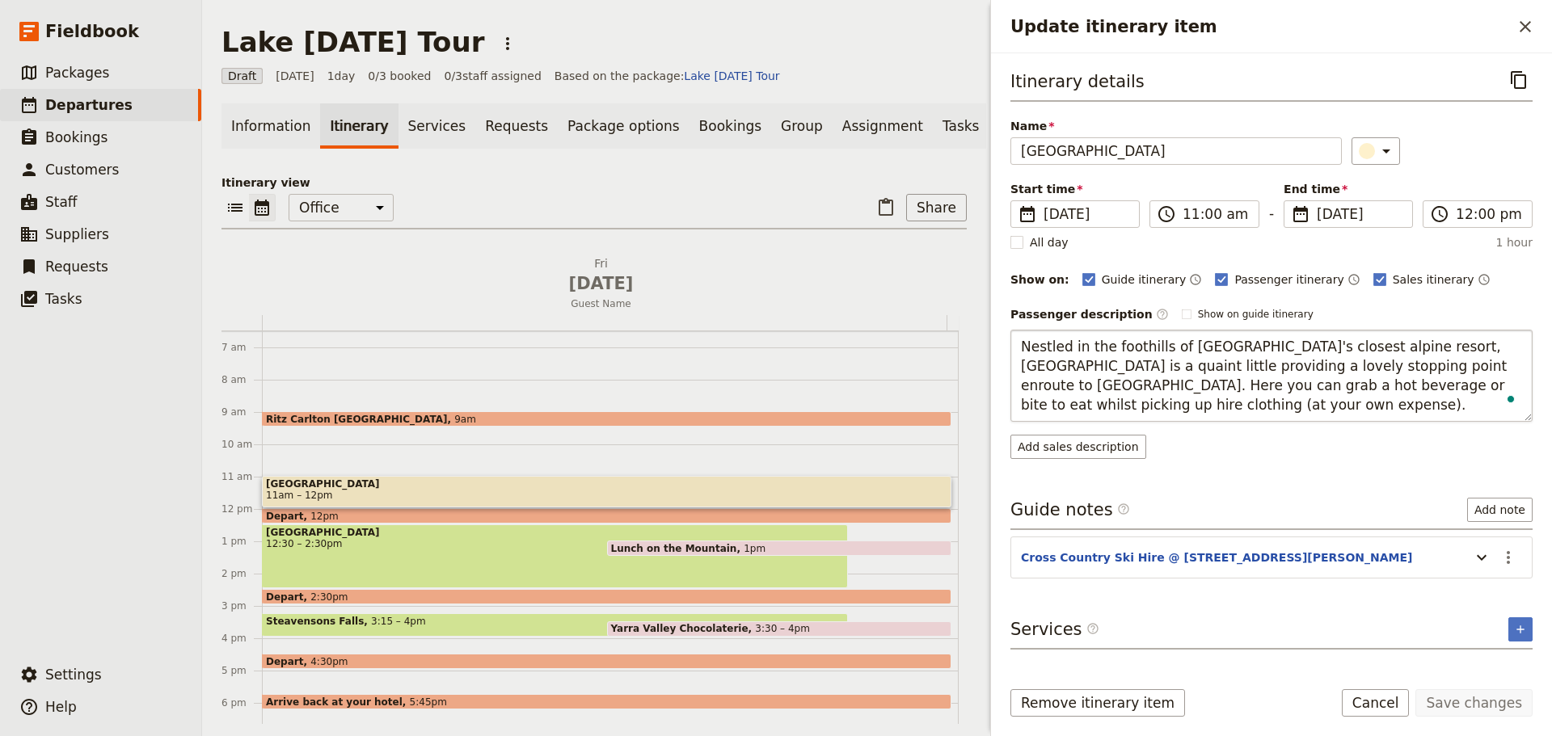
click at [1422, 364] on textarea "Nestled in the foothills of [GEOGRAPHIC_DATA]'s closest alpine resort, [GEOGRAP…" at bounding box center [1271, 376] width 522 height 92
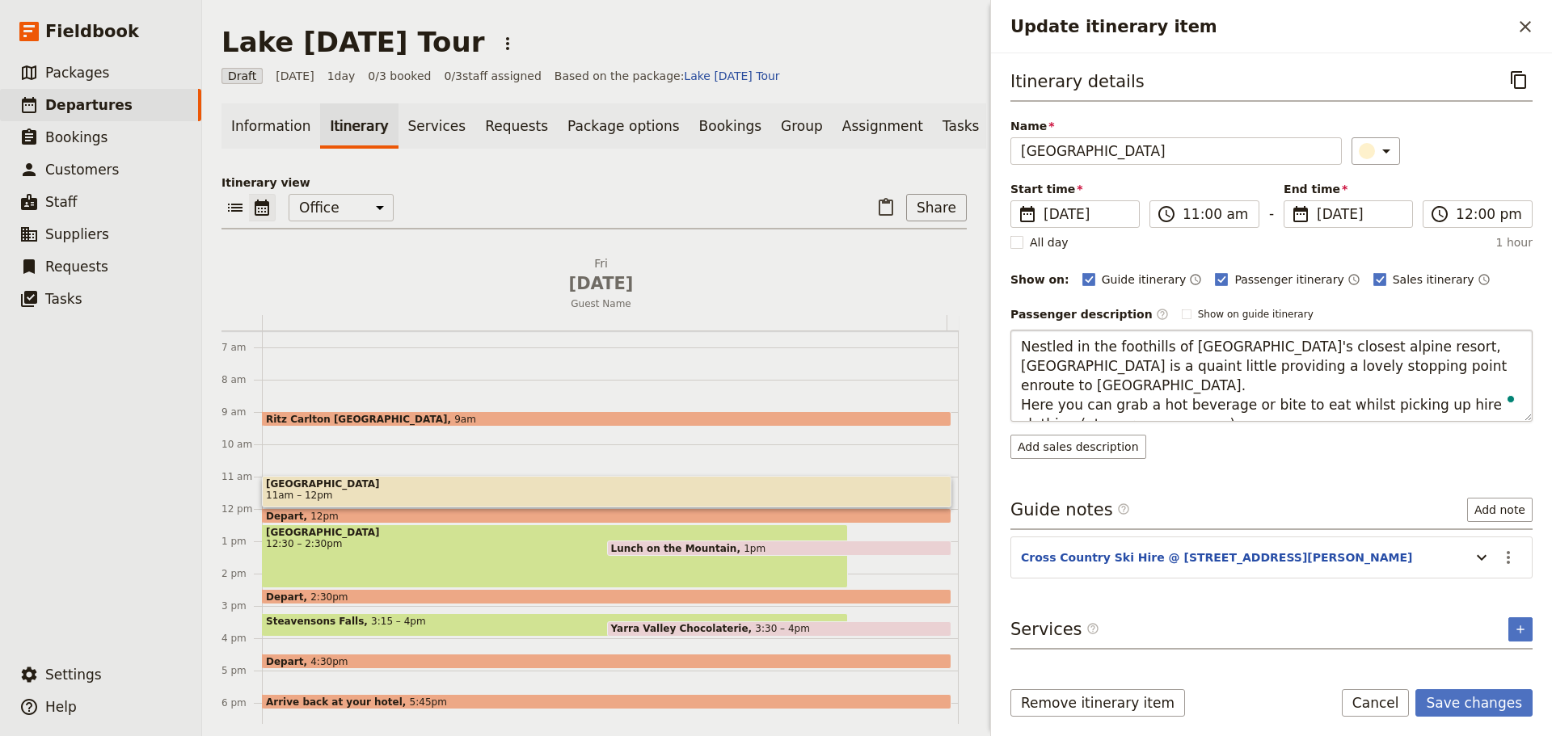
type textarea "Nestled in the foothills of [GEOGRAPHIC_DATA]'s closest alpine resort, [GEOGRAP…"
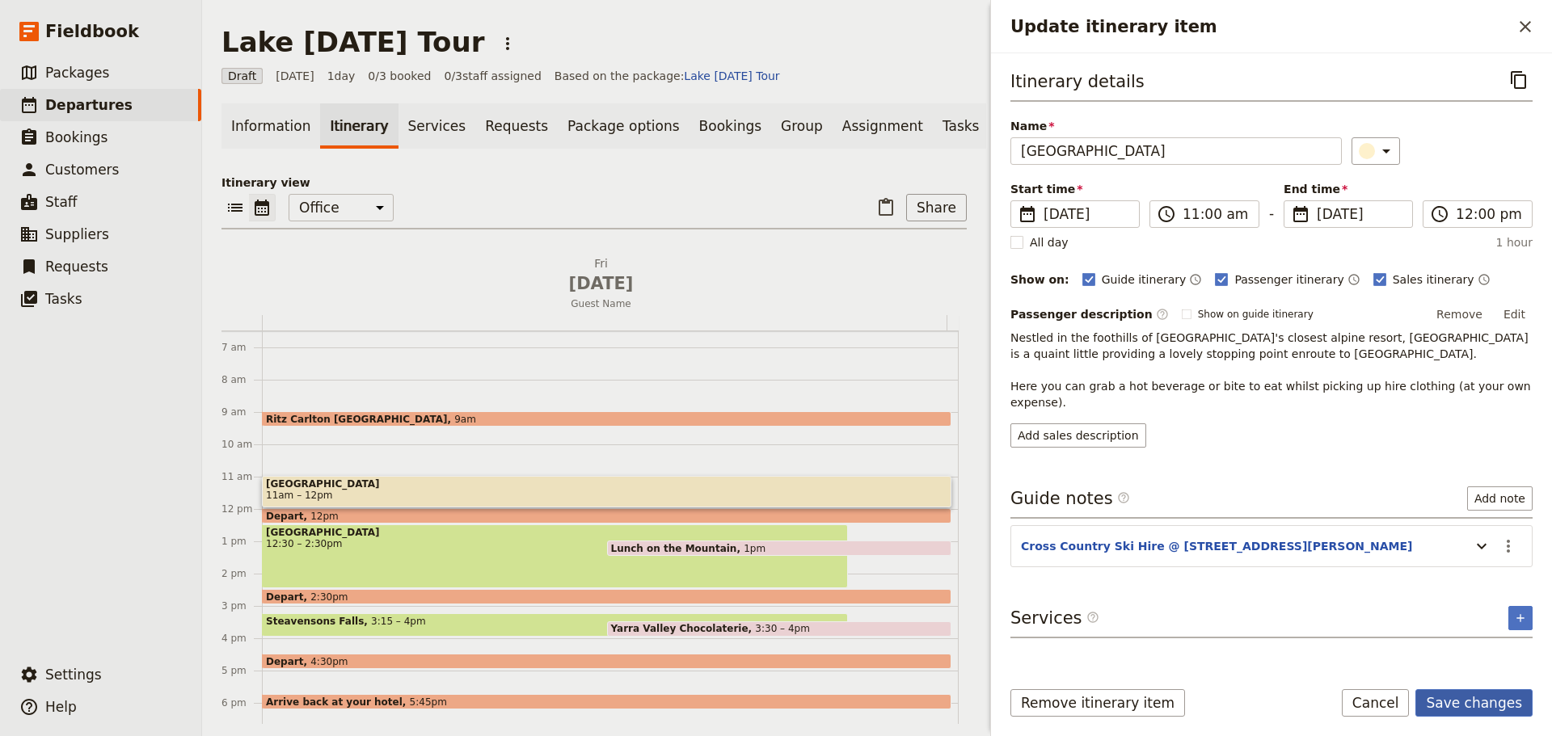
click at [1490, 681] on form "Itinerary details ​ Name [GEOGRAPHIC_DATA] ​ Start time ​ [DATE] [DATE] [DATE] …" at bounding box center [1271, 394] width 561 height 683
drag, startPoint x: 1485, startPoint y: 697, endPoint x: 1483, endPoint y: 681, distance: 16.2
click at [1485, 698] on button "Save changes" at bounding box center [1473, 702] width 117 height 27
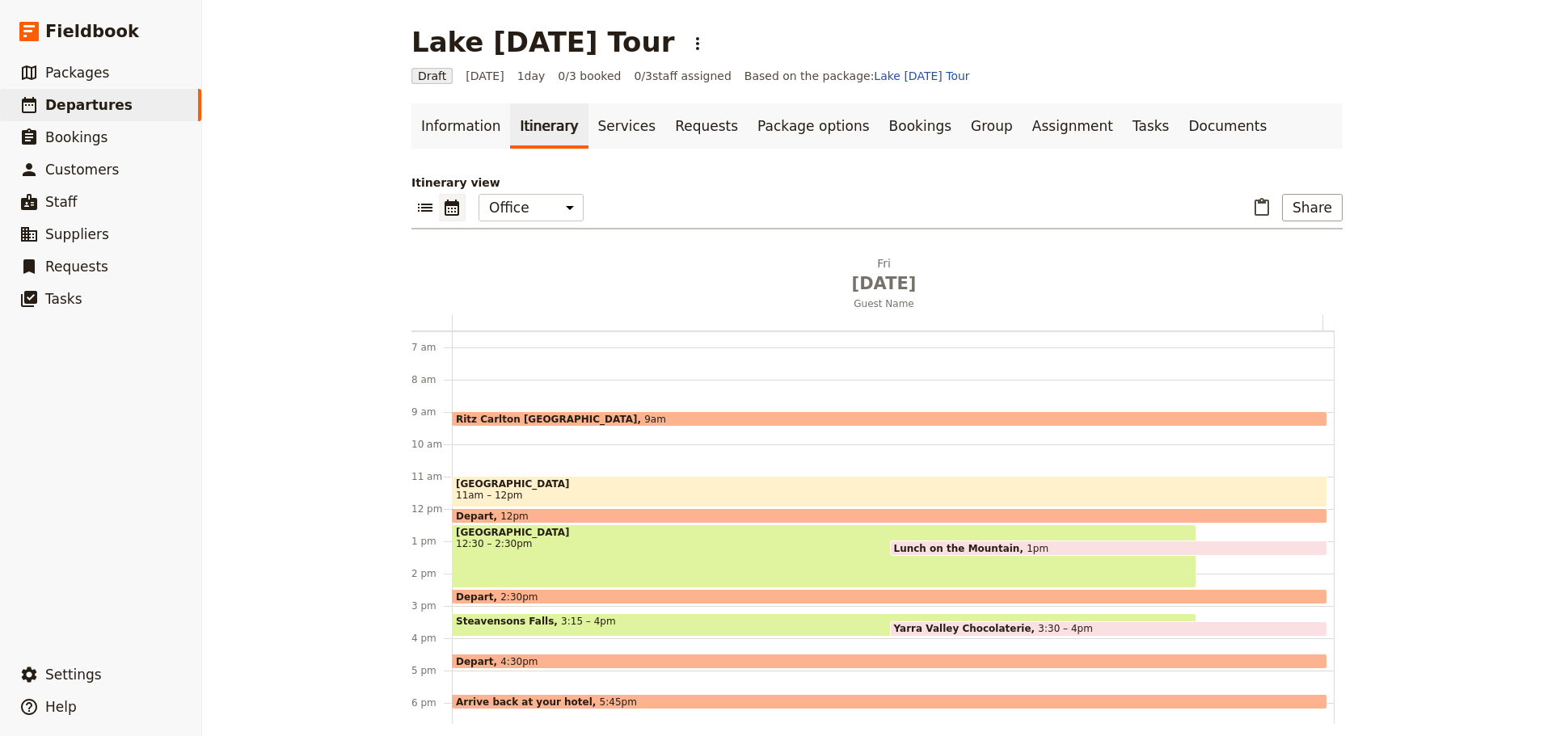
click at [580, 554] on div "[GEOGRAPHIC_DATA] 12:30 – 2:30pm" at bounding box center [824, 556] width 744 height 64
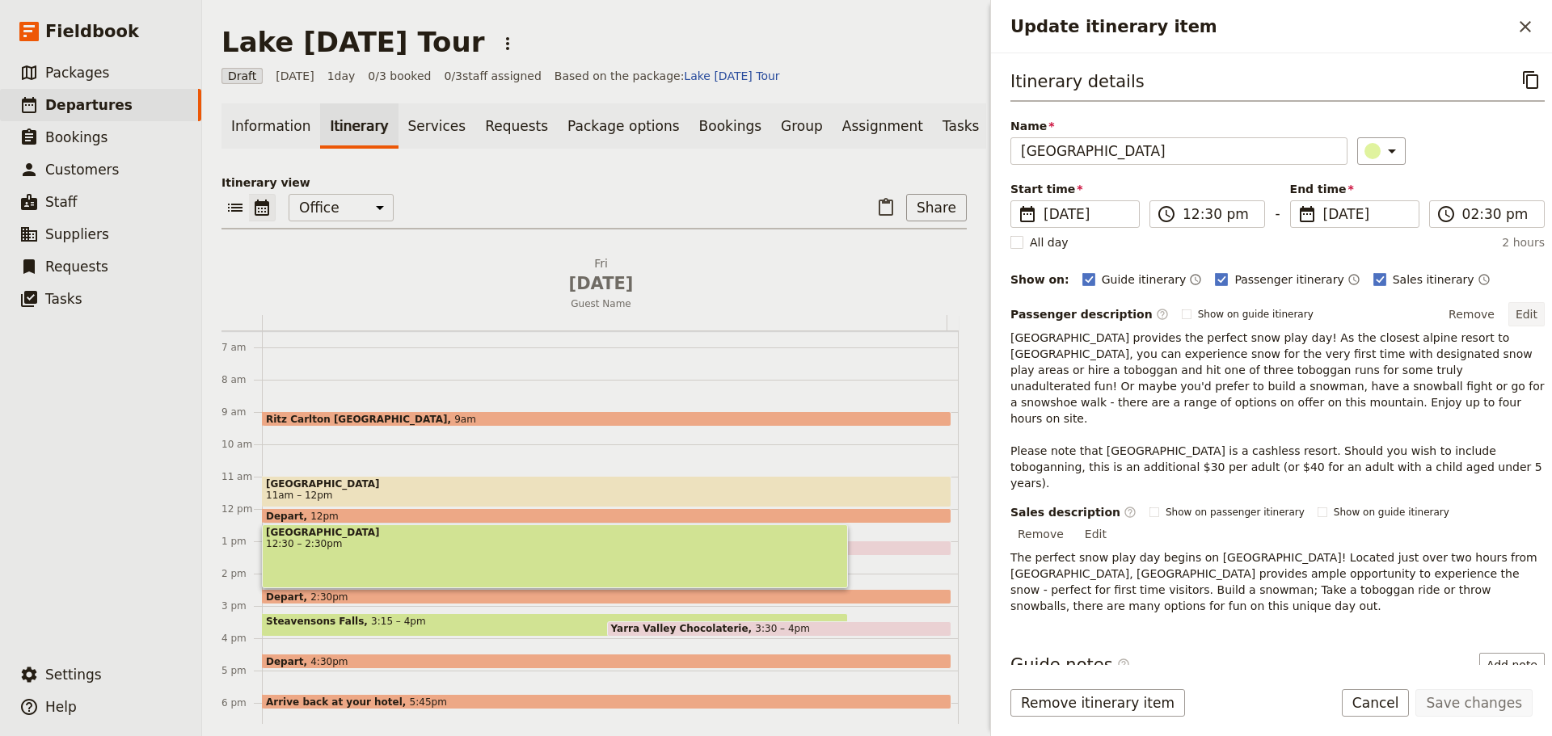
click at [1511, 314] on button "Edit" at bounding box center [1526, 314] width 36 height 24
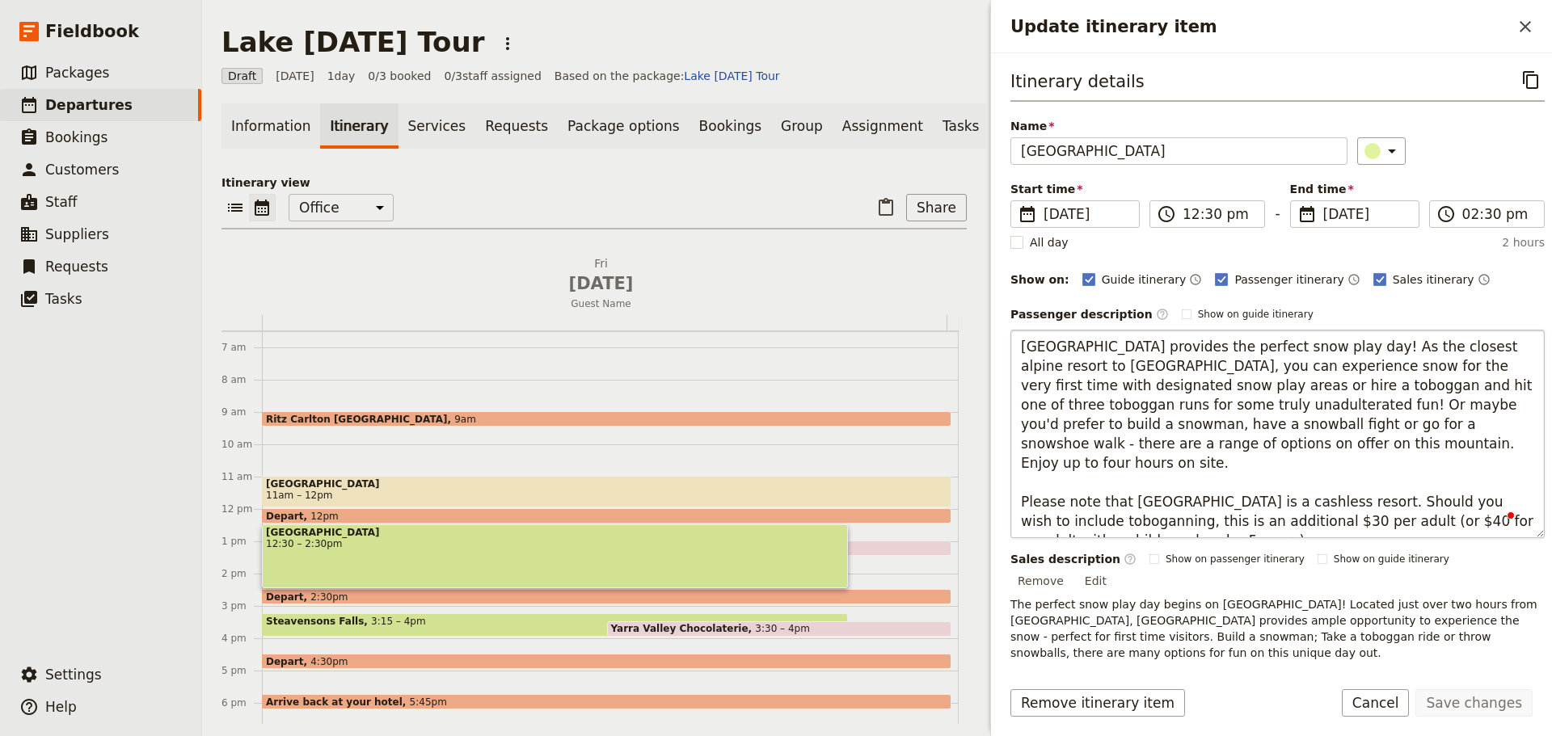
drag, startPoint x: 1353, startPoint y: 523, endPoint x: 1334, endPoint y: 483, distance: 43.7
click at [1334, 483] on textarea "[GEOGRAPHIC_DATA] provides the perfect snow play day! As the closest alpine res…" at bounding box center [1277, 434] width 534 height 208
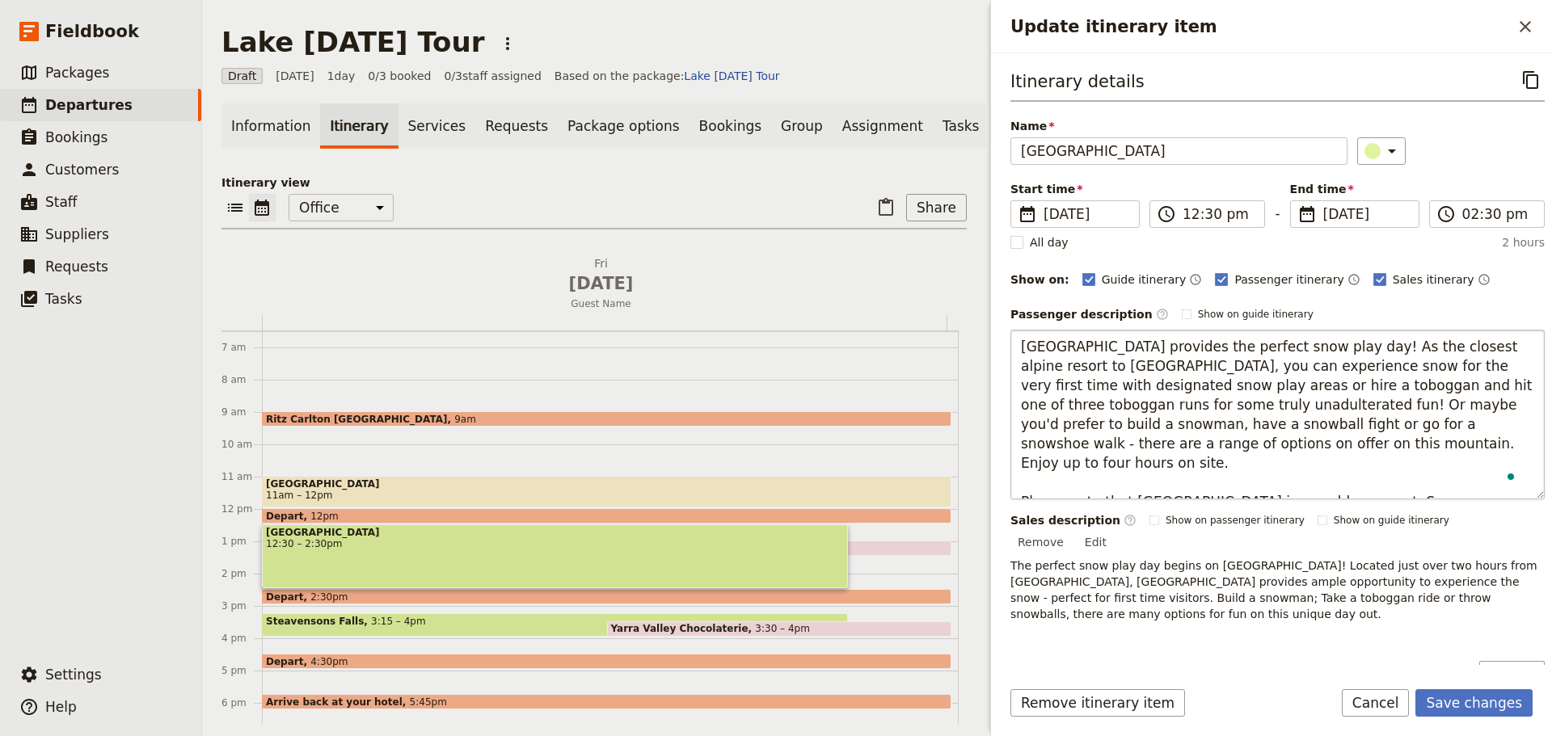
type textarea "[GEOGRAPHIC_DATA] provides the perfect snow play day! As the closest alpine res…"
click at [1468, 694] on button "Save changes" at bounding box center [1473, 702] width 117 height 27
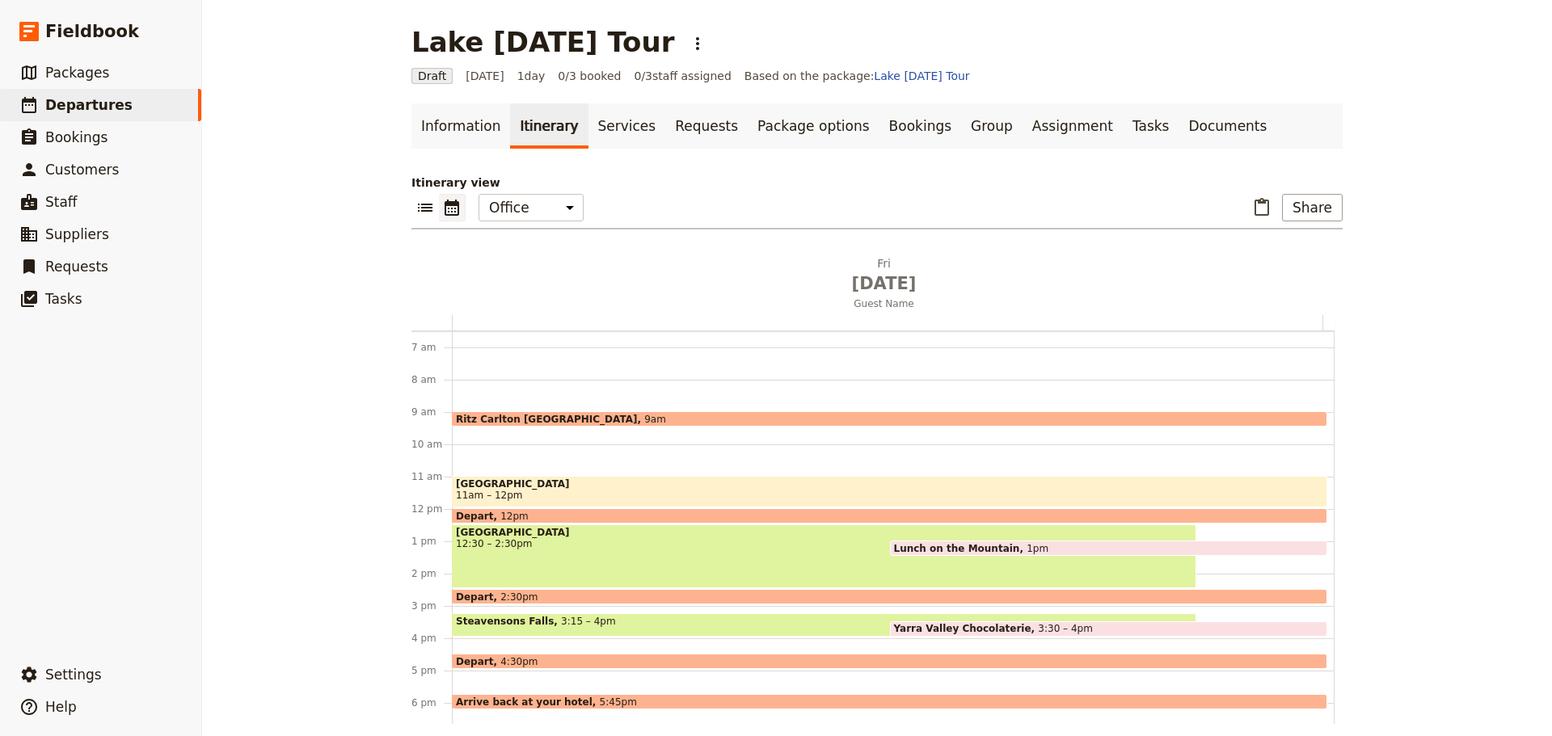
click at [1026, 543] on span "1pm" at bounding box center [1037, 548] width 22 height 11
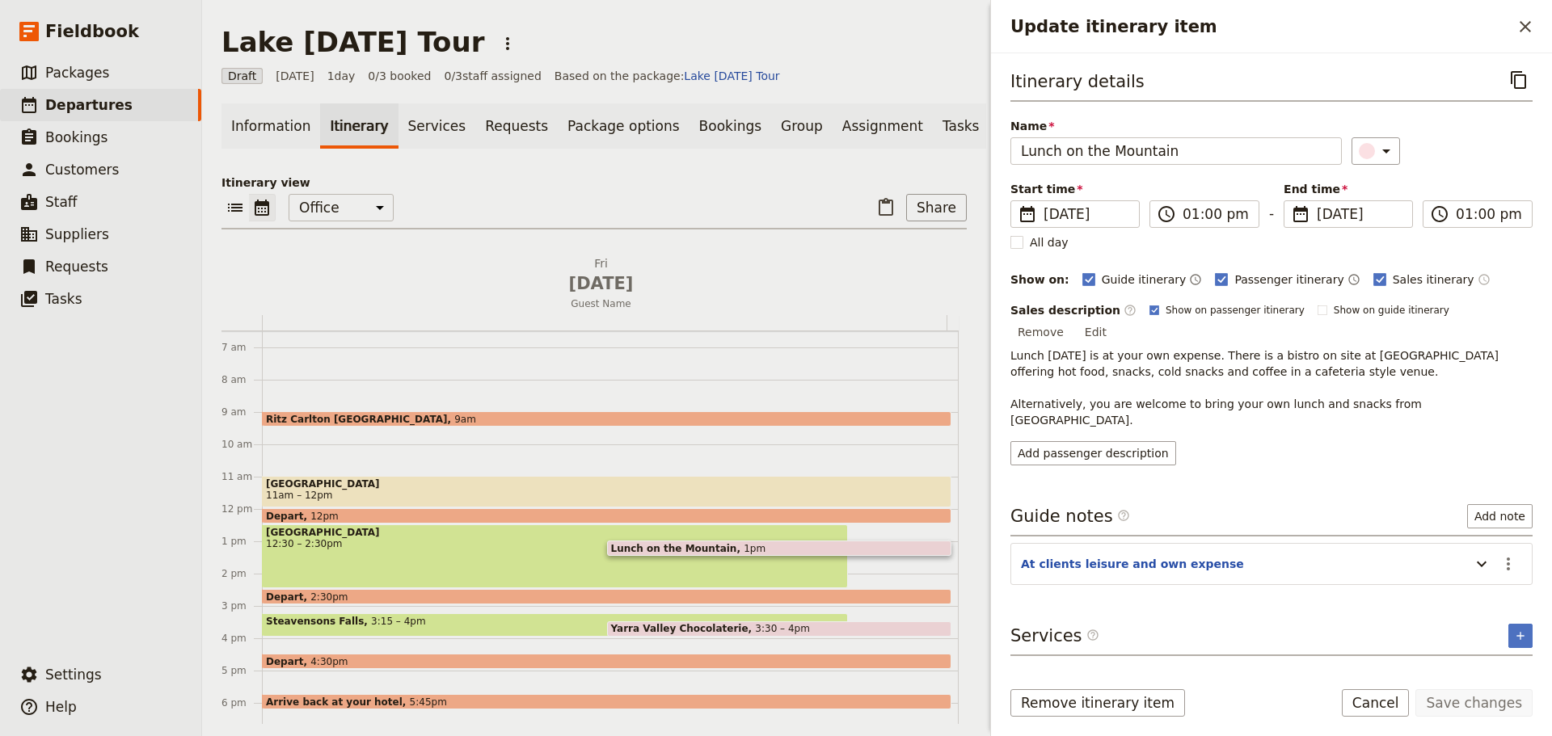
click at [1483, 280] on icon "Time shown on sales itinerary" at bounding box center [1484, 279] width 3 height 5
drag, startPoint x: 1450, startPoint y: 701, endPoint x: 1055, endPoint y: 116, distance: 705.6
click at [1450, 701] on button "Save changes" at bounding box center [1473, 702] width 117 height 27
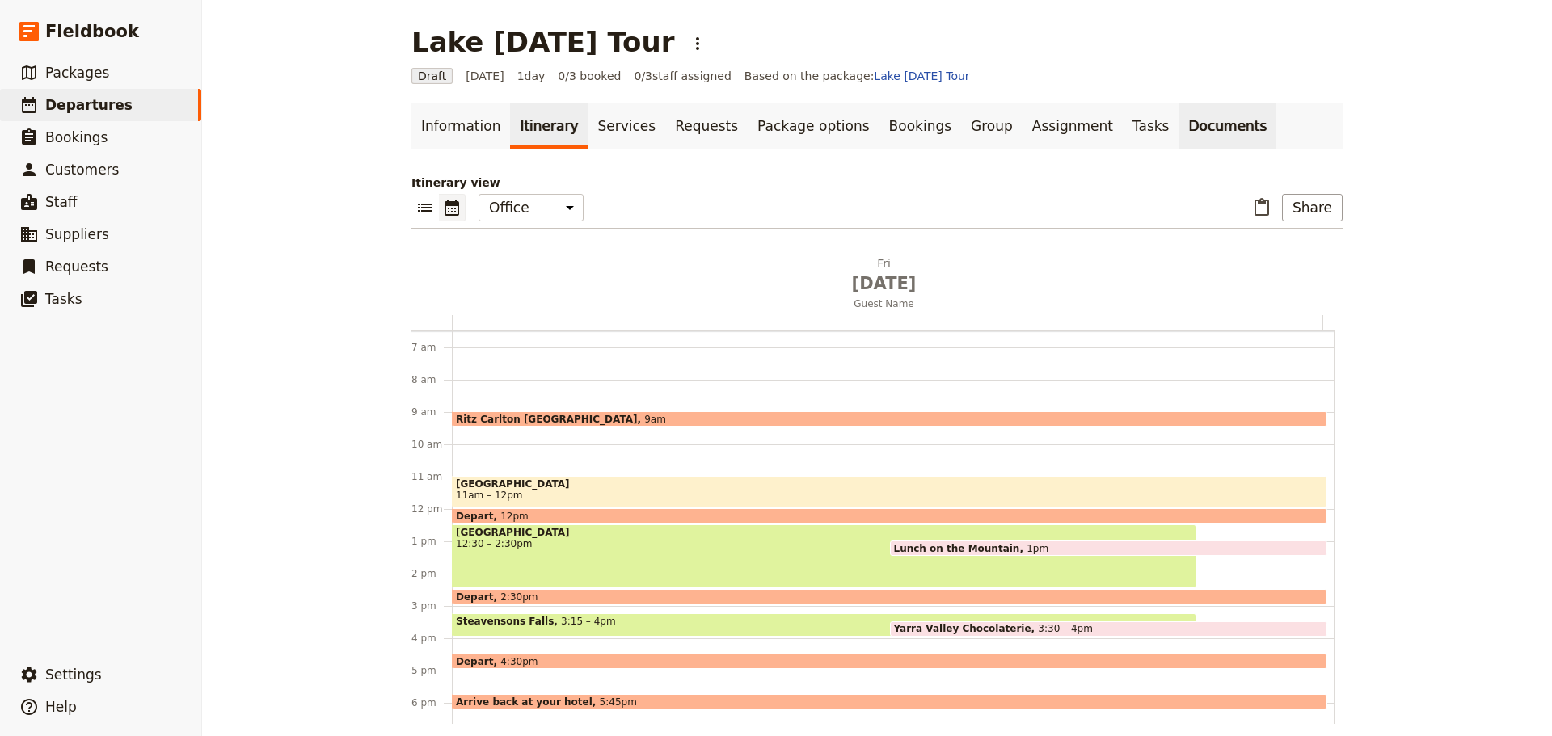
click at [1178, 124] on link "Documents" at bounding box center [1227, 125] width 98 height 45
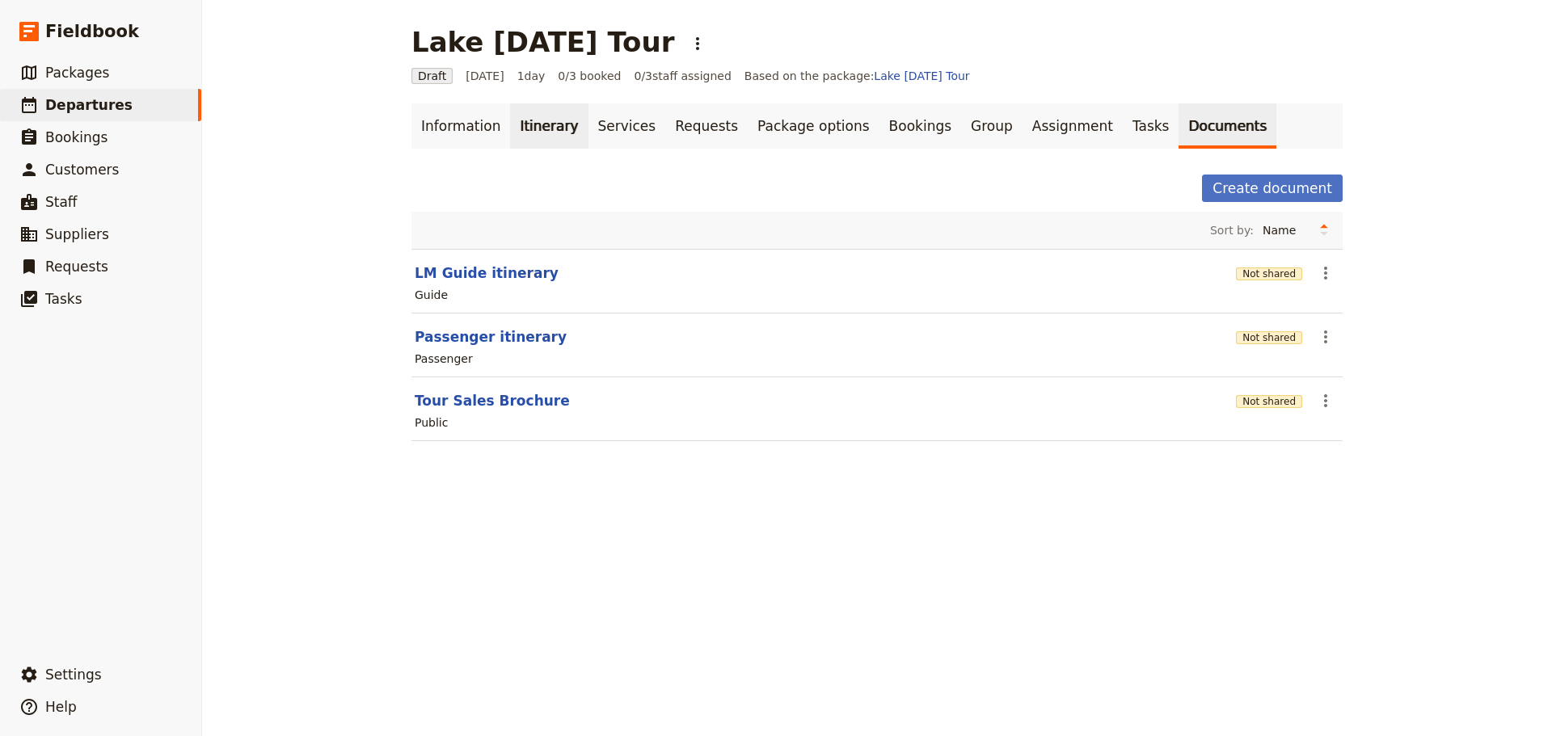
click at [538, 112] on link "Itinerary" at bounding box center [549, 125] width 78 height 45
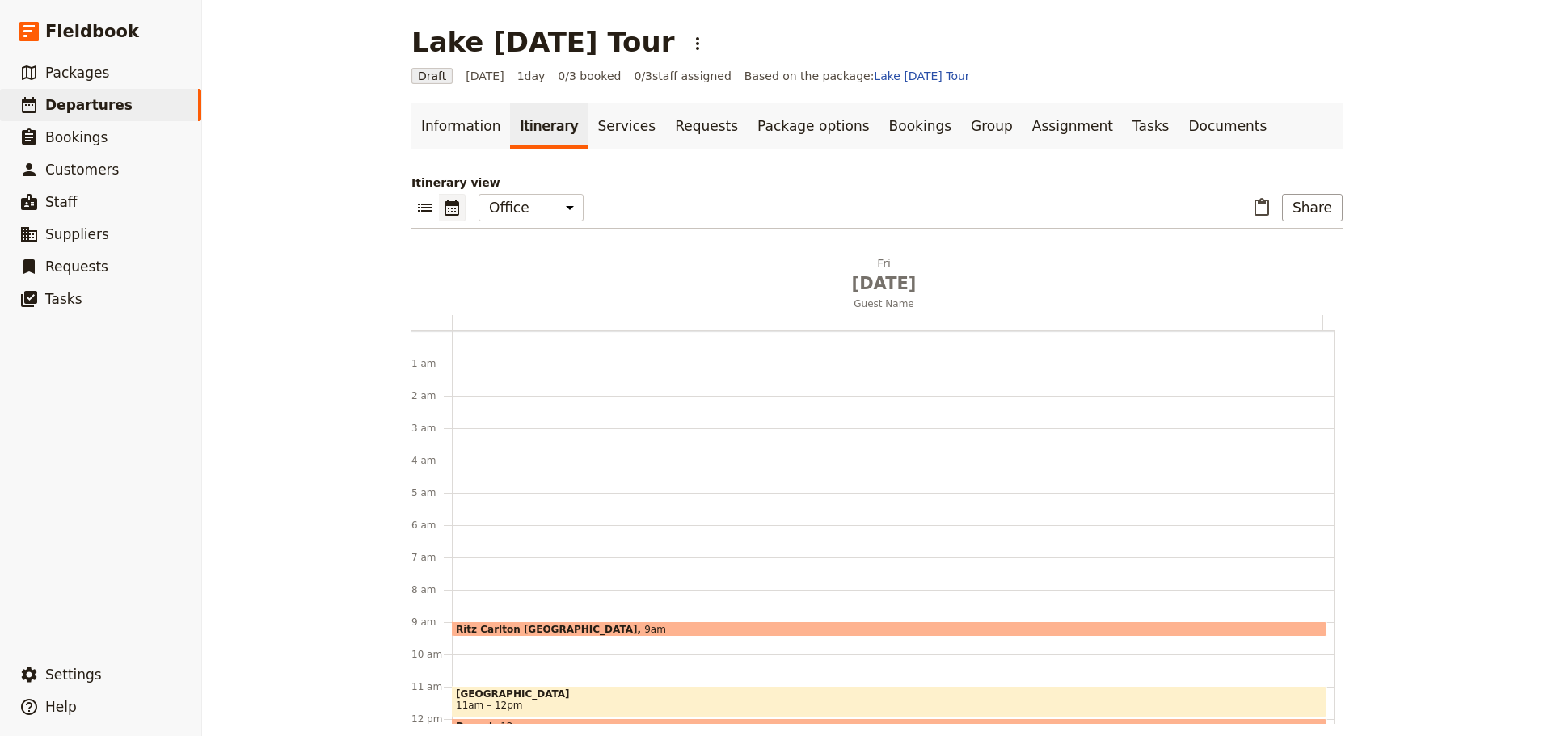
scroll to position [210, 0]
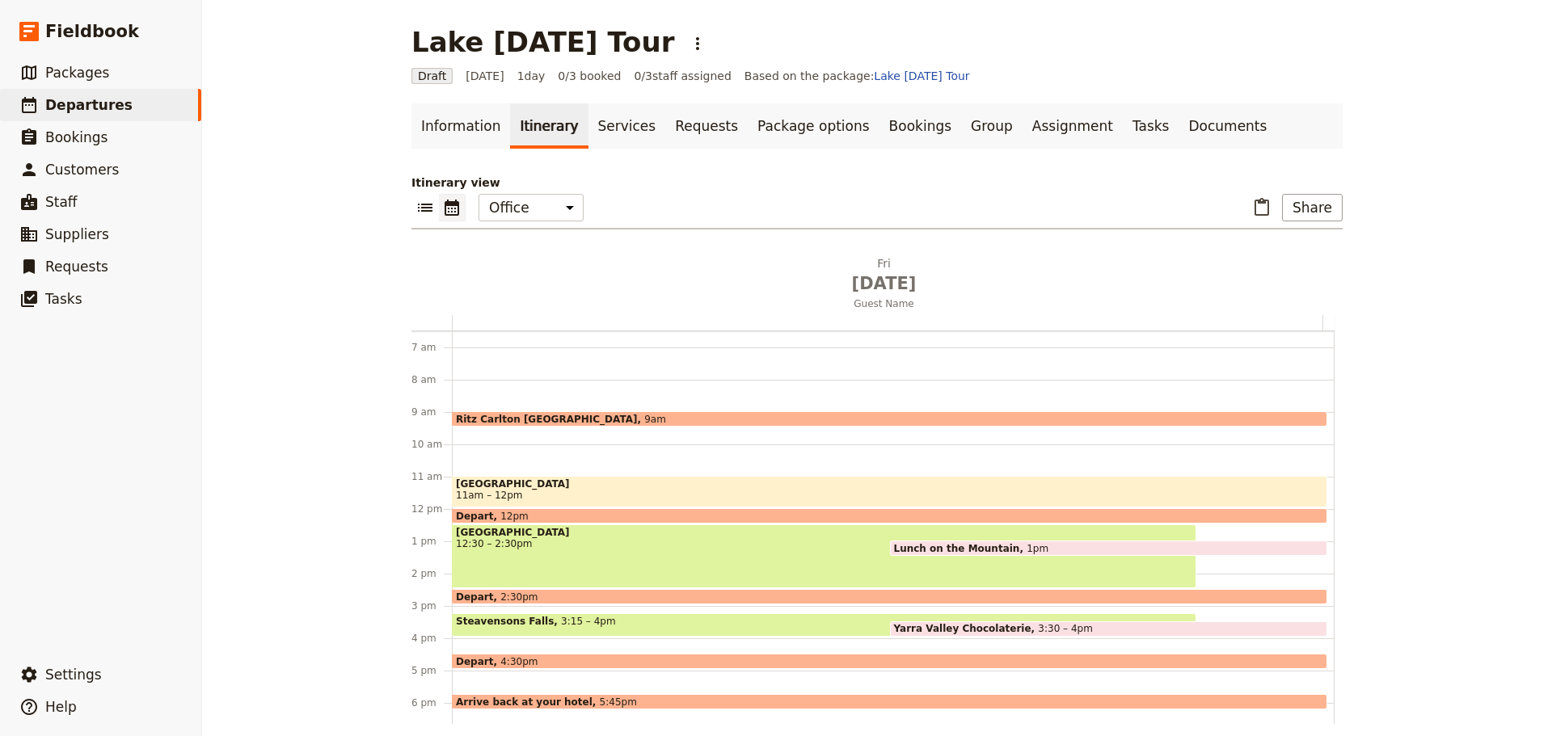
click at [1026, 546] on span "1pm" at bounding box center [1037, 548] width 22 height 11
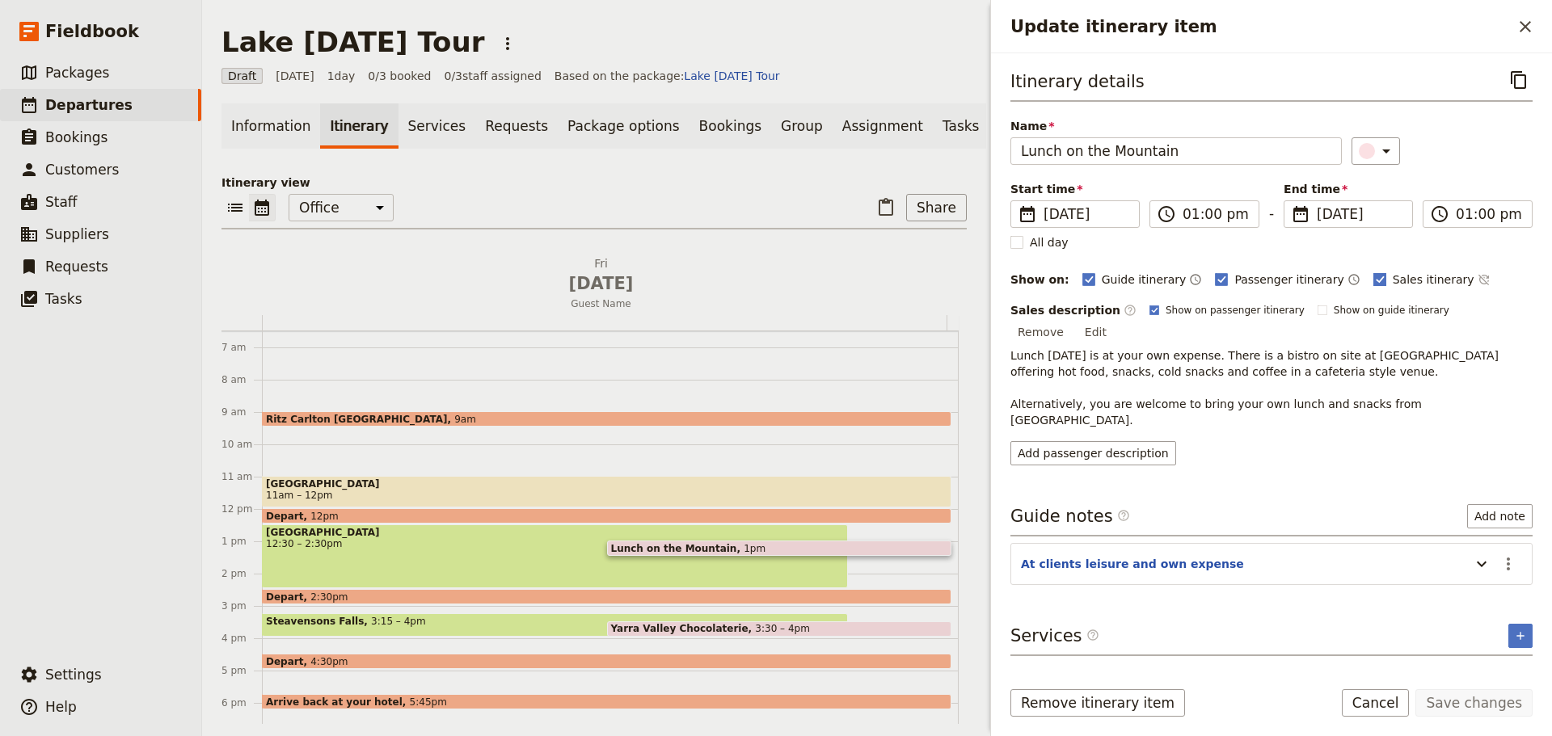
click at [1373, 281] on label "Sales itinerary" at bounding box center [1423, 280] width 101 height 16
click at [1372, 272] on input "Sales itinerary" at bounding box center [1372, 271] width 1 height 1
checkbox input "false"
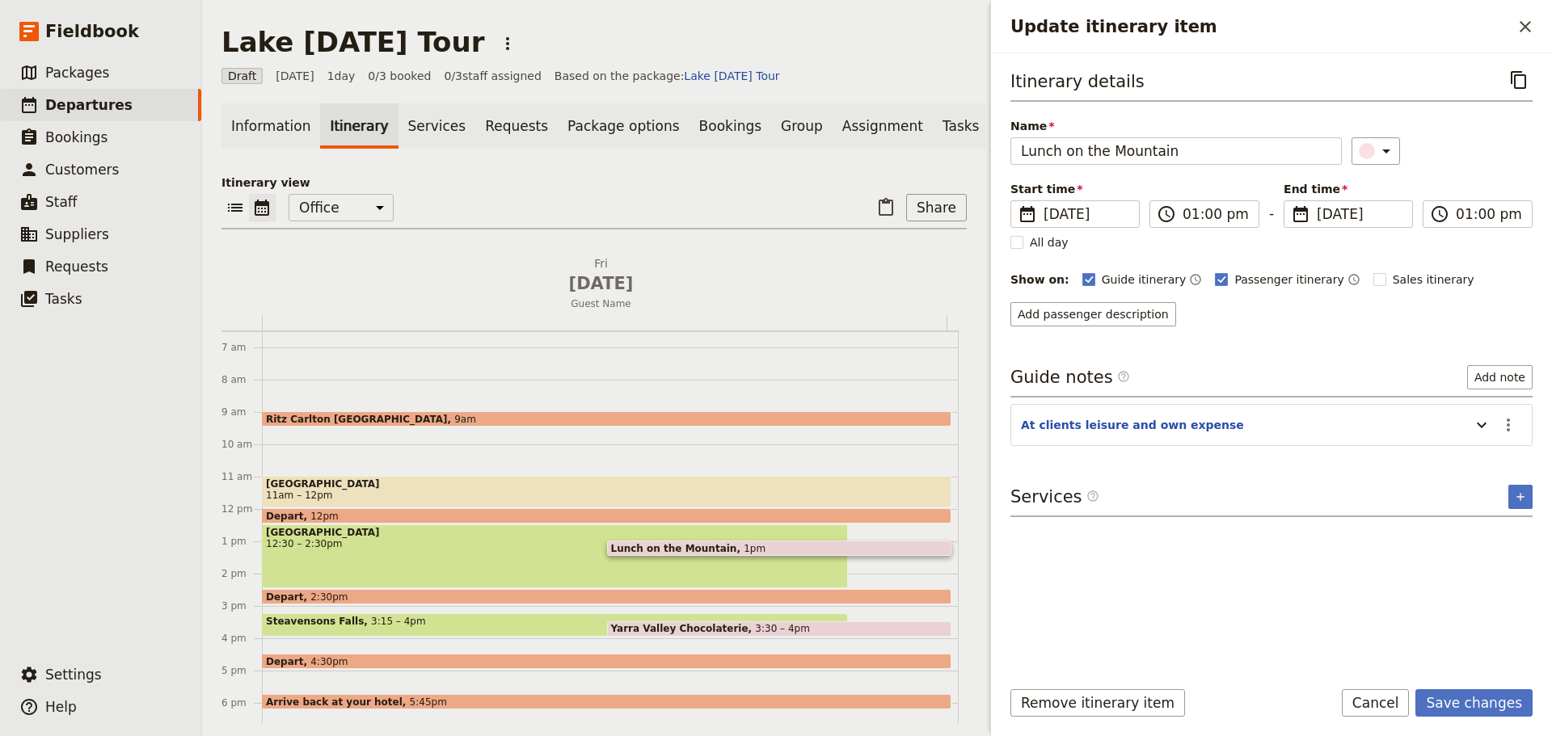
drag, startPoint x: 1487, startPoint y: 702, endPoint x: 1322, endPoint y: 256, distance: 475.6
click at [1486, 702] on button "Save changes" at bounding box center [1473, 702] width 117 height 27
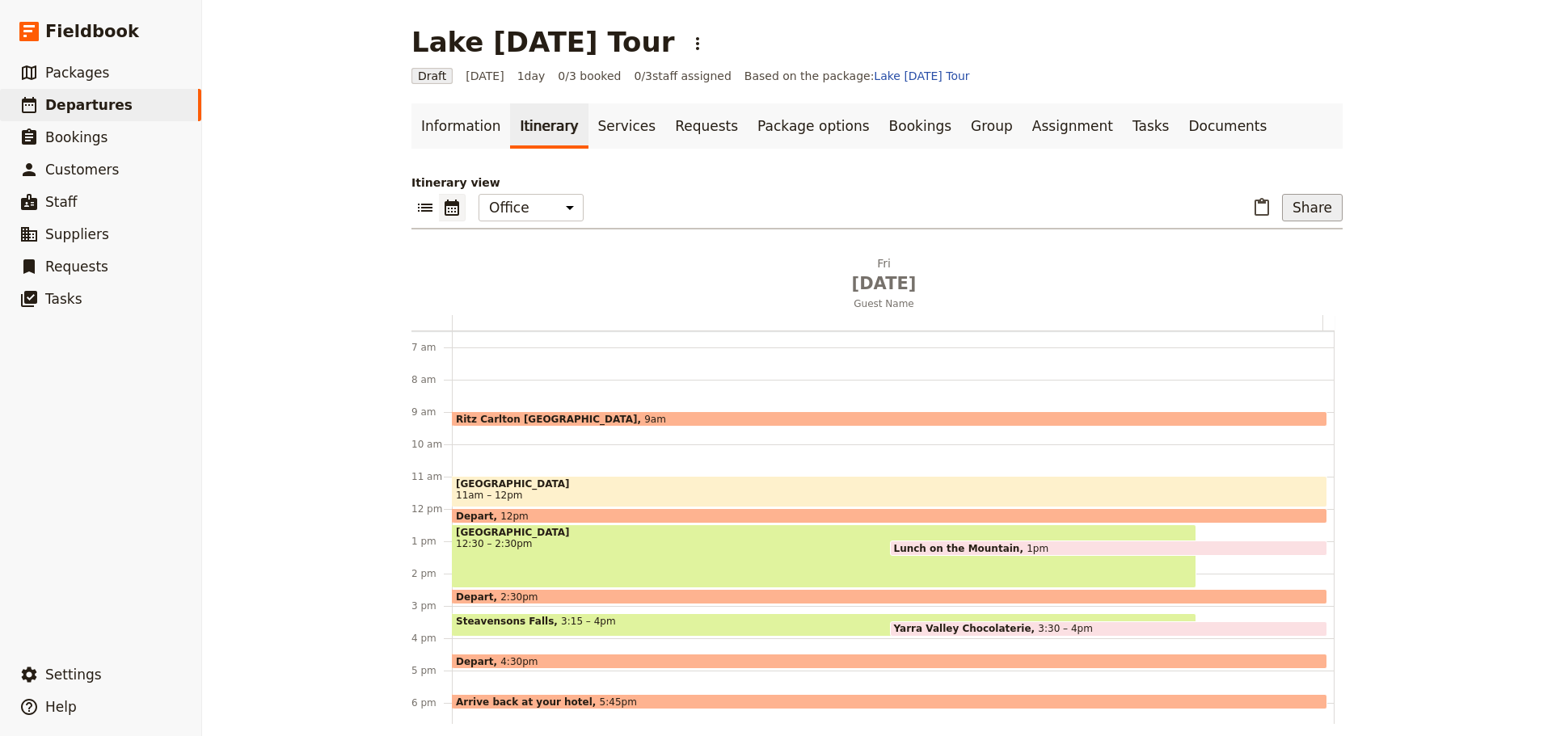
click at [1312, 213] on button "Share" at bounding box center [1312, 207] width 61 height 27
click at [1318, 267] on span "Passenger itinerary" at bounding box center [1267, 266] width 109 height 16
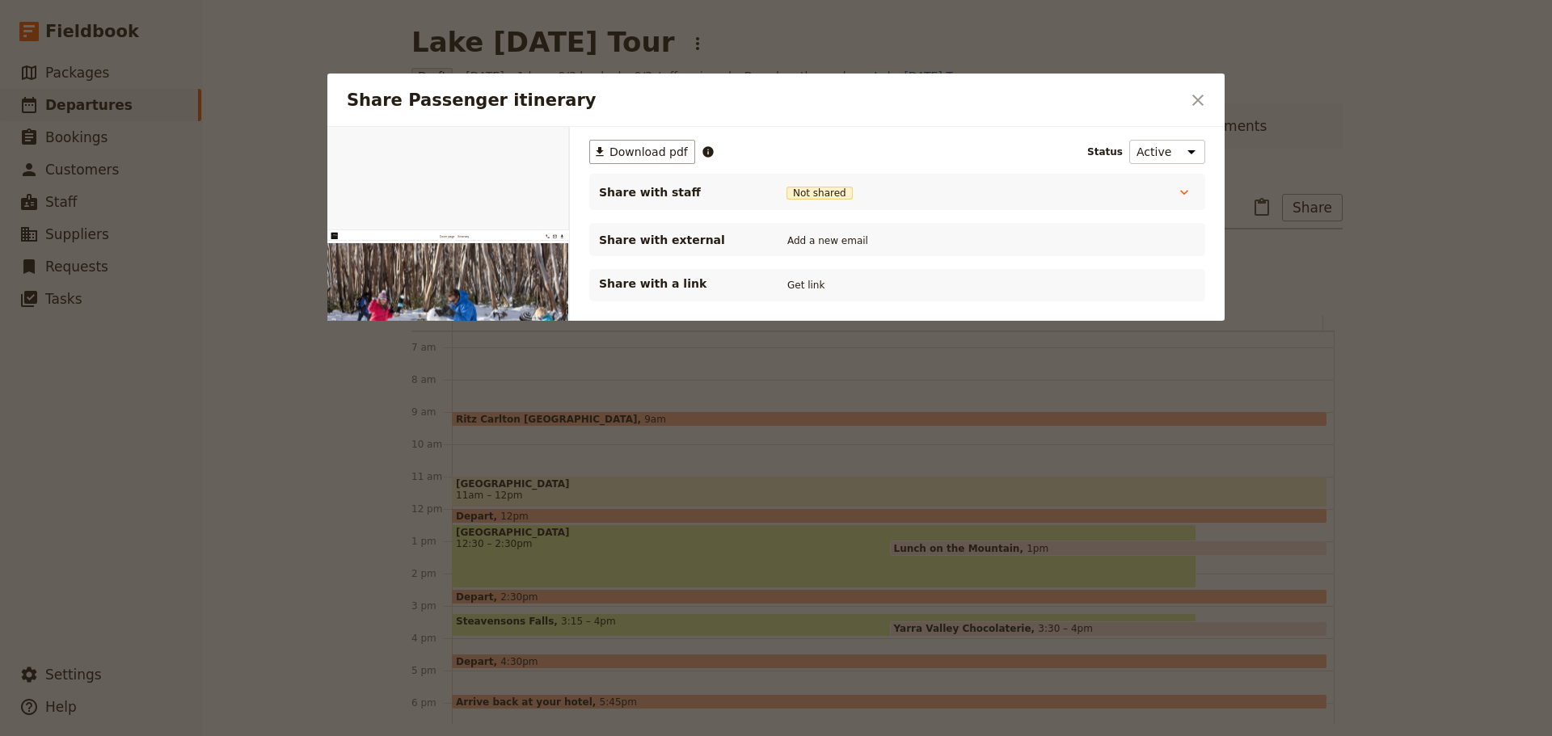
scroll to position [0, 0]
click at [805, 284] on button "Get link" at bounding box center [805, 285] width 45 height 18
drag, startPoint x: 1198, startPoint y: 107, endPoint x: 869, endPoint y: 13, distance: 342.8
click at [1198, 106] on icon "Close dialog" at bounding box center [1197, 100] width 19 height 19
